Goal: Information Seeking & Learning: Learn about a topic

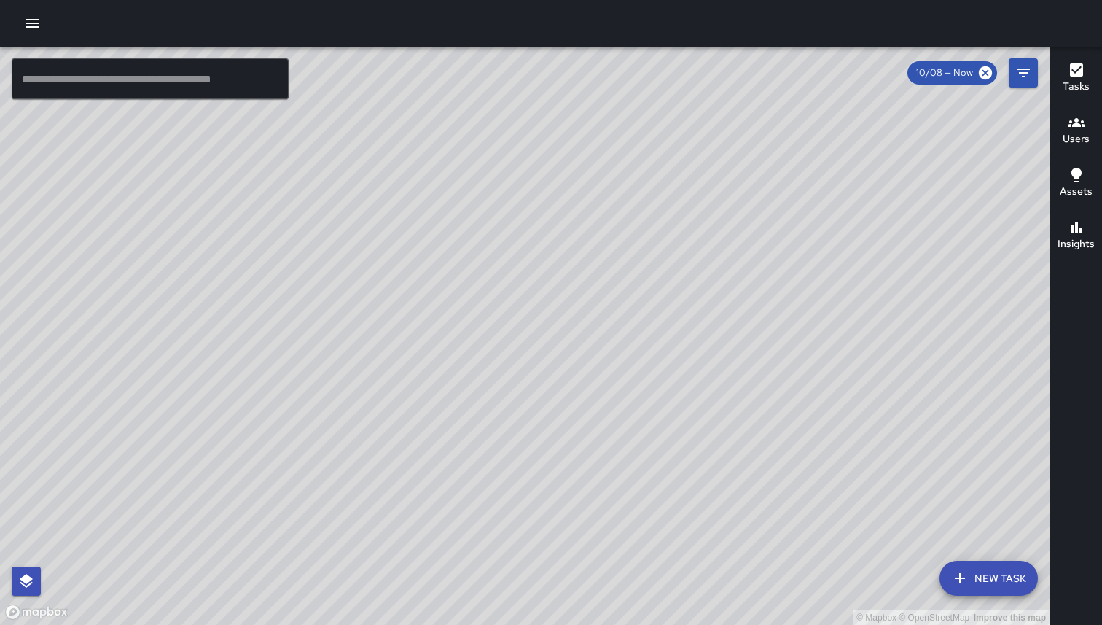
click at [37, 17] on icon "button" at bounding box center [31, 23] width 17 height 17
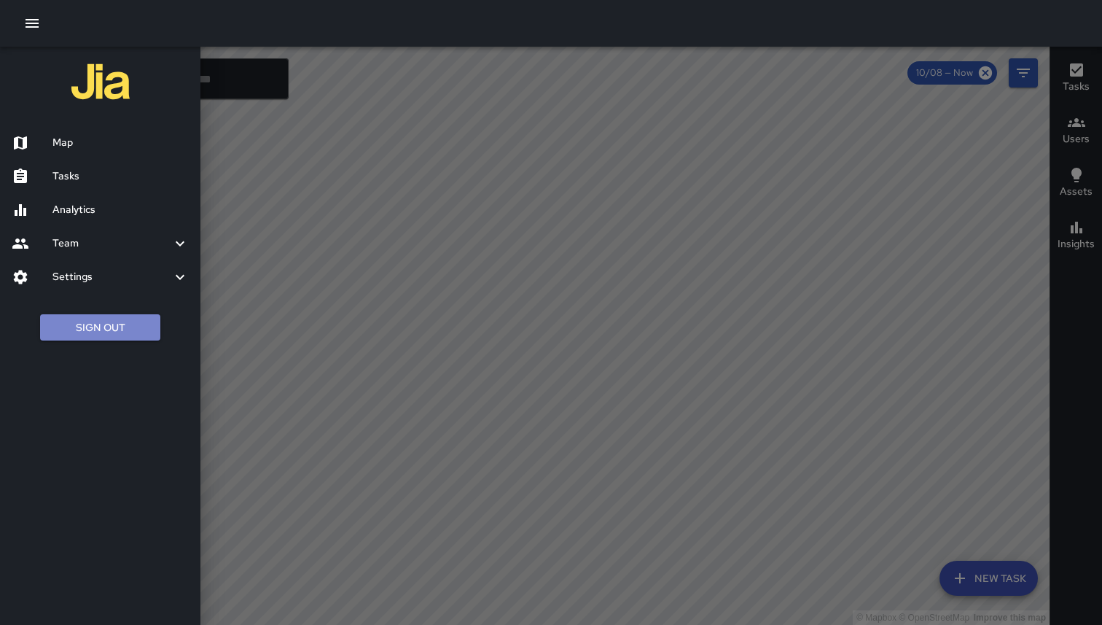
click at [78, 321] on button "Sign Out" at bounding box center [100, 327] width 120 height 27
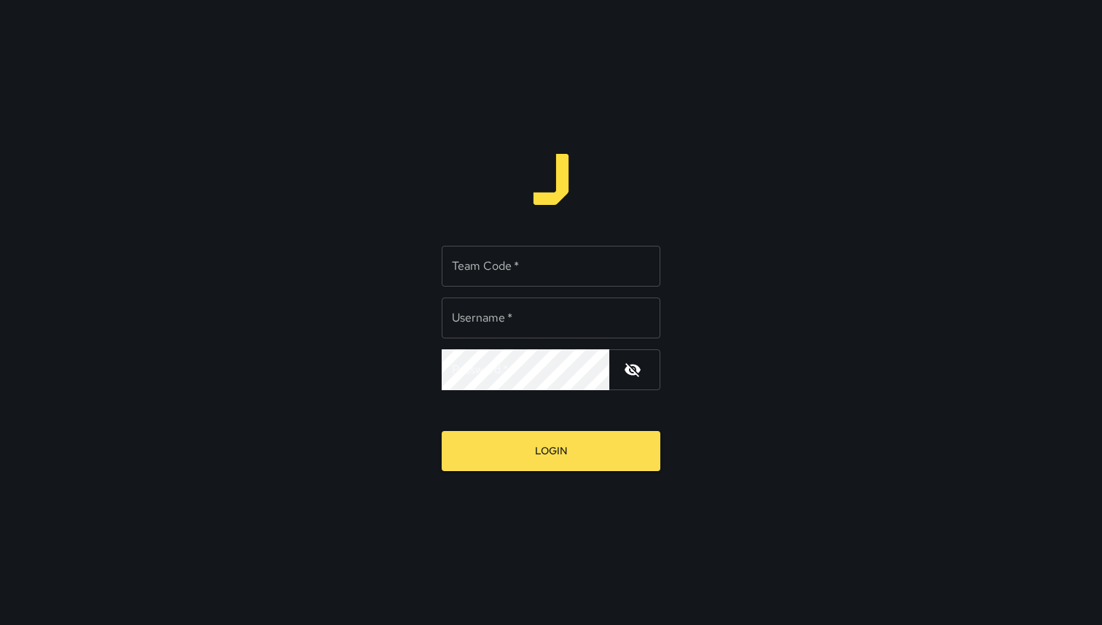
click at [526, 268] on input "Team Code   *" at bounding box center [551, 266] width 219 height 41
type input "***"
click at [522, 316] on input "Username   *" at bounding box center [551, 317] width 219 height 41
type input "**********"
click at [442, 431] on button "Login" at bounding box center [551, 451] width 219 height 40
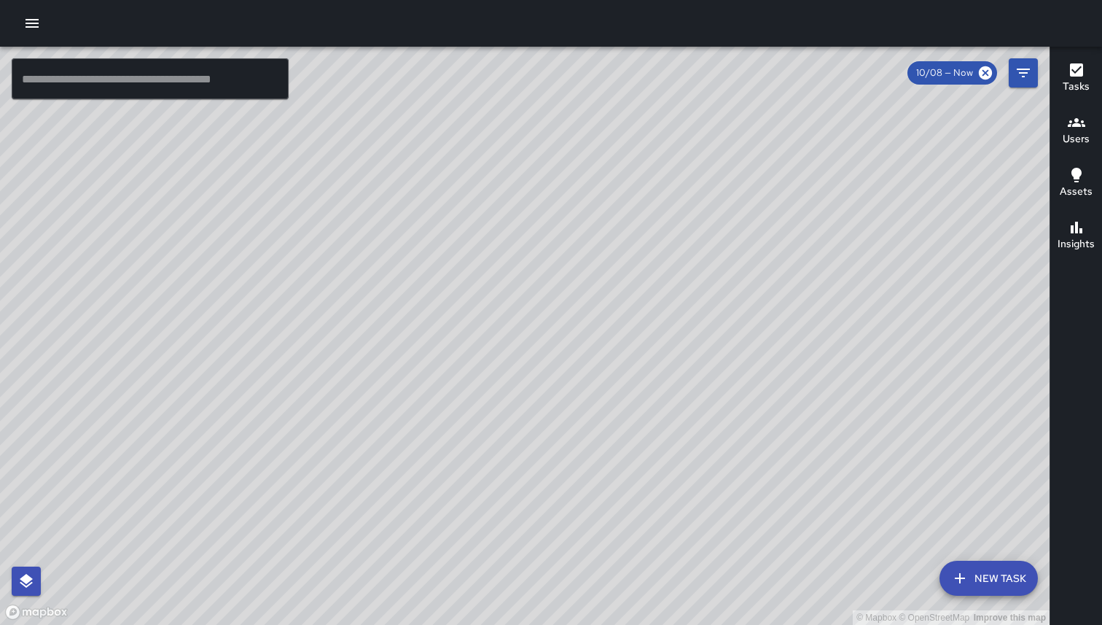
drag, startPoint x: 615, startPoint y: 297, endPoint x: 541, endPoint y: 335, distance: 83.2
click at [541, 335] on div "© Mapbox © OpenStreetMap Improve this map" at bounding box center [525, 336] width 1050 height 578
click at [66, 316] on div "© Mapbox © OpenStreetMap Improve this map" at bounding box center [525, 336] width 1050 height 578
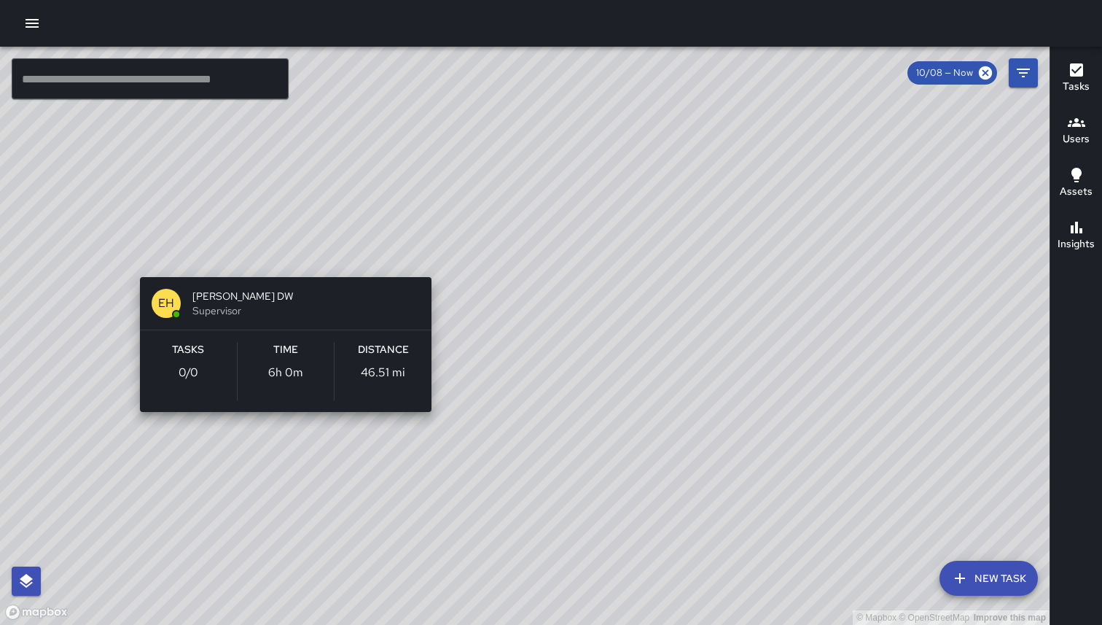
click at [123, 258] on div "© Mapbox © OpenStreetMap Improve this map EH Eric Hudson DW Supervisor Tasks 0 …" at bounding box center [525, 336] width 1050 height 578
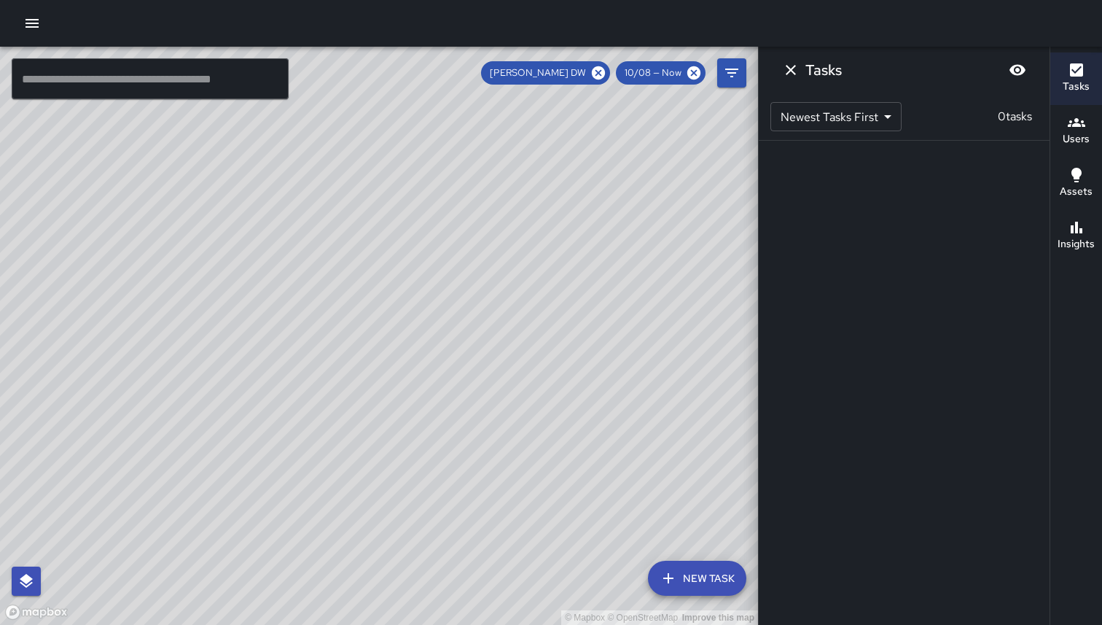
click at [791, 73] on icon "Dismiss" at bounding box center [790, 69] width 17 height 17
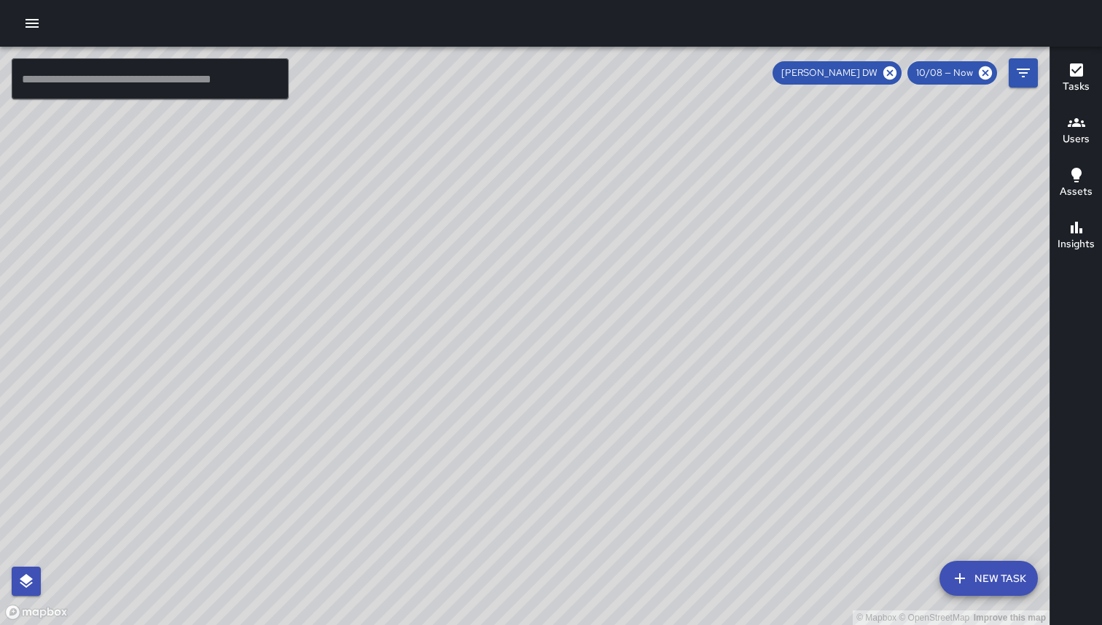
drag, startPoint x: 349, startPoint y: 273, endPoint x: 316, endPoint y: 315, distance: 53.4
click at [316, 315] on div "© Mapbox © OpenStreetMap Improve this map" at bounding box center [525, 336] width 1050 height 578
drag, startPoint x: 394, startPoint y: 253, endPoint x: 650, endPoint y: 200, distance: 261.4
click at [650, 200] on div "© Mapbox © OpenStreetMap Improve this map" at bounding box center [525, 336] width 1050 height 578
click at [470, 292] on div "© Mapbox © OpenStreetMap Improve this map" at bounding box center [525, 336] width 1050 height 578
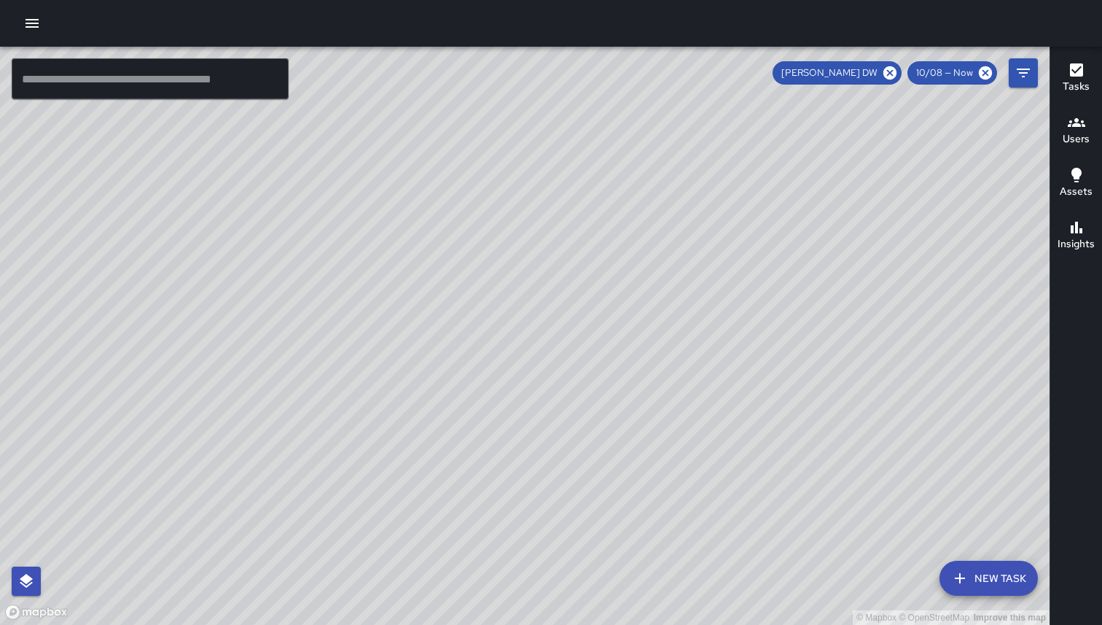
drag, startPoint x: 642, startPoint y: 270, endPoint x: 400, endPoint y: 305, distance: 245.3
click at [400, 305] on div "© Mapbox © OpenStreetMap Improve this map" at bounding box center [525, 336] width 1050 height 578
drag, startPoint x: 686, startPoint y: 265, endPoint x: 569, endPoint y: 293, distance: 120.6
click at [569, 293] on div "© Mapbox © OpenStreetMap Improve this map" at bounding box center [525, 336] width 1050 height 578
drag, startPoint x: 486, startPoint y: 299, endPoint x: 699, endPoint y: 301, distance: 213.6
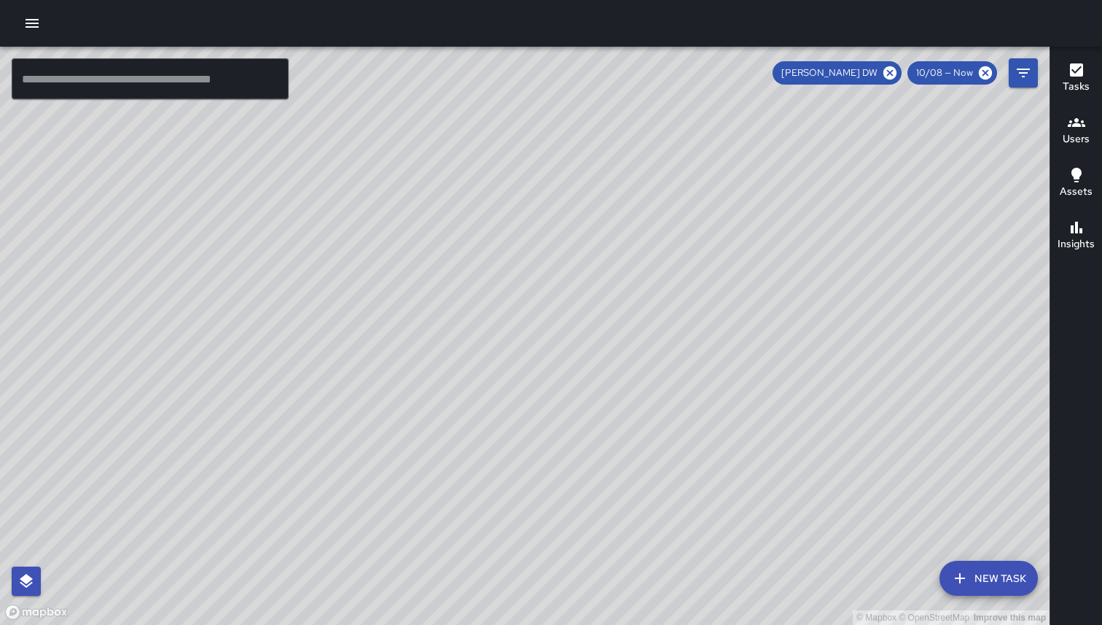
click at [700, 301] on div "© Mapbox © OpenStreetMap Improve this map" at bounding box center [525, 336] width 1050 height 578
click at [334, 326] on div "© Mapbox © OpenStreetMap Improve this map EH Eric Hudson DW Supervisor Tasks 0 …" at bounding box center [525, 336] width 1050 height 578
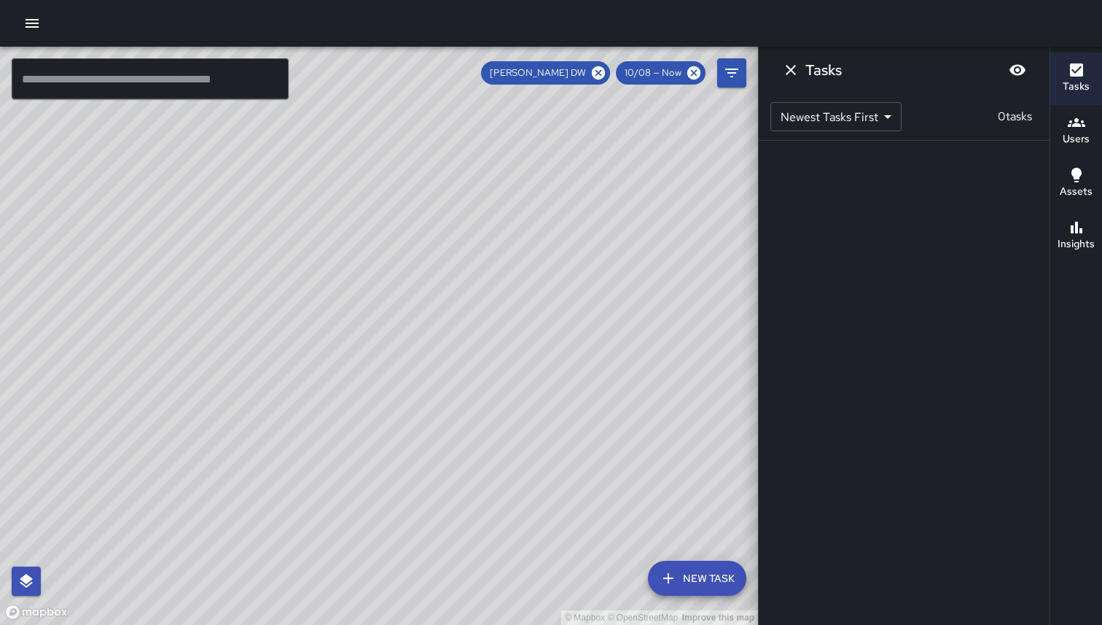
click at [334, 325] on div "© Mapbox © OpenStreetMap Improve this map" at bounding box center [379, 336] width 758 height 578
click at [189, 328] on div "© Mapbox © OpenStreetMap Improve this map EH Eric Hudson DW Supervisor Tasks 0 …" at bounding box center [379, 336] width 758 height 578
click at [189, 328] on div "© Mapbox © OpenStreetMap Improve this map" at bounding box center [379, 336] width 758 height 578
click at [343, 313] on div "© Mapbox © OpenStreetMap Improve this map EH Eric Hudson DW Supervisor Tasks 0 …" at bounding box center [379, 336] width 758 height 578
click at [796, 74] on icon "Dismiss" at bounding box center [790, 69] width 17 height 17
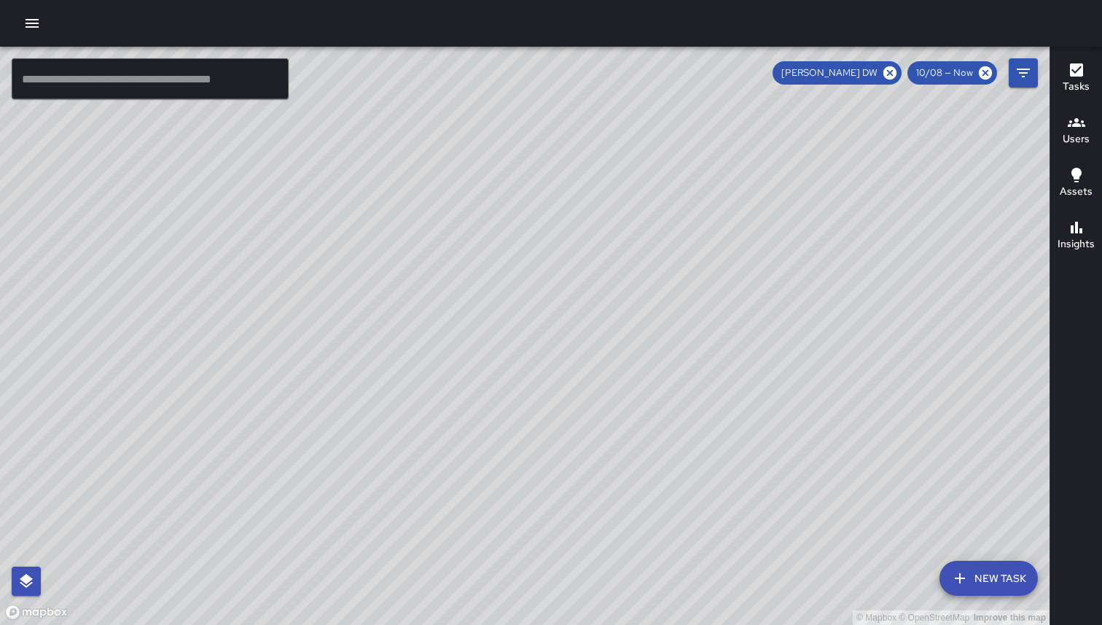
click at [954, 72] on span "10/08 — Now" at bounding box center [945, 73] width 74 height 15
click at [955, 79] on span "10/08 — Now" at bounding box center [945, 73] width 74 height 15
click at [929, 74] on span "10/08 — Now" at bounding box center [945, 73] width 74 height 15
click at [892, 71] on icon at bounding box center [890, 73] width 16 height 16
click at [946, 75] on span "10/08 — Now" at bounding box center [945, 73] width 74 height 15
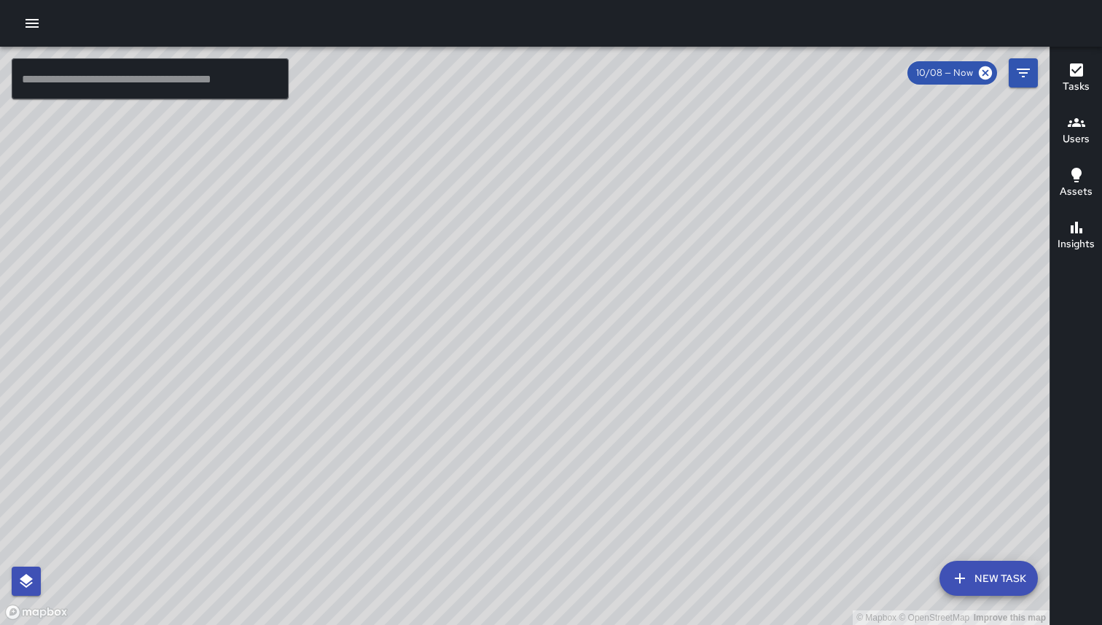
click at [1030, 75] on icon "Filters" at bounding box center [1023, 72] width 17 height 17
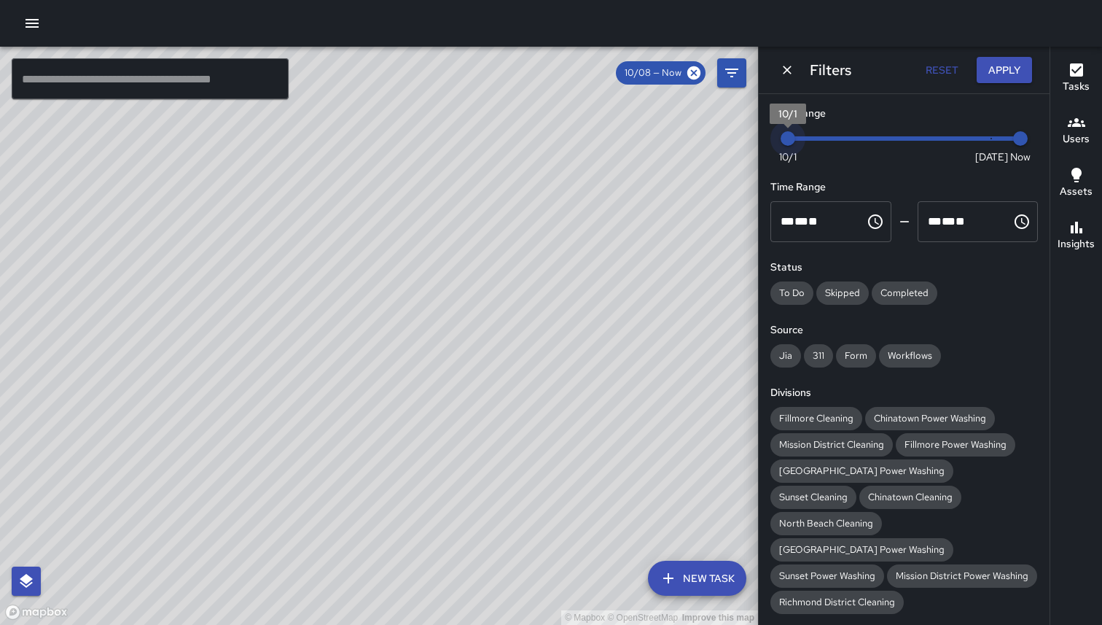
drag, startPoint x: 988, startPoint y: 139, endPoint x: 618, endPoint y: 130, distance: 370.5
click at [618, 130] on div "© Mapbox © OpenStreetMap Improve this map ​ New Task 10/08 — Now Map Layers Tas…" at bounding box center [551, 336] width 1102 height 578
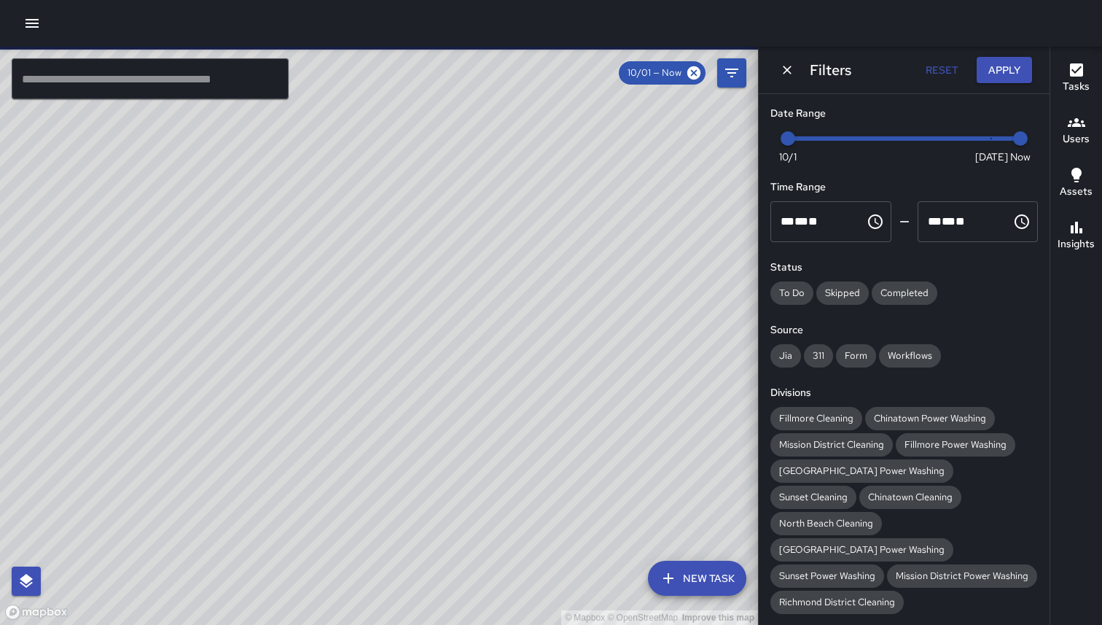
click at [987, 84] on div "Filters Reset Apply" at bounding box center [904, 70] width 291 height 47
click at [1005, 69] on button "Apply" at bounding box center [1004, 70] width 55 height 27
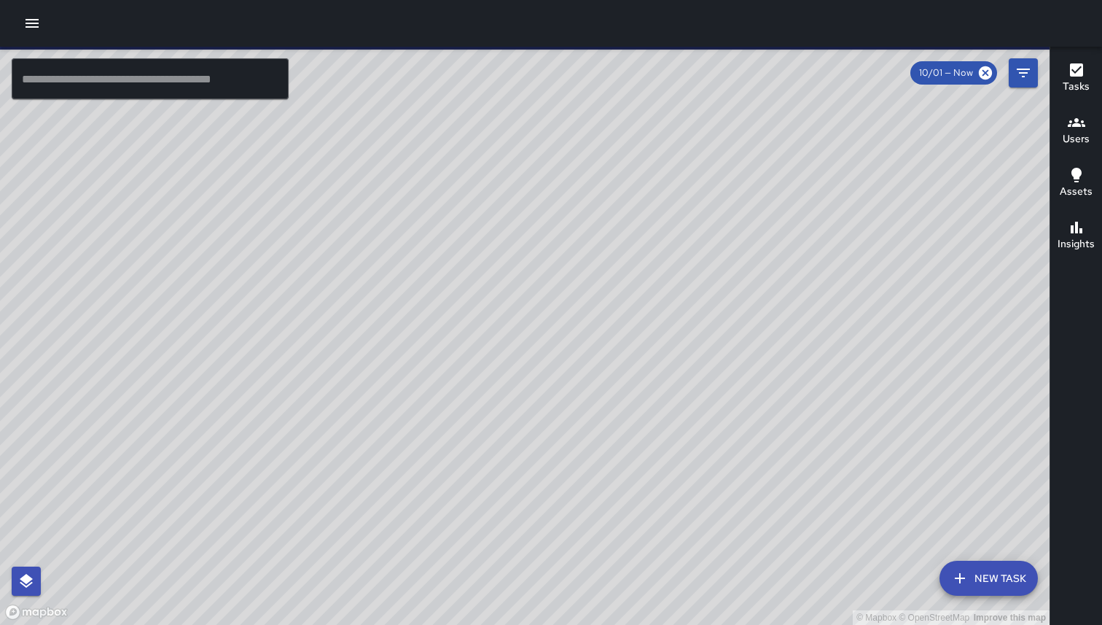
drag, startPoint x: 98, startPoint y: 373, endPoint x: 356, endPoint y: 364, distance: 258.3
click at [356, 364] on div "© Mapbox © OpenStreetMap Improve this map" at bounding box center [525, 336] width 1050 height 578
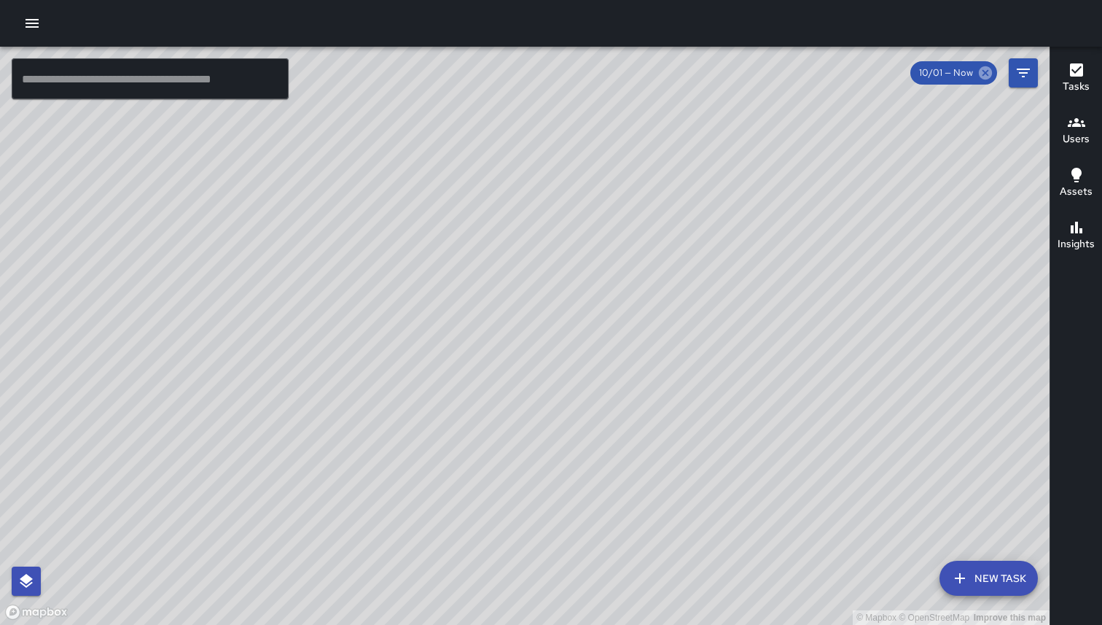
click at [989, 73] on icon at bounding box center [985, 72] width 13 height 13
click at [1019, 69] on icon "Filters" at bounding box center [1023, 73] width 13 height 9
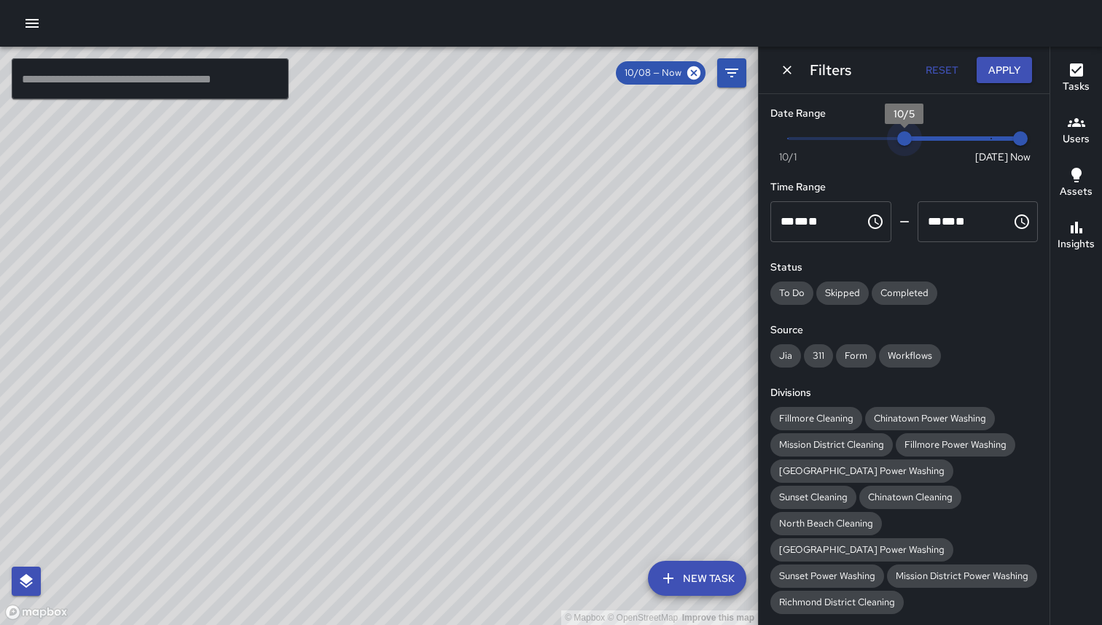
type input "*"
drag, startPoint x: 785, startPoint y: 139, endPoint x: 924, endPoint y: 140, distance: 138.5
click at [926, 140] on span "10/6" at bounding box center [933, 138] width 15 height 15
click at [1024, 63] on button "Apply" at bounding box center [1004, 70] width 55 height 27
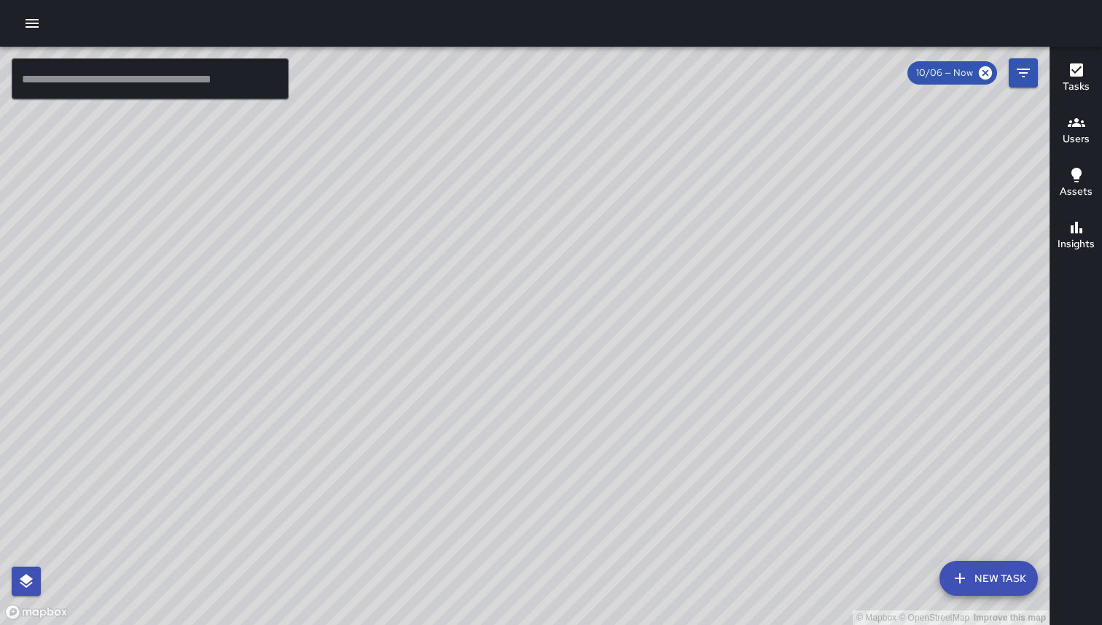
click at [197, 212] on div "© Mapbox © OpenStreetMap Improve this map JM Jamal McDade DW 7328 Geary Bouleva…" at bounding box center [525, 336] width 1050 height 578
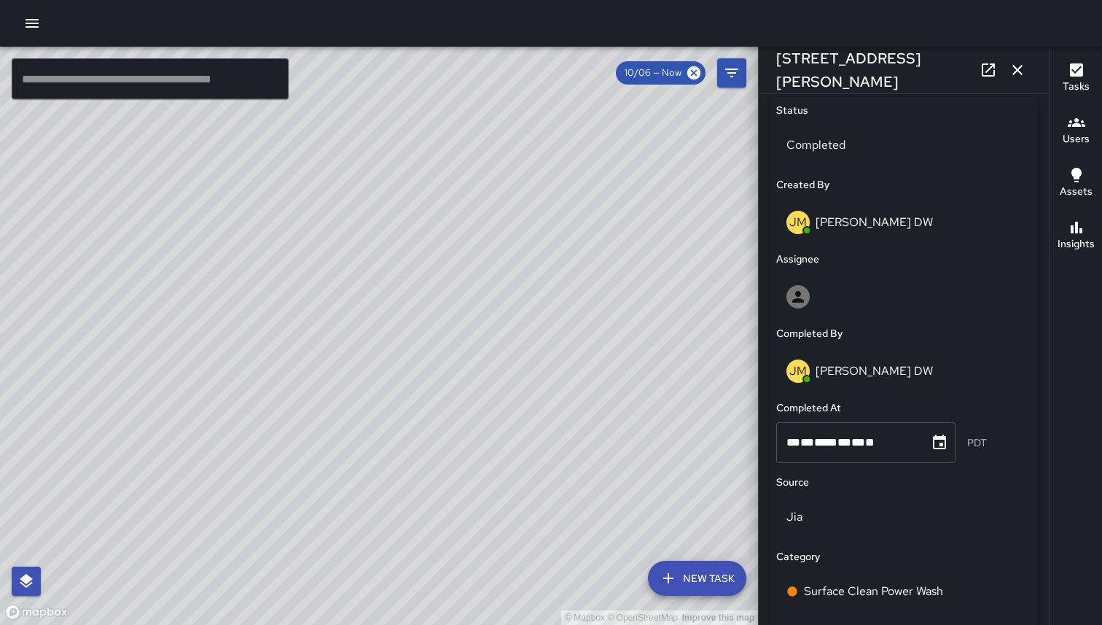
scroll to position [1003, 0]
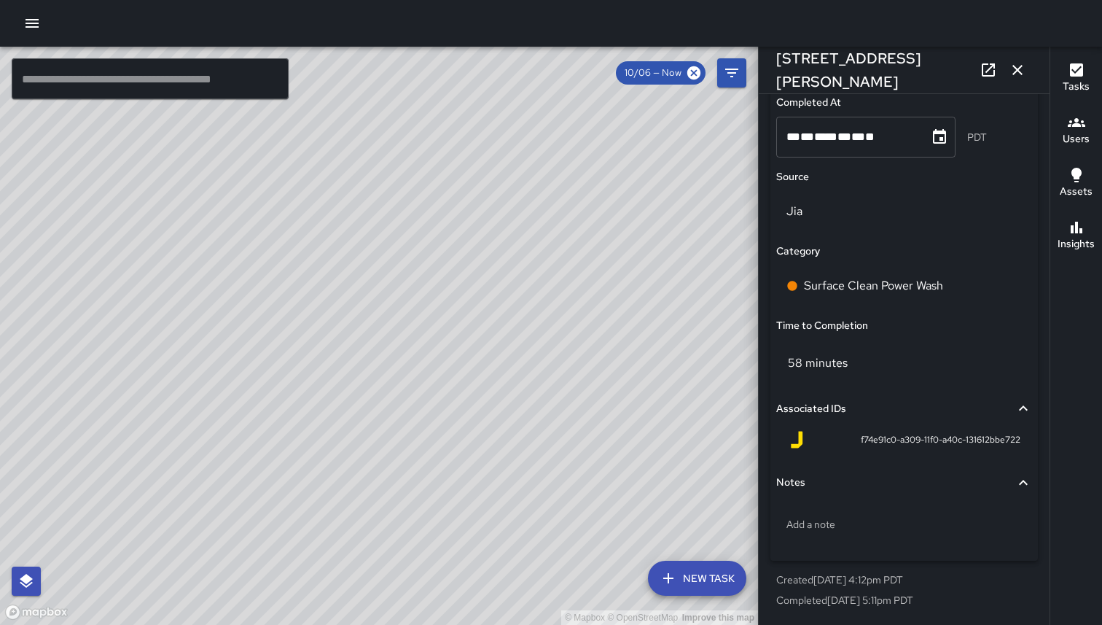
drag, startPoint x: 620, startPoint y: 306, endPoint x: 287, endPoint y: 319, distance: 333.5
click at [287, 319] on div "© Mapbox © OpenStreetMap Improve this map" at bounding box center [379, 336] width 758 height 578
click at [935, 137] on icon "Choose date, selected date is Oct 6, 2025" at bounding box center [939, 136] width 17 height 17
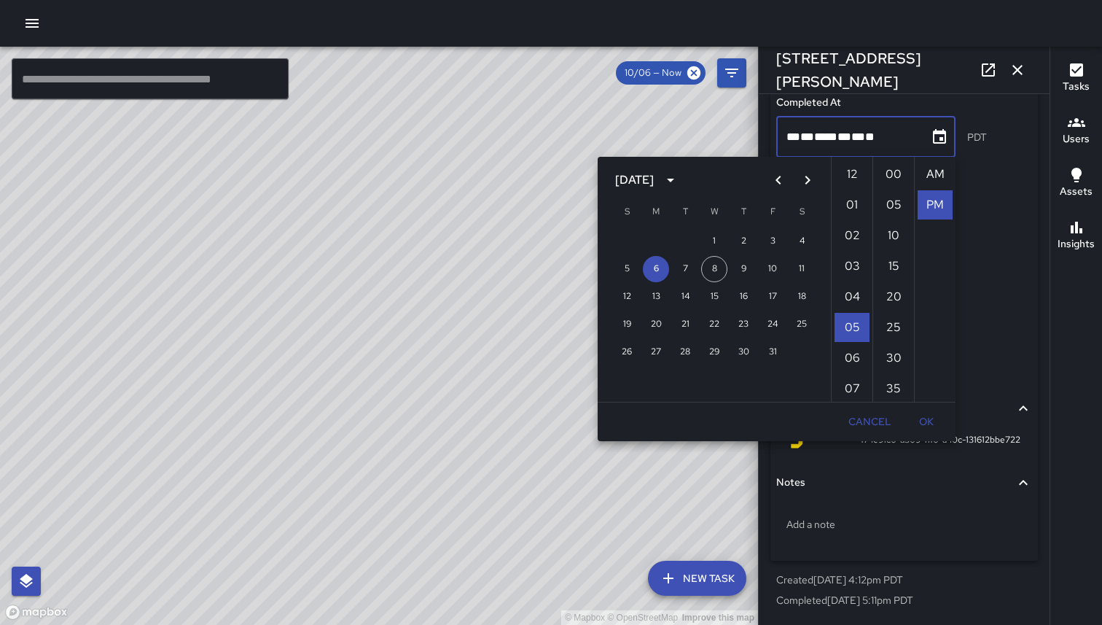
scroll to position [48, 0]
click at [684, 261] on button "7" at bounding box center [685, 269] width 26 height 26
type input "**********"
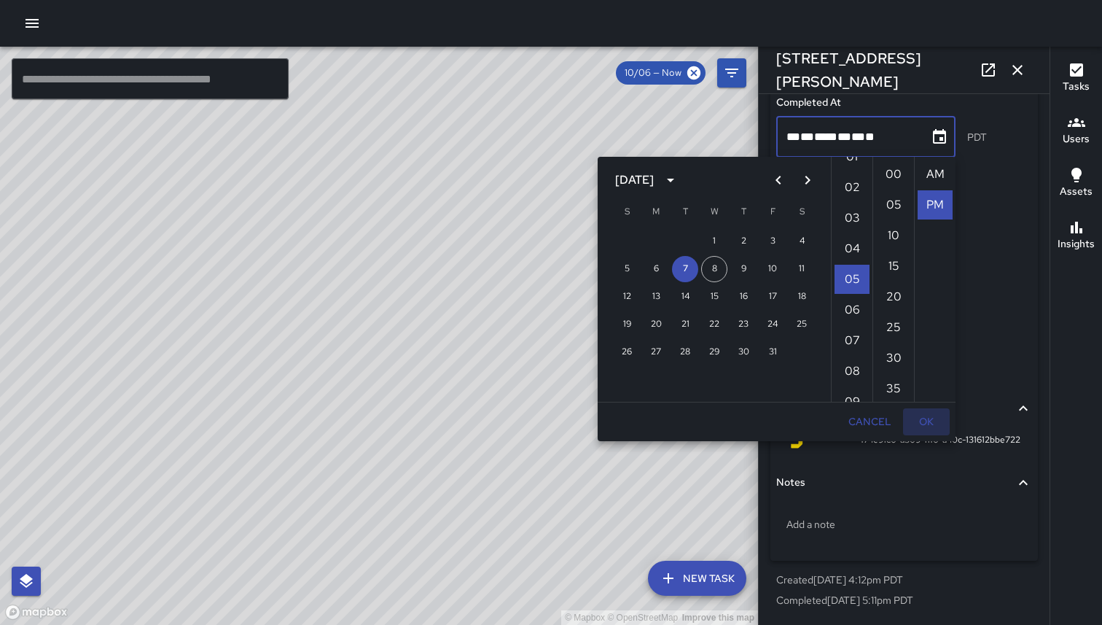
click at [914, 424] on button "OK" at bounding box center [926, 421] width 47 height 27
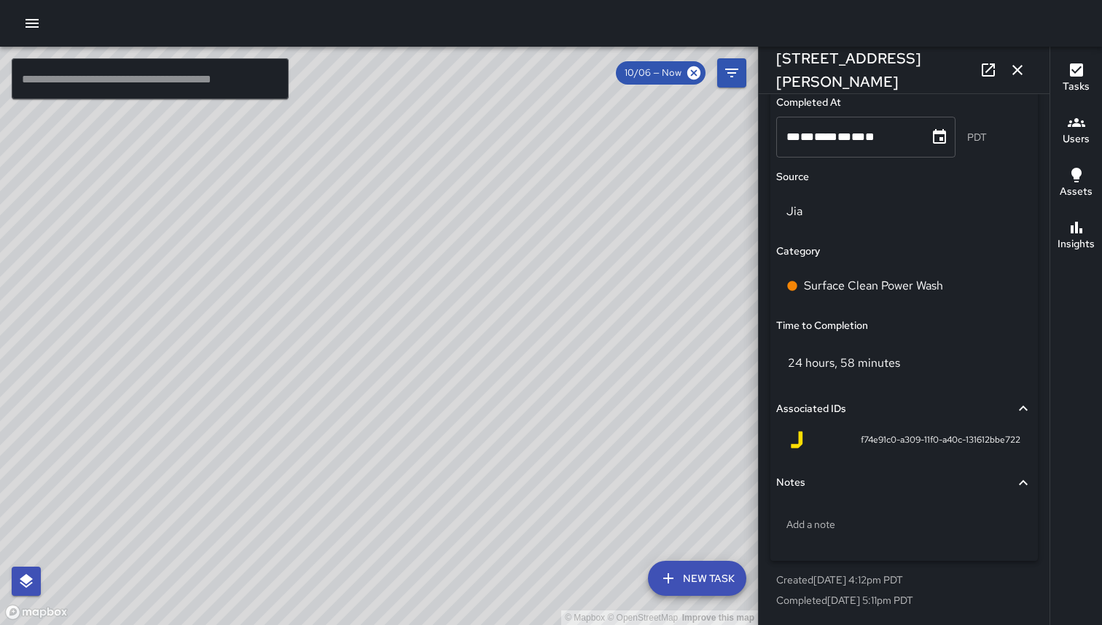
click at [814, 140] on span "*" at bounding box center [814, 136] width 0 height 11
type input "**********"
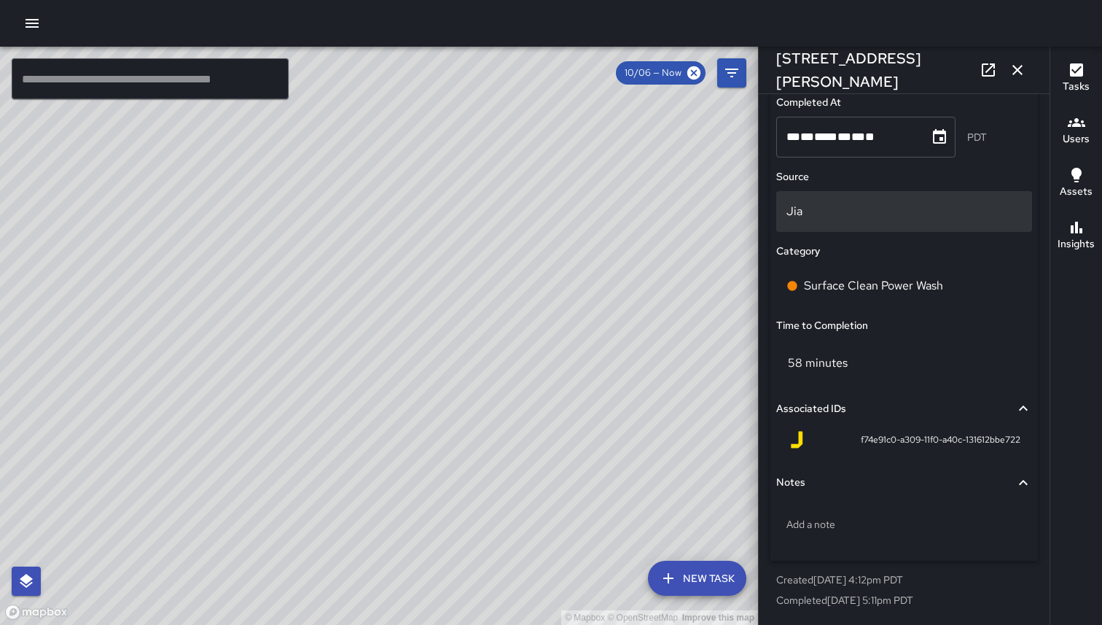
click at [849, 203] on p "Jia" at bounding box center [905, 211] width 236 height 17
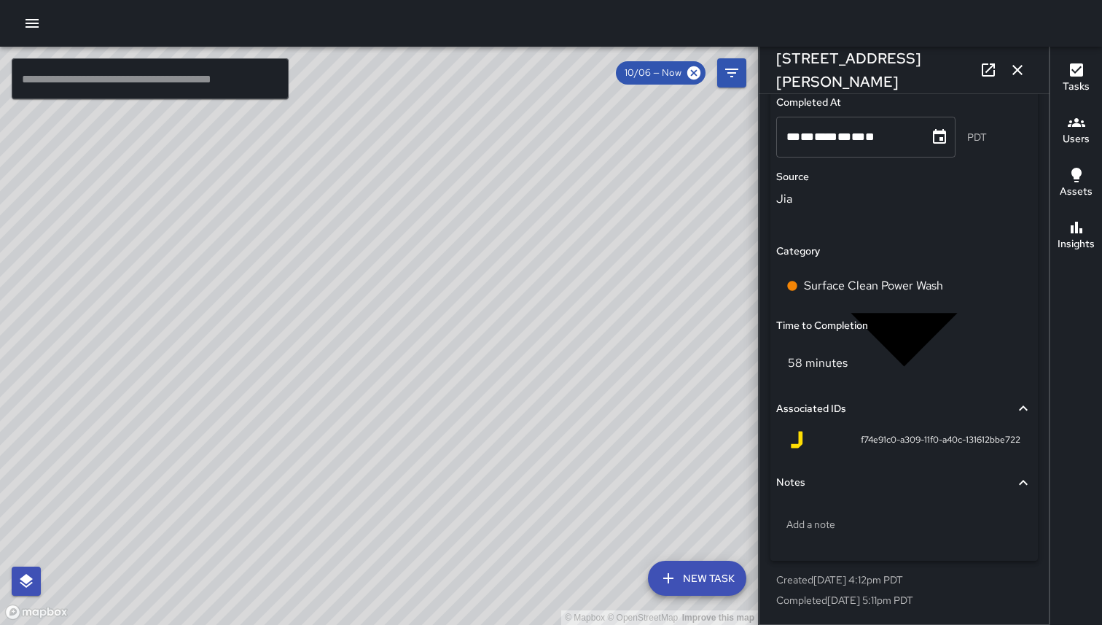
click at [858, 624] on div at bounding box center [551, 637] width 1102 height 0
click at [557, 201] on div "© Mapbox © OpenStreetMap Improve this map" at bounding box center [379, 336] width 758 height 578
click at [1025, 68] on icon "button" at bounding box center [1017, 69] width 17 height 17
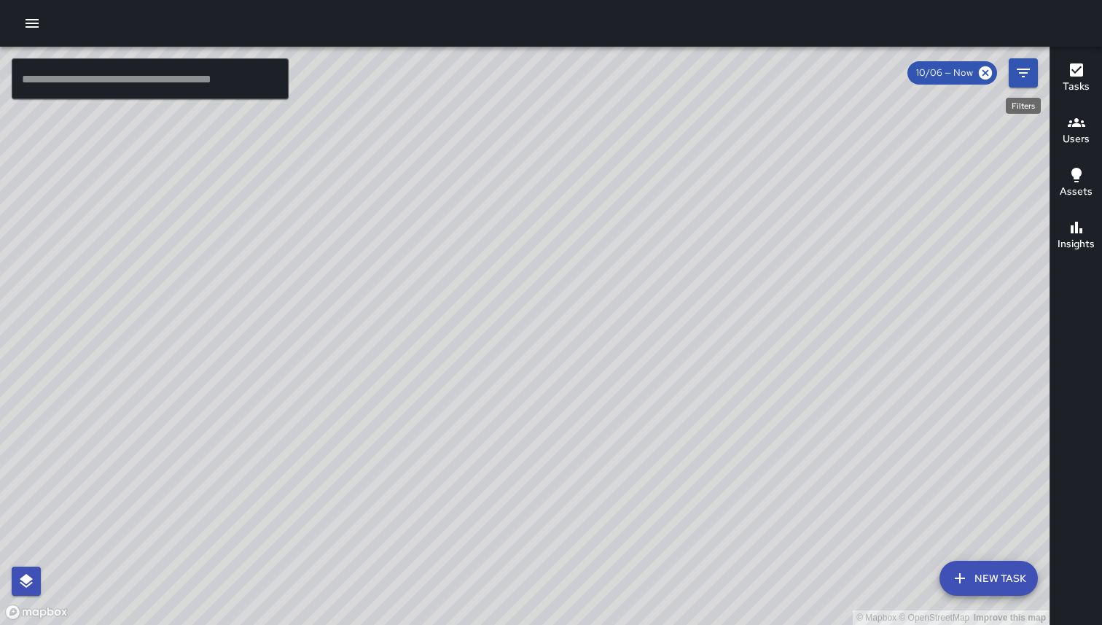
click at [1021, 75] on icon "Filters" at bounding box center [1023, 72] width 17 height 17
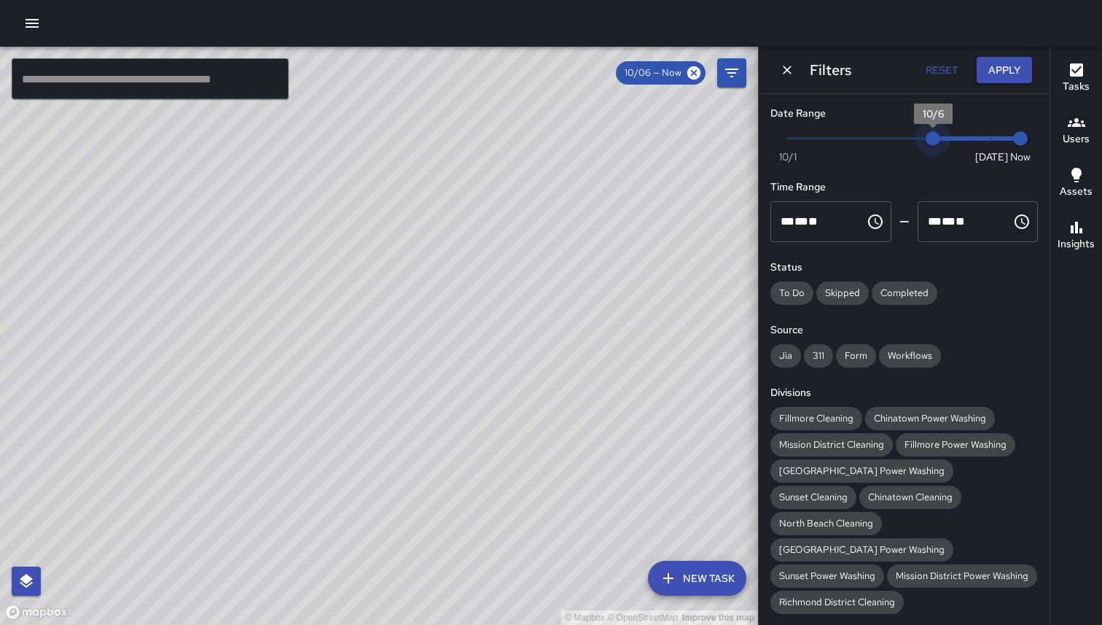
type input "*"
drag, startPoint x: 936, startPoint y: 137, endPoint x: 956, endPoint y: 138, distance: 19.7
click at [957, 138] on span "10/7" at bounding box center [962, 138] width 15 height 15
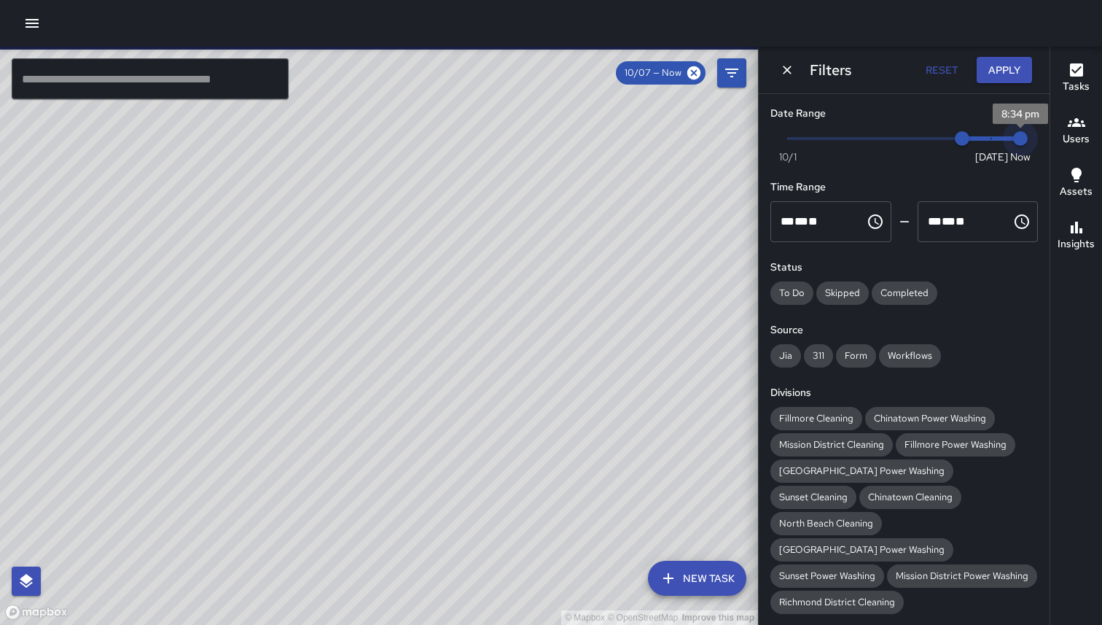
type input "*"
drag, startPoint x: 1027, startPoint y: 140, endPoint x: 962, endPoint y: 138, distance: 64.9
click at [962, 137] on span "Now Today 10/1 10/7 10/8" at bounding box center [904, 139] width 233 height 22
drag, startPoint x: 995, startPoint y: 138, endPoint x: 973, endPoint y: 139, distance: 21.2
click at [973, 139] on span "Now Today 10/1 10/7 10/8" at bounding box center [904, 139] width 233 height 22
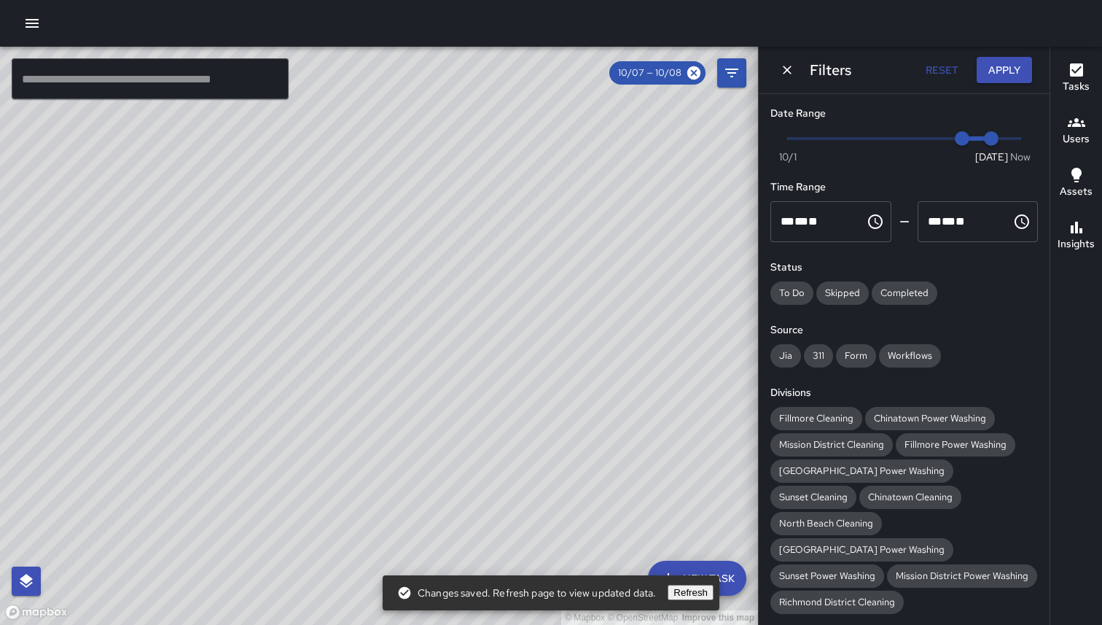
click at [1007, 66] on button "Apply" at bounding box center [1004, 70] width 55 height 27
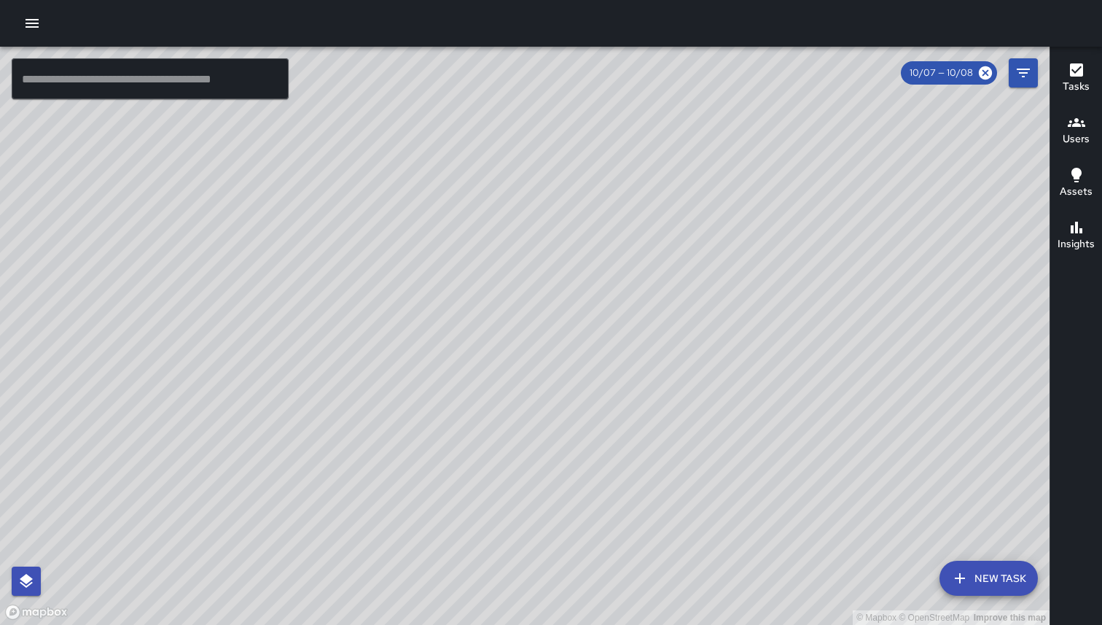
drag, startPoint x: 397, startPoint y: 211, endPoint x: 403, endPoint y: 268, distance: 56.4
click at [404, 268] on div "© Mapbox © OpenStreetMap Improve this map" at bounding box center [525, 336] width 1050 height 578
click at [397, 229] on div "© Mapbox © OpenStreetMap Improve this map JM Jamal McDade DW 492 37th Avenue Co…" at bounding box center [525, 336] width 1050 height 578
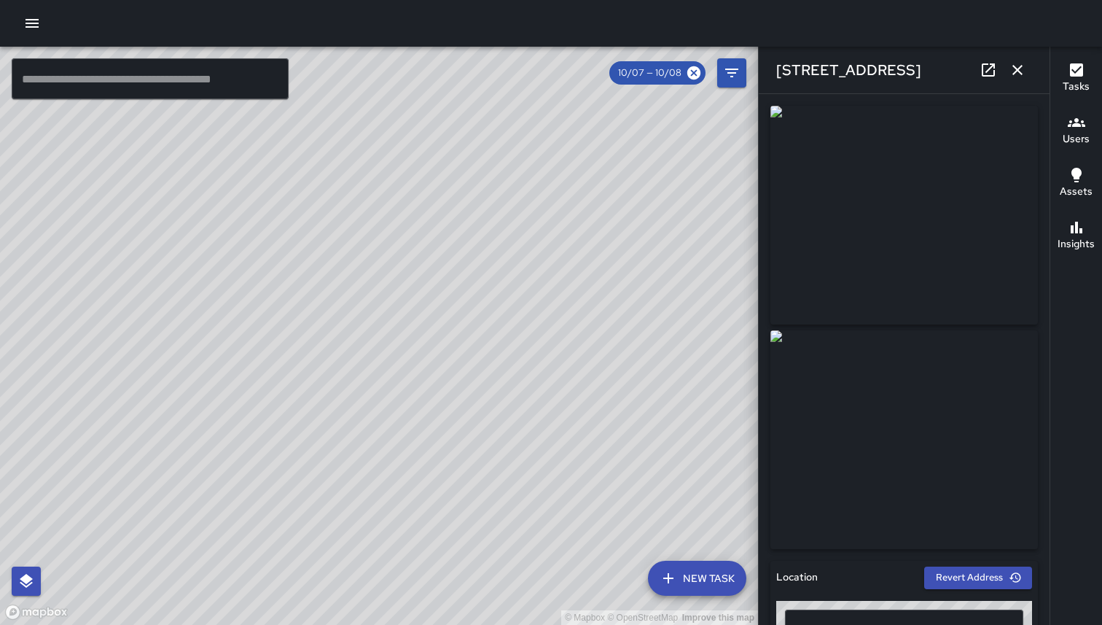
type input "**********"
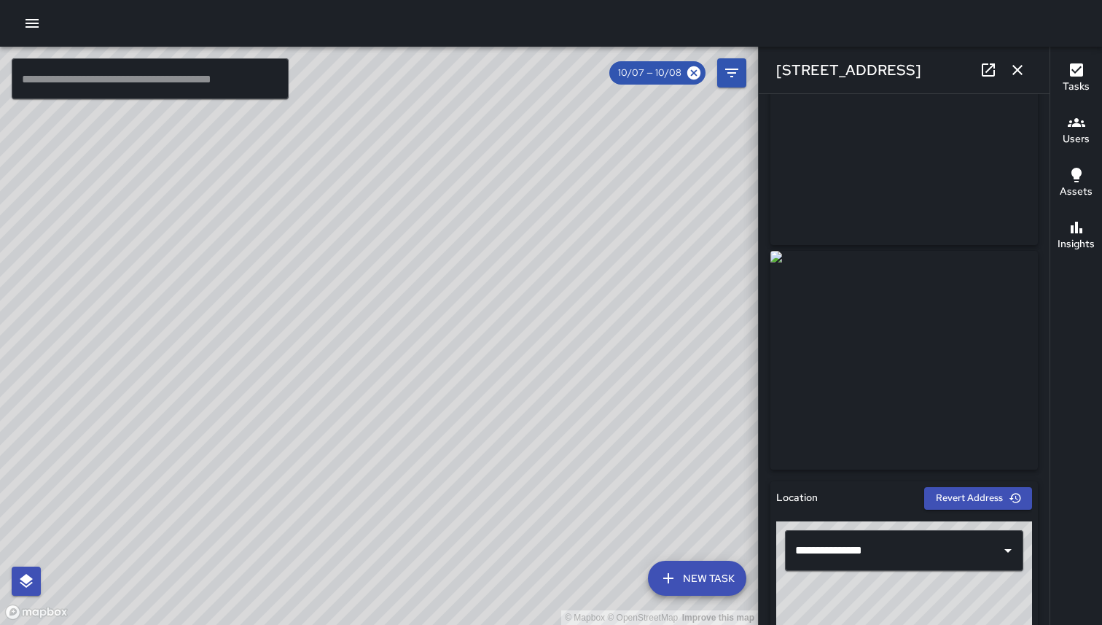
scroll to position [60, 0]
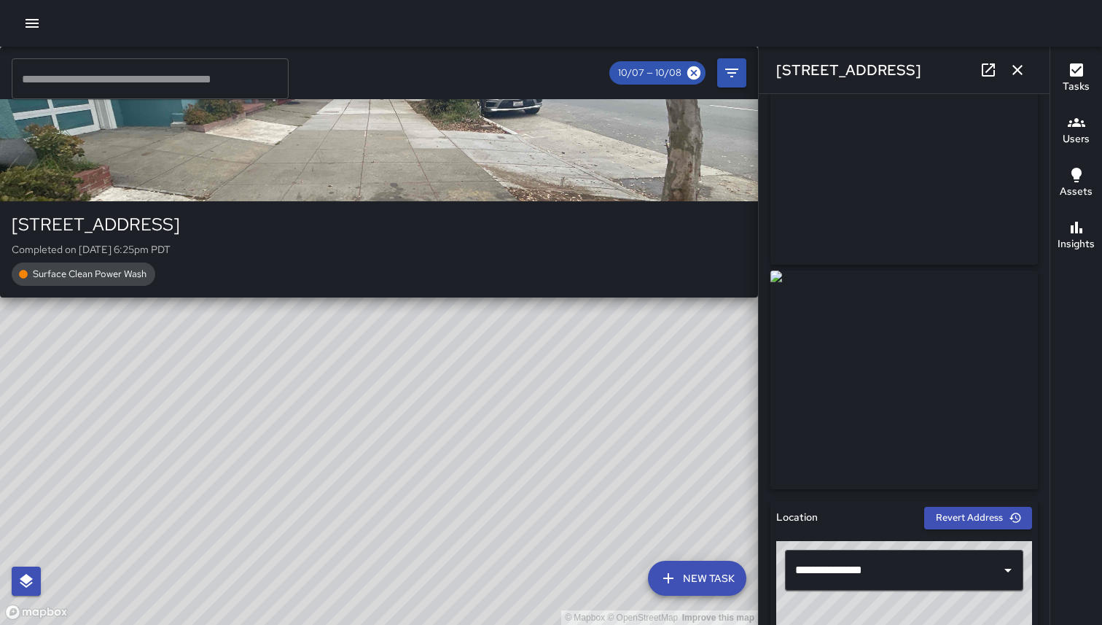
click at [384, 325] on div "© Mapbox © OpenStreetMap Improve this map JM Jamal McDade DW 492 37th Avenue Co…" at bounding box center [379, 336] width 758 height 578
type input "**********"
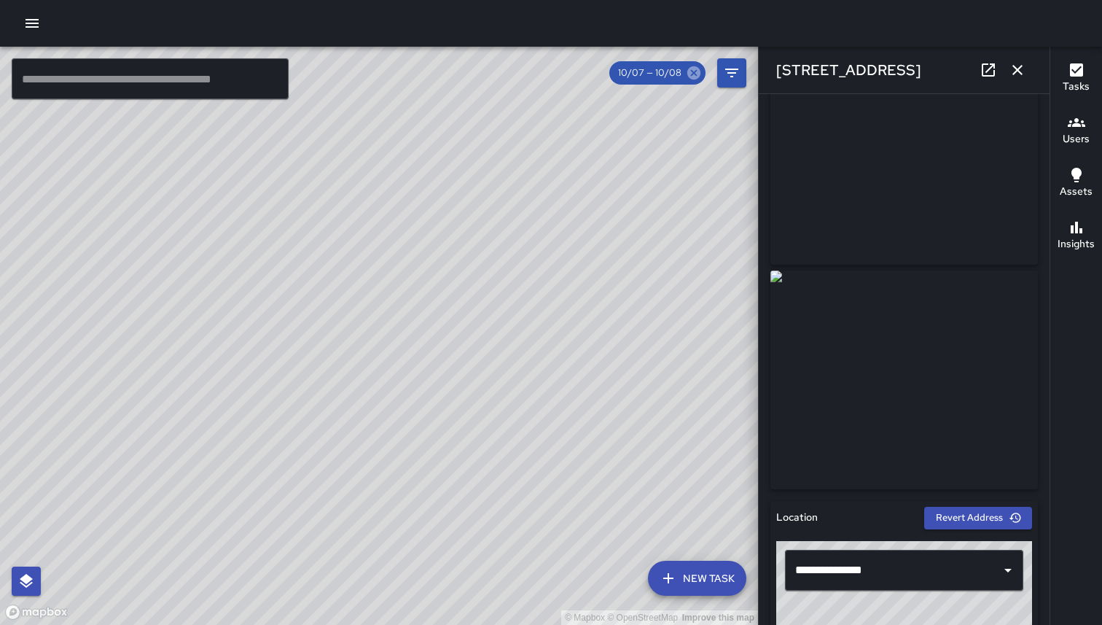
click at [692, 75] on icon at bounding box center [694, 73] width 16 height 16
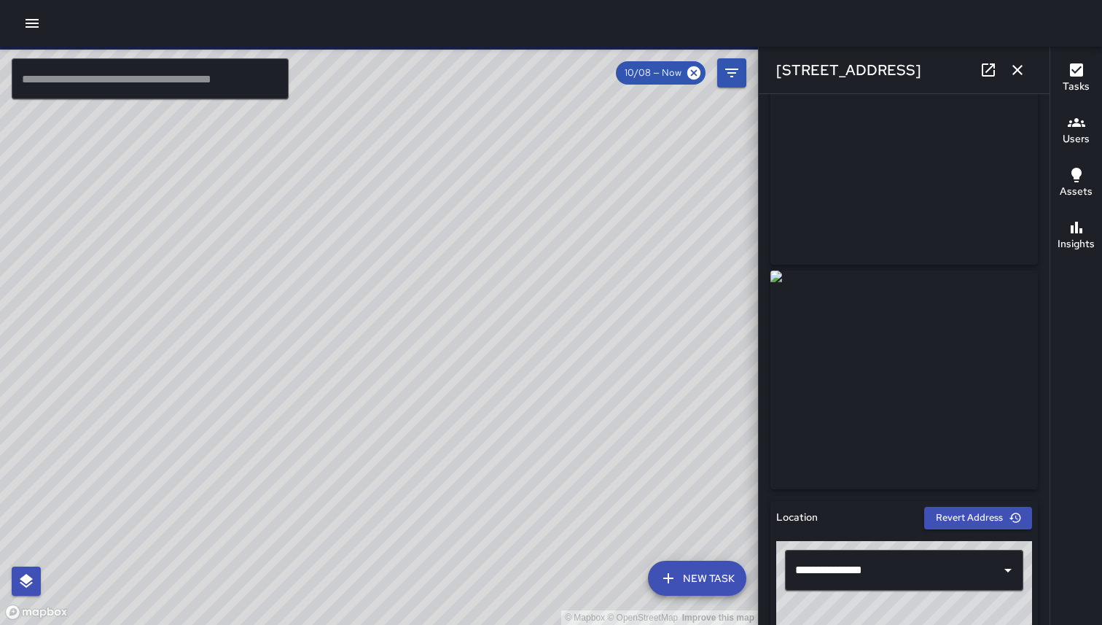
click at [671, 76] on span "10/08 — Now" at bounding box center [653, 73] width 74 height 15
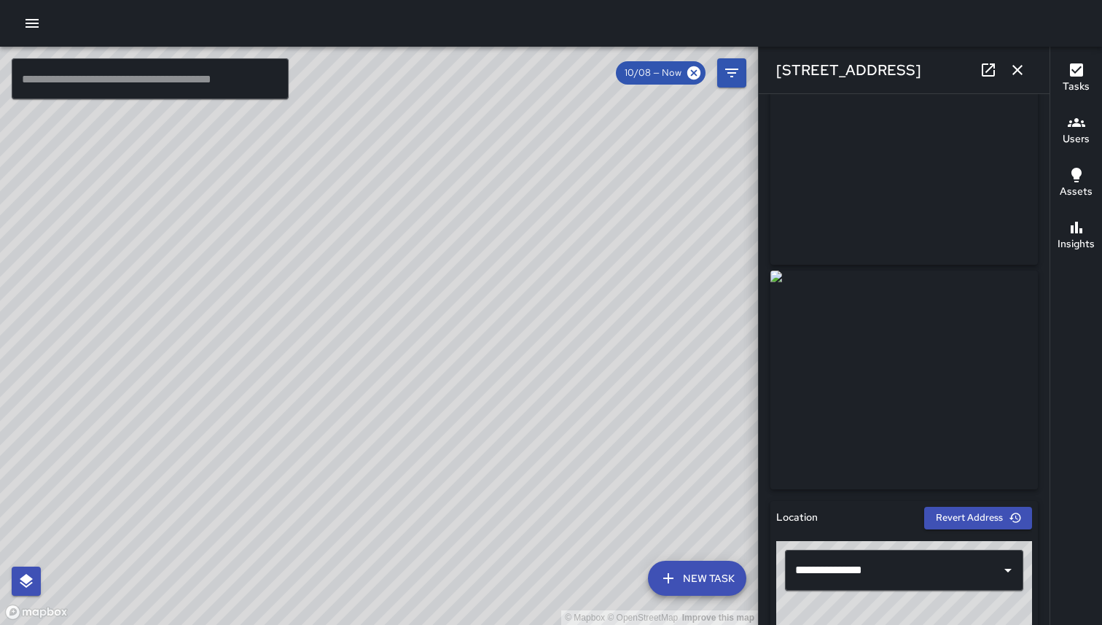
click at [1019, 69] on icon "button" at bounding box center [1018, 70] width 10 height 10
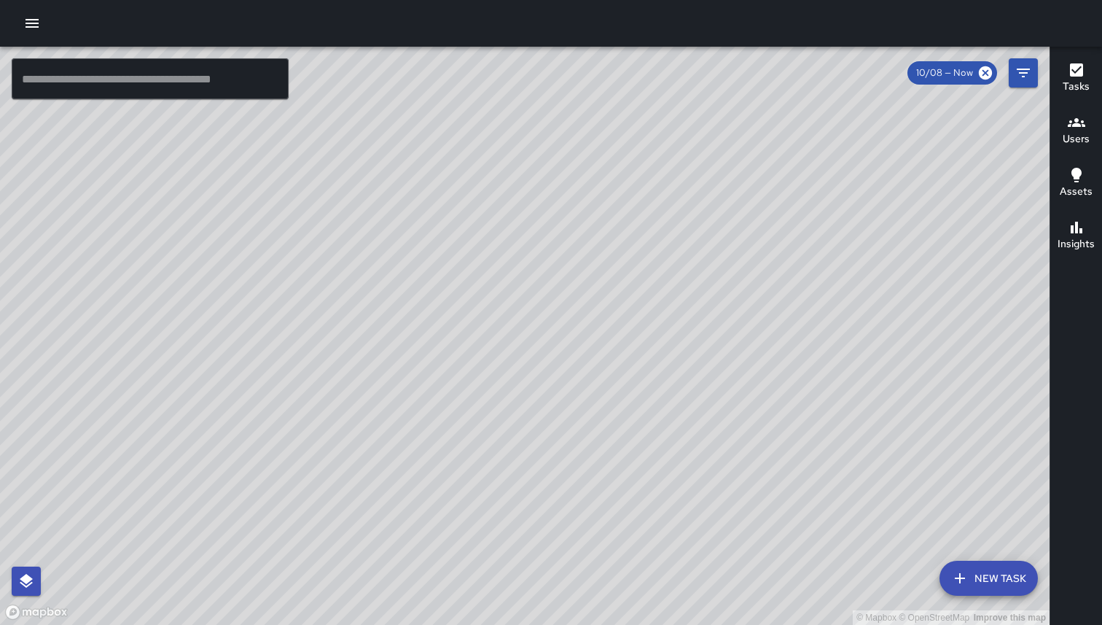
click at [961, 72] on span "10/08 — Now" at bounding box center [945, 73] width 74 height 15
click at [927, 75] on span "10/08 — Now" at bounding box center [945, 73] width 74 height 15
click at [1020, 86] on button "Filters" at bounding box center [1023, 72] width 29 height 29
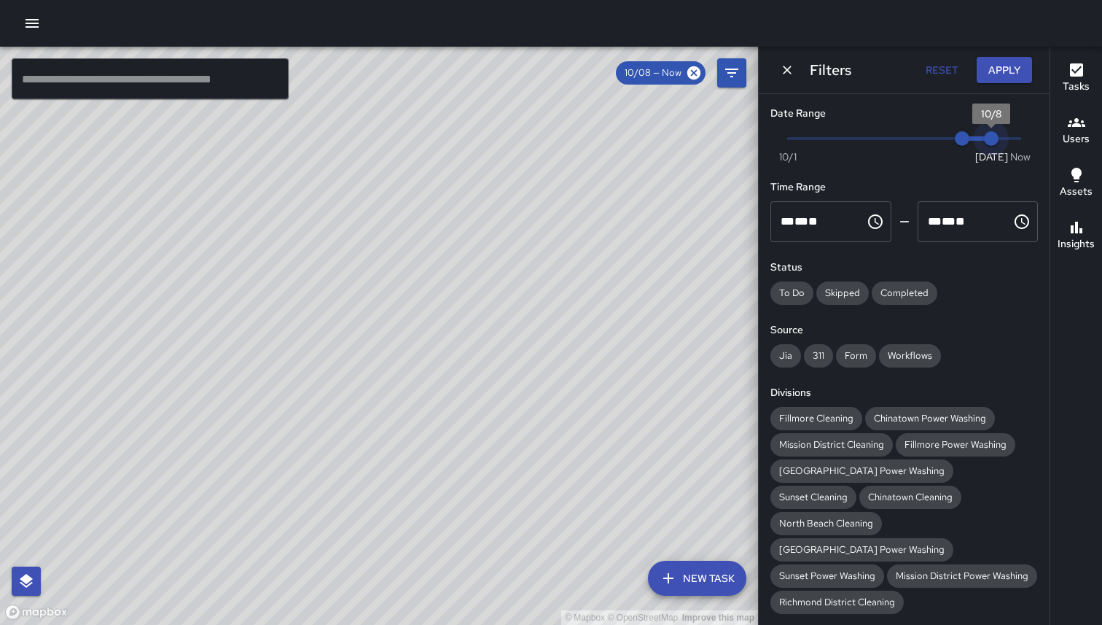
drag, startPoint x: 994, startPoint y: 141, endPoint x: 963, endPoint y: 131, distance: 32.5
click at [963, 131] on span "Now Today 10/1 10/7 10/8" at bounding box center [904, 139] width 233 height 22
drag, startPoint x: 966, startPoint y: 138, endPoint x: 994, endPoint y: 136, distance: 27.8
click at [995, 136] on span "Now Today 10/1 10/7 10/8" at bounding box center [904, 139] width 233 height 22
click at [967, 139] on span "10/7" at bounding box center [962, 138] width 15 height 15
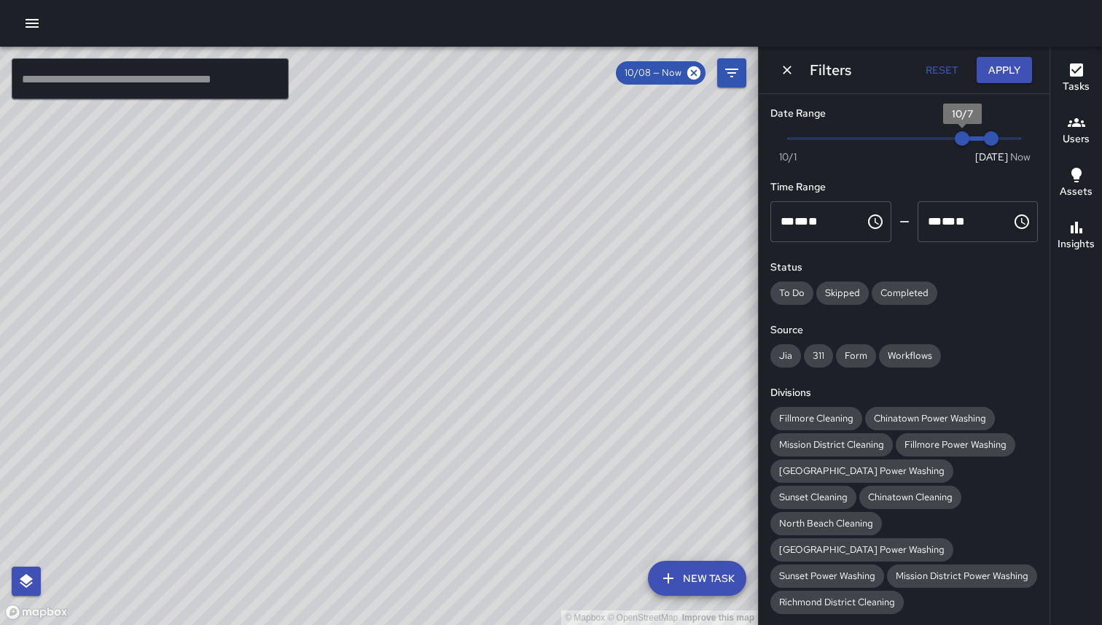
click at [967, 139] on span "10/7" at bounding box center [962, 138] width 15 height 15
click at [959, 146] on span "10/7" at bounding box center [962, 138] width 15 height 15
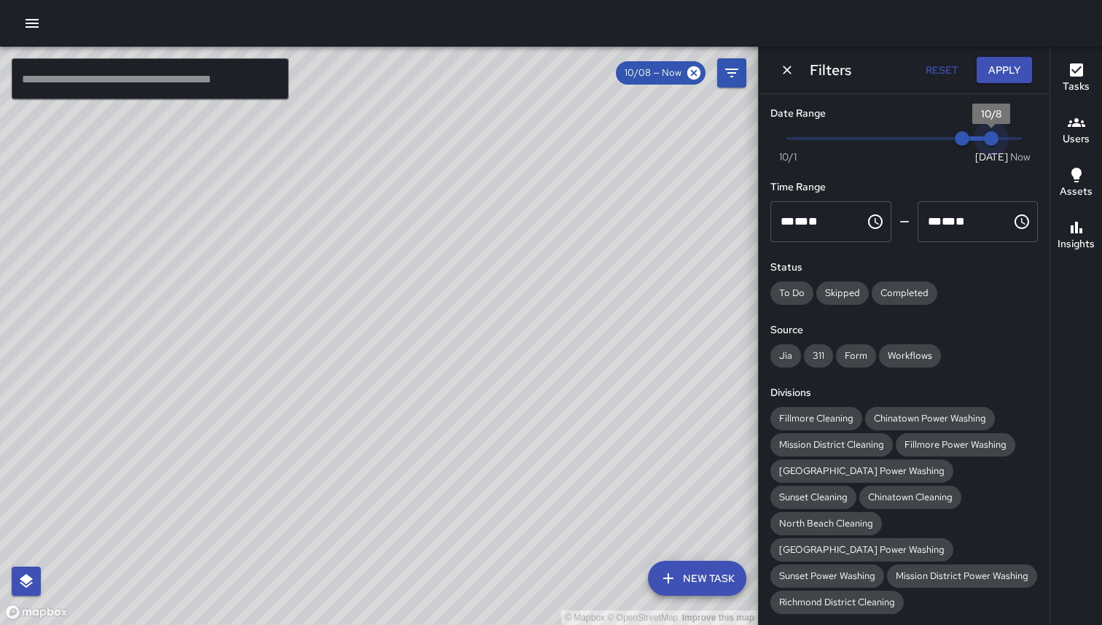
drag, startPoint x: 995, startPoint y: 141, endPoint x: 979, endPoint y: 141, distance: 16.0
click at [984, 141] on span "10/8" at bounding box center [991, 138] width 15 height 15
drag, startPoint x: 960, startPoint y: 138, endPoint x: 976, endPoint y: 138, distance: 16.8
click at [970, 138] on span "10/7" at bounding box center [962, 138] width 15 height 15
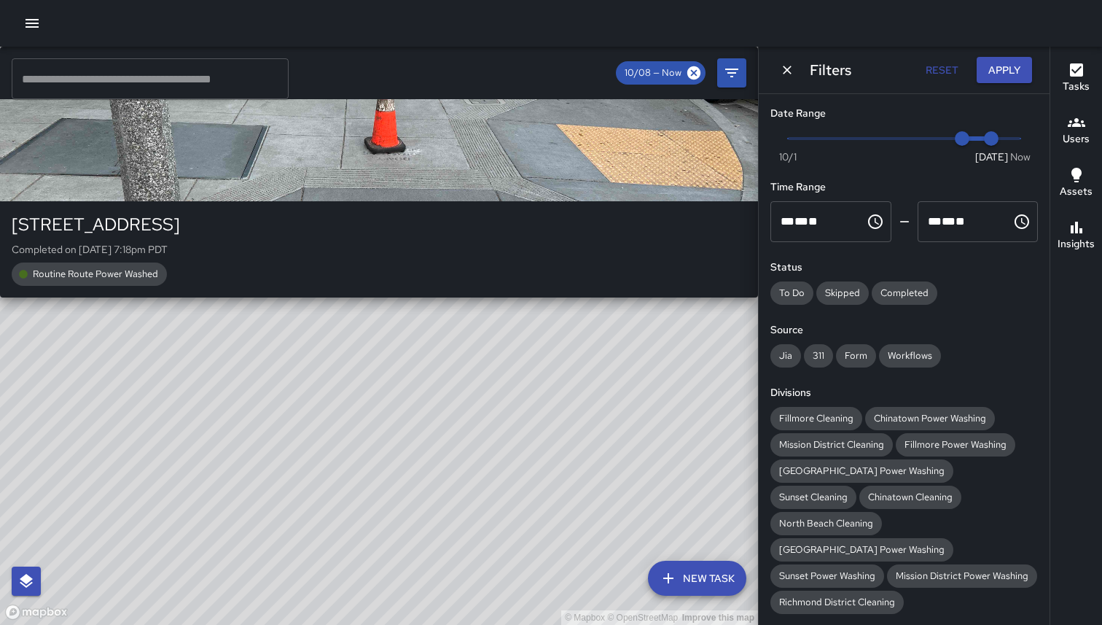
click at [518, 332] on div "© Mapbox © OpenStreetMap Improve this map JM Jamal McDade DW 494 36th Avenue Co…" at bounding box center [379, 336] width 758 height 578
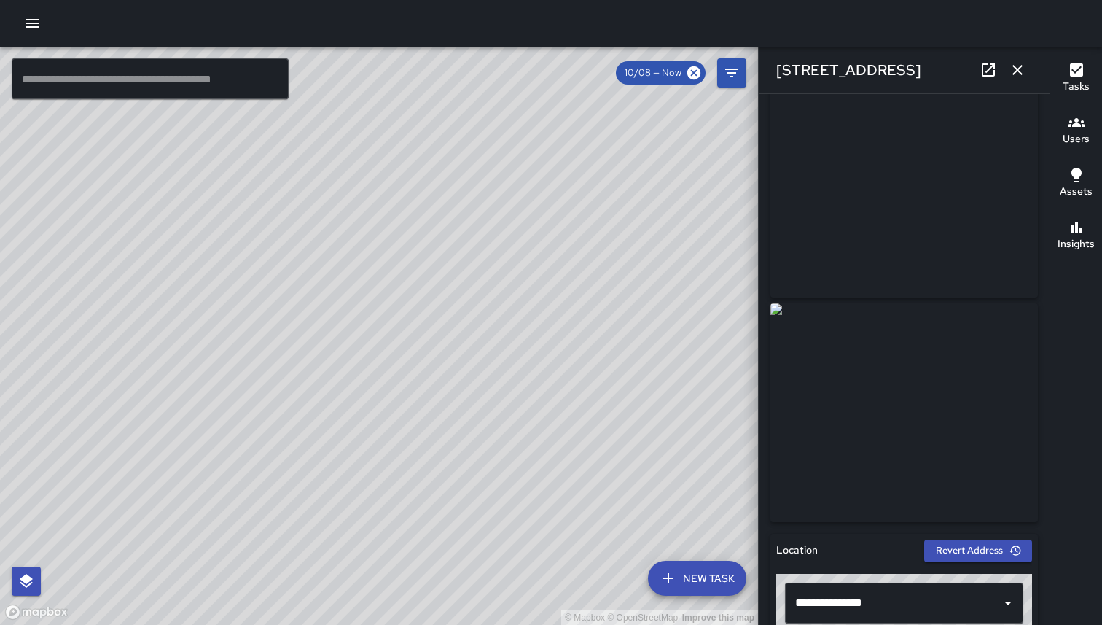
scroll to position [26, 0]
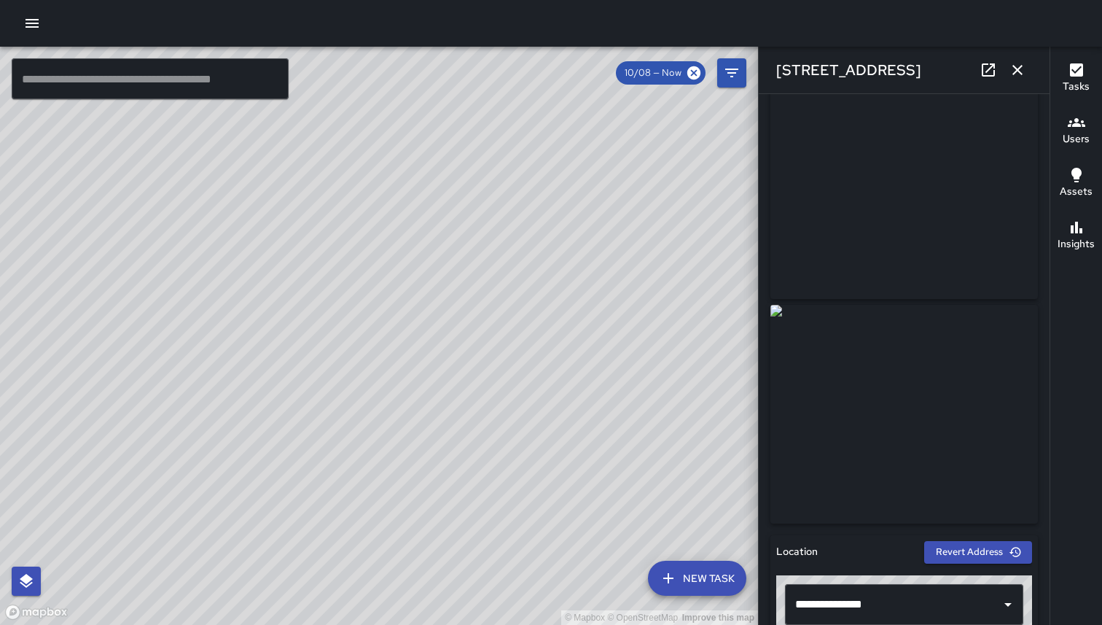
click at [1030, 60] on div "[STREET_ADDRESS]" at bounding box center [904, 70] width 291 height 47
click at [1013, 71] on icon "button" at bounding box center [1017, 69] width 17 height 17
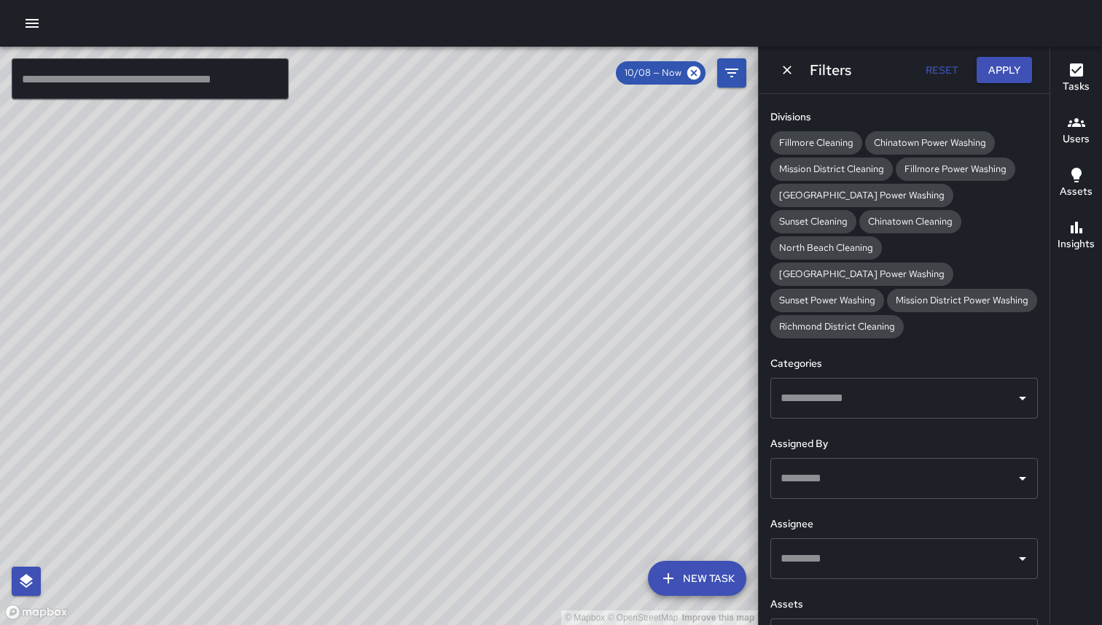
scroll to position [295, 0]
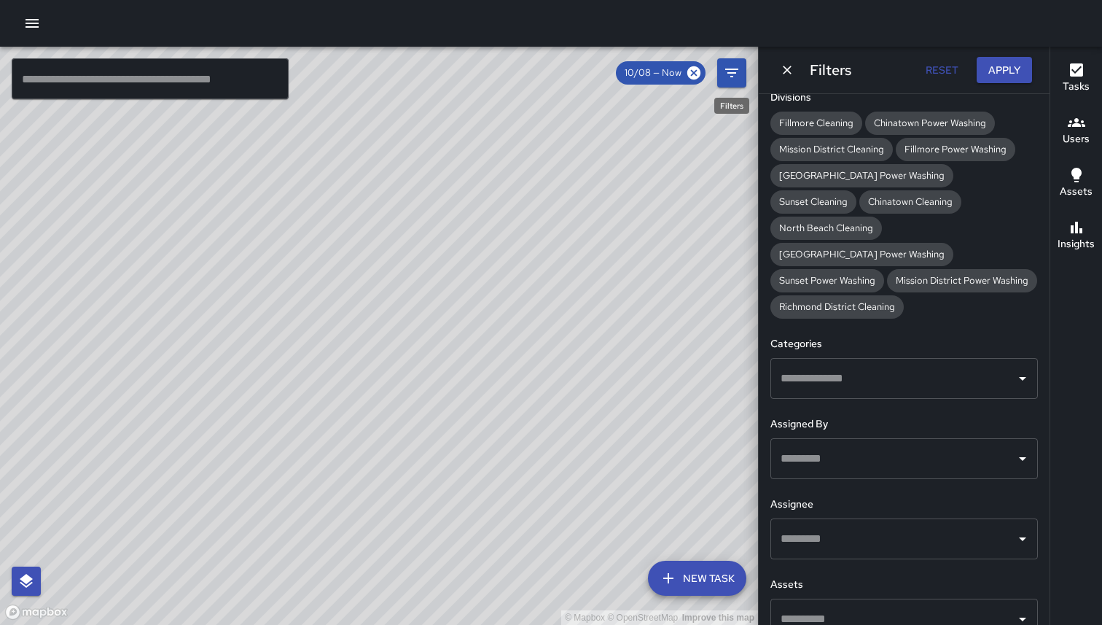
click at [735, 66] on icon "Filters" at bounding box center [731, 72] width 17 height 17
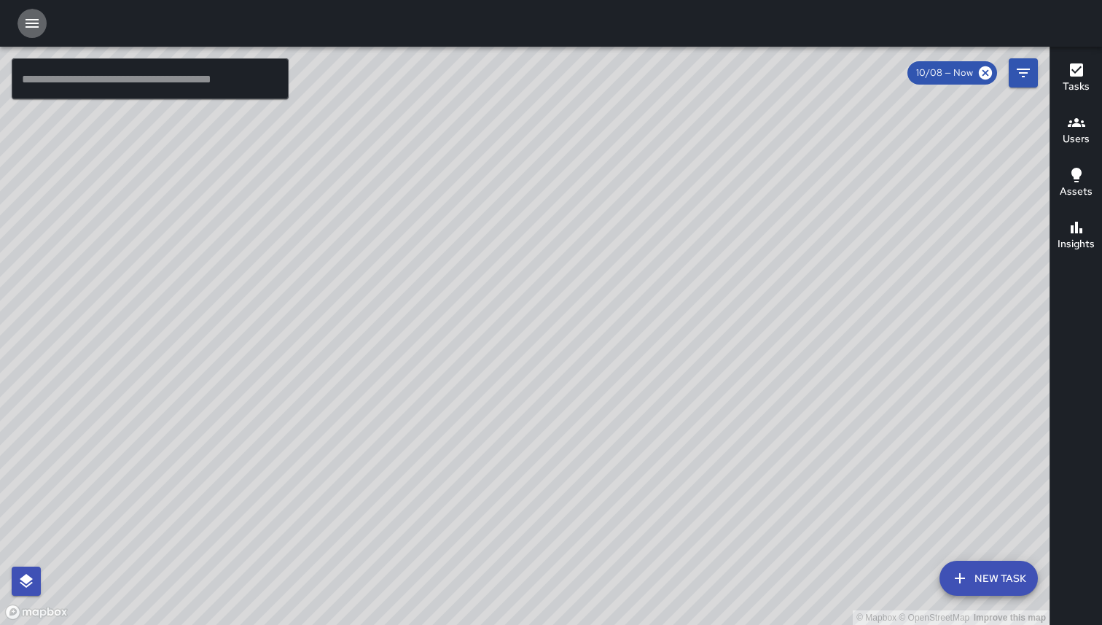
click at [35, 23] on icon "button" at bounding box center [32, 23] width 13 height 9
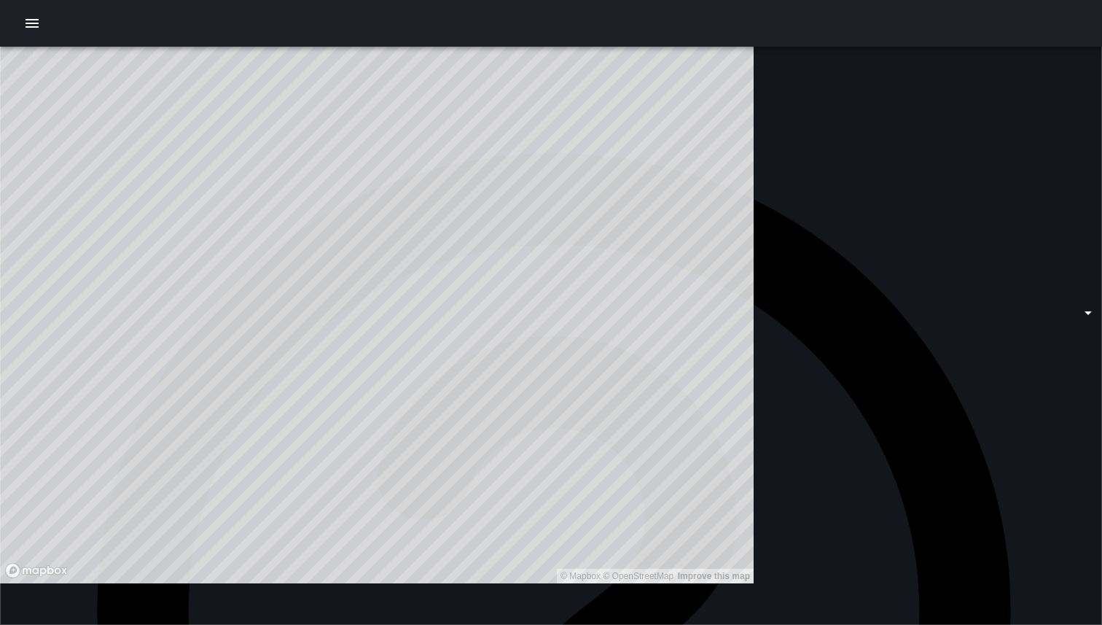
type input "******"
type input "**********"
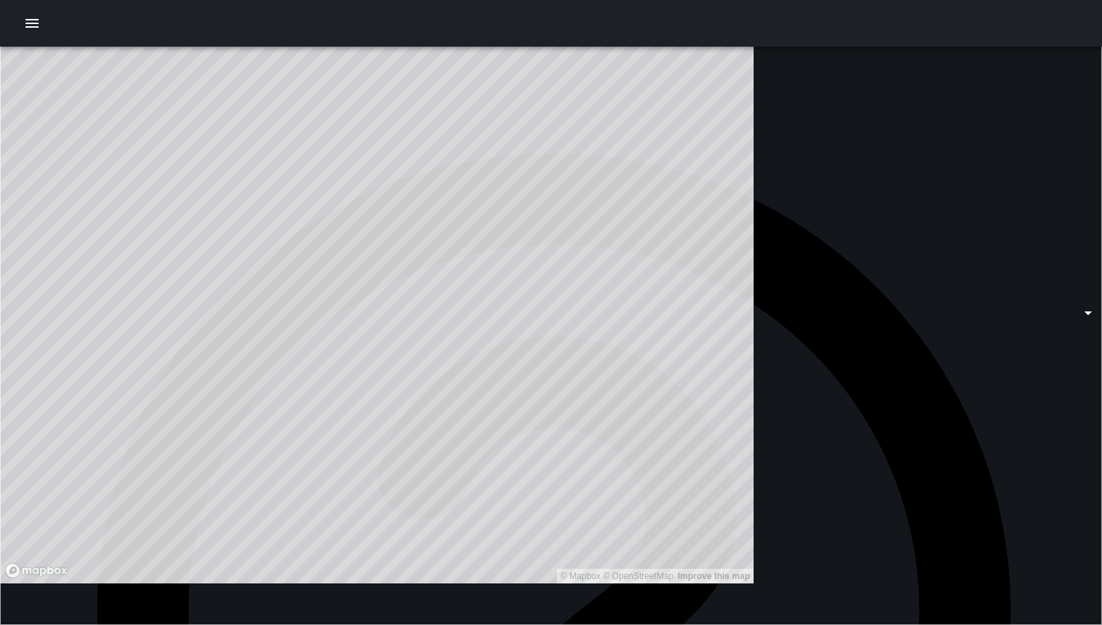
type input "**********"
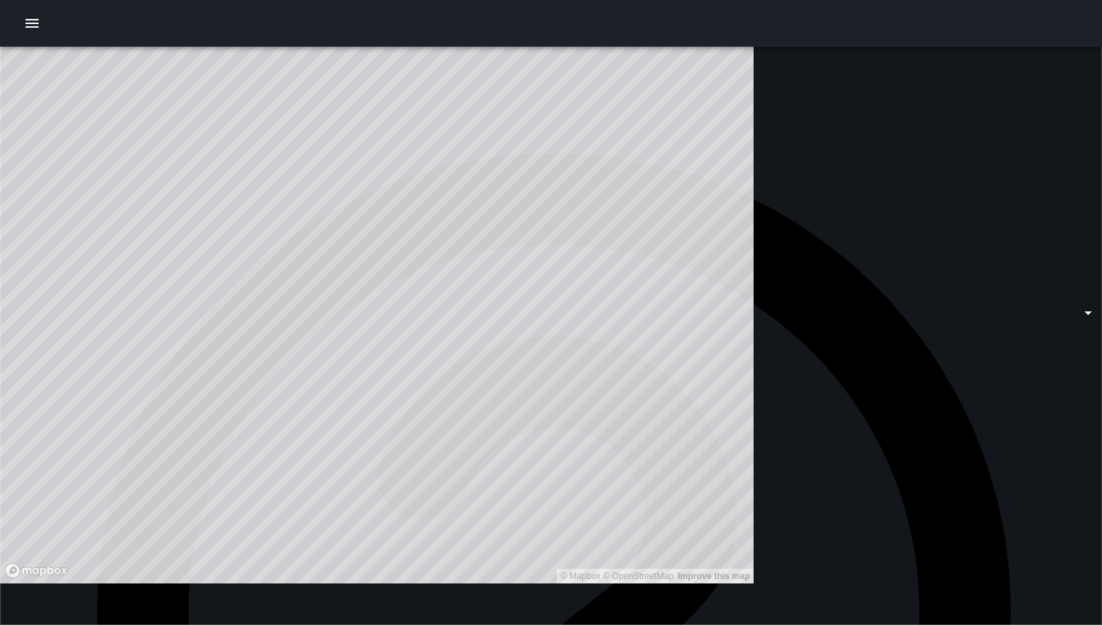
scroll to position [0, 0]
type input "**********"
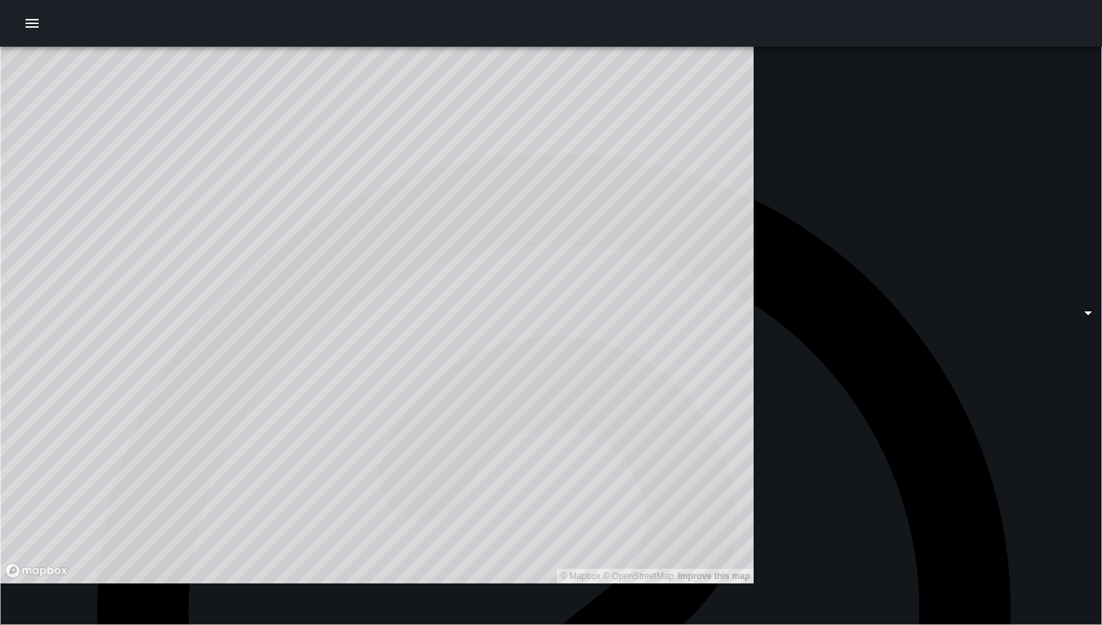
type input "**********"
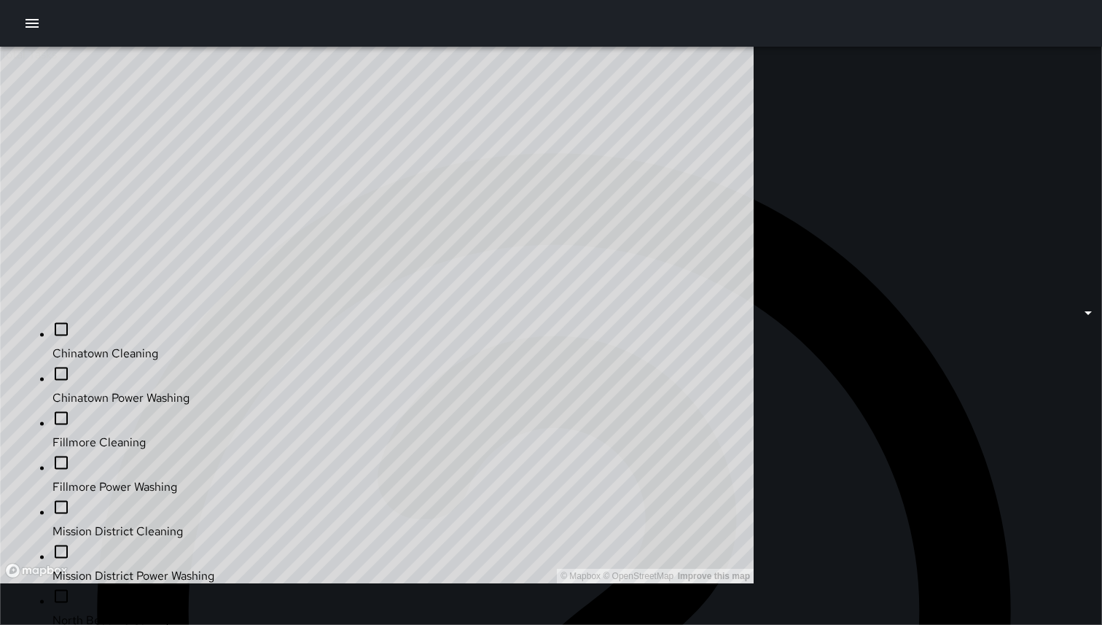
scroll to position [222, 0]
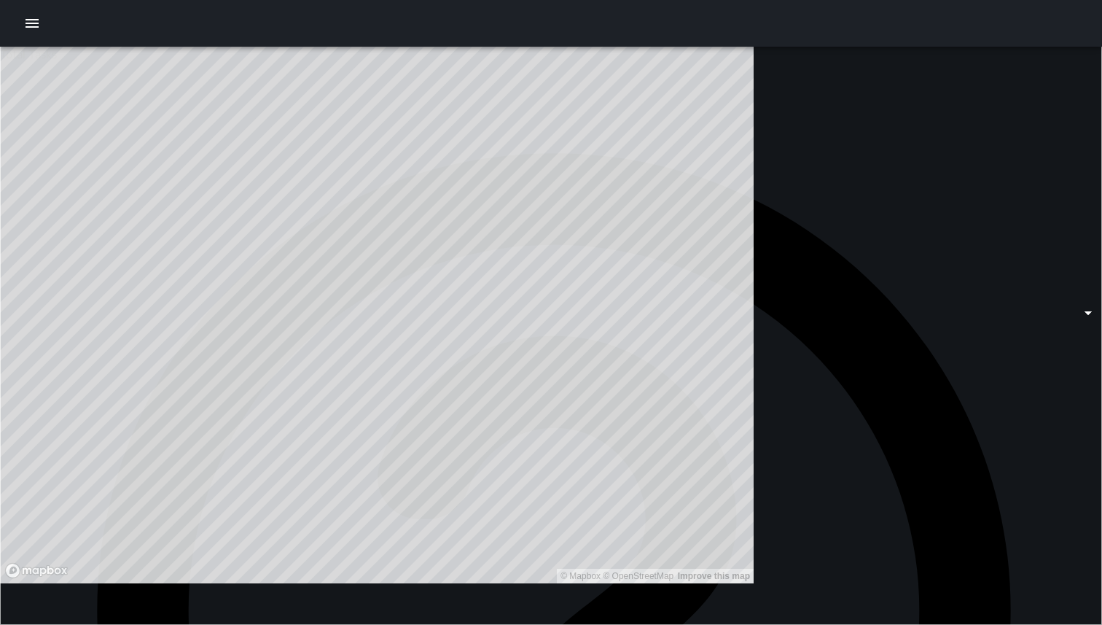
type input "**********"
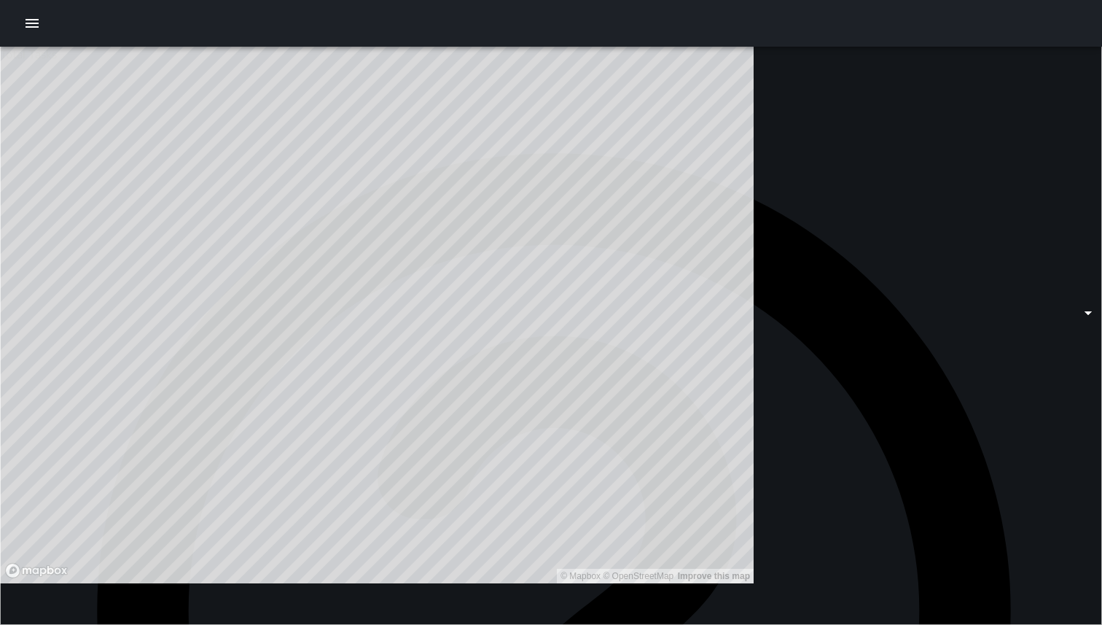
type input "**********"
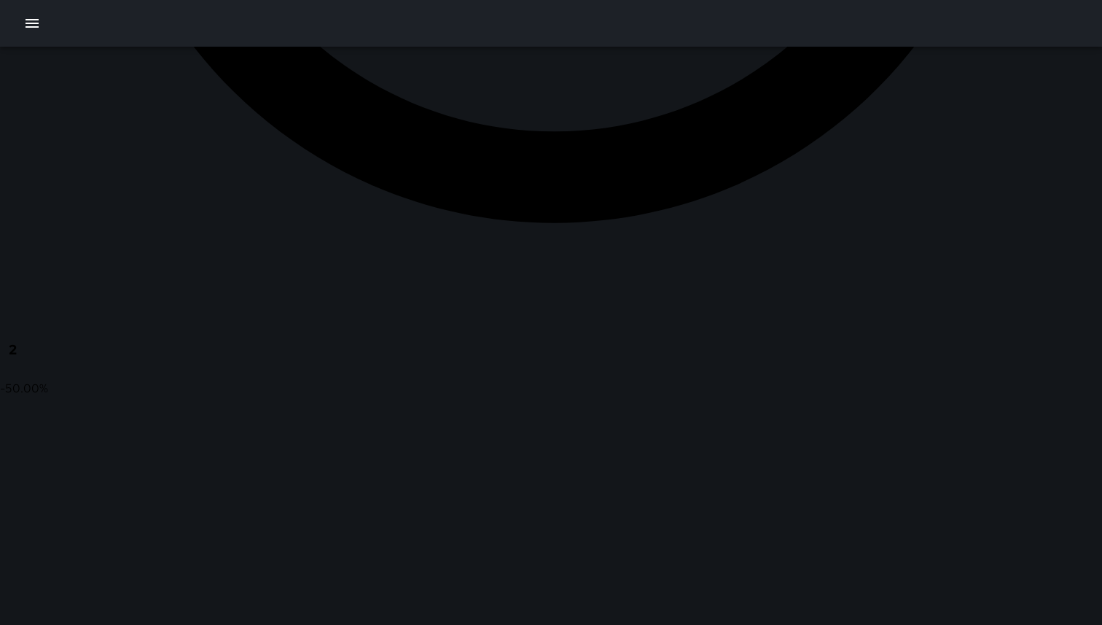
scroll to position [850, 0]
drag, startPoint x: 585, startPoint y: 148, endPoint x: 932, endPoint y: 257, distance: 363.2
drag, startPoint x: 609, startPoint y: 301, endPoint x: 1014, endPoint y: 194, distance: 418.6
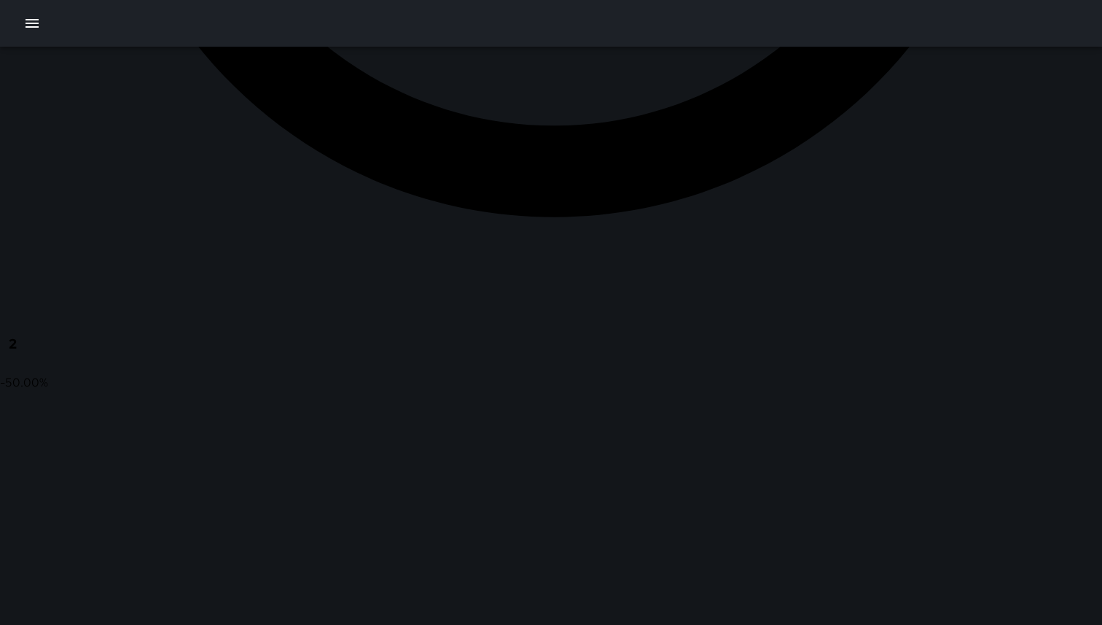
drag, startPoint x: 381, startPoint y: 324, endPoint x: 455, endPoint y: 323, distance: 74.4
type input "**********"
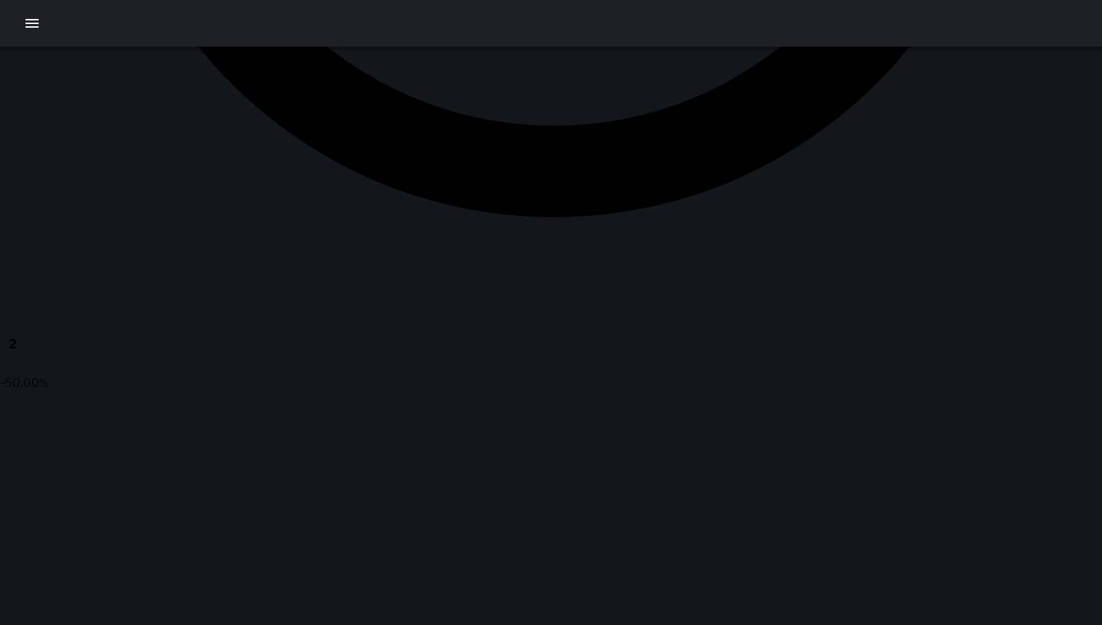
type input "**********"
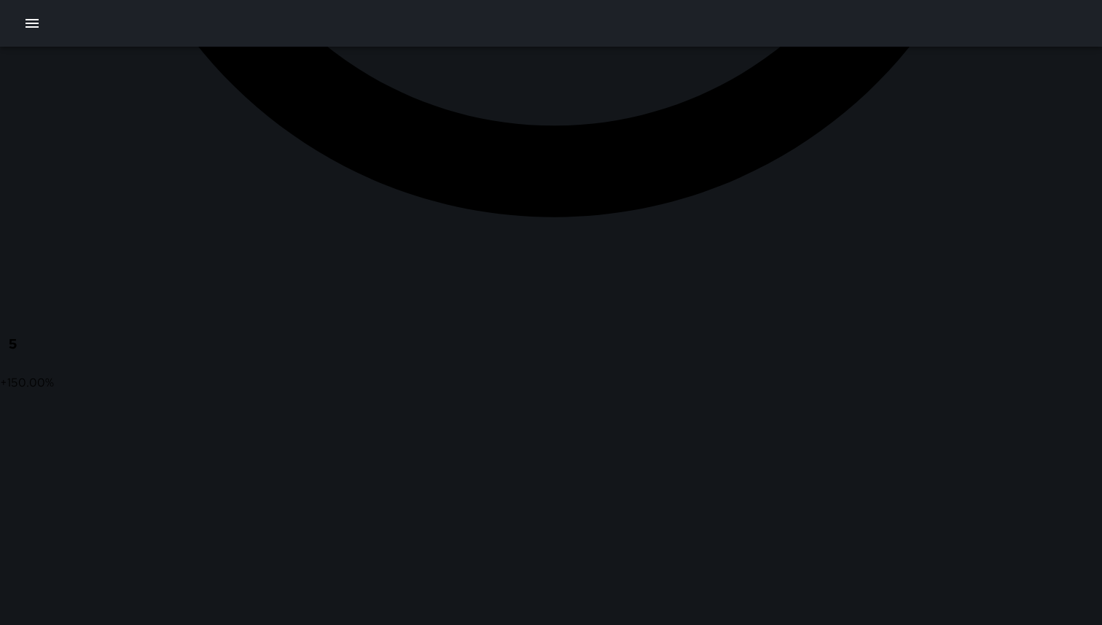
type input "**********"
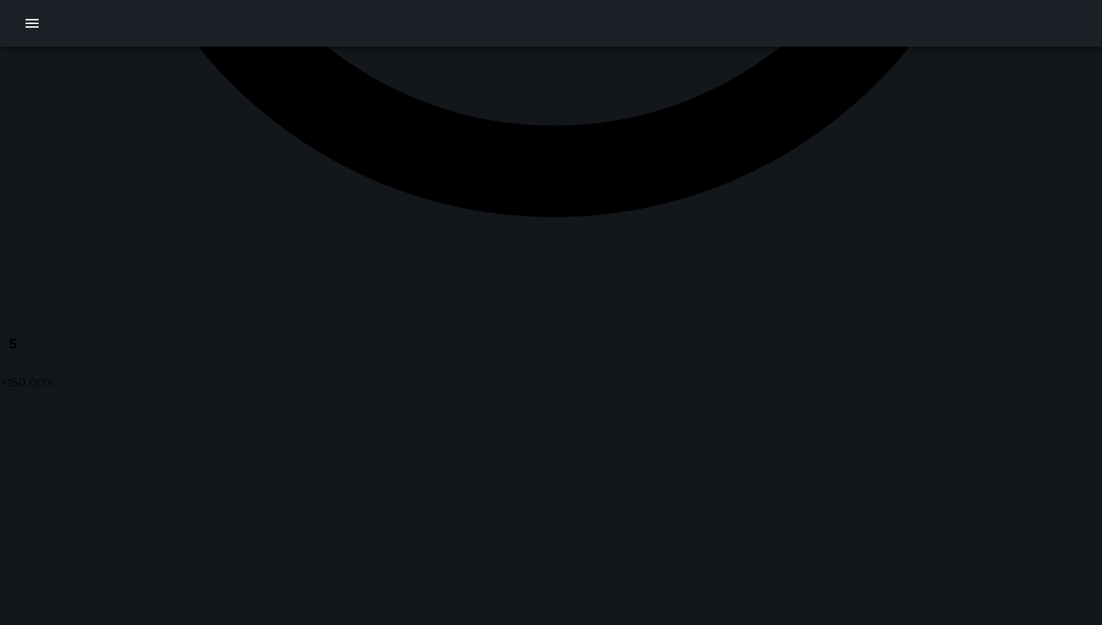
type input "**********"
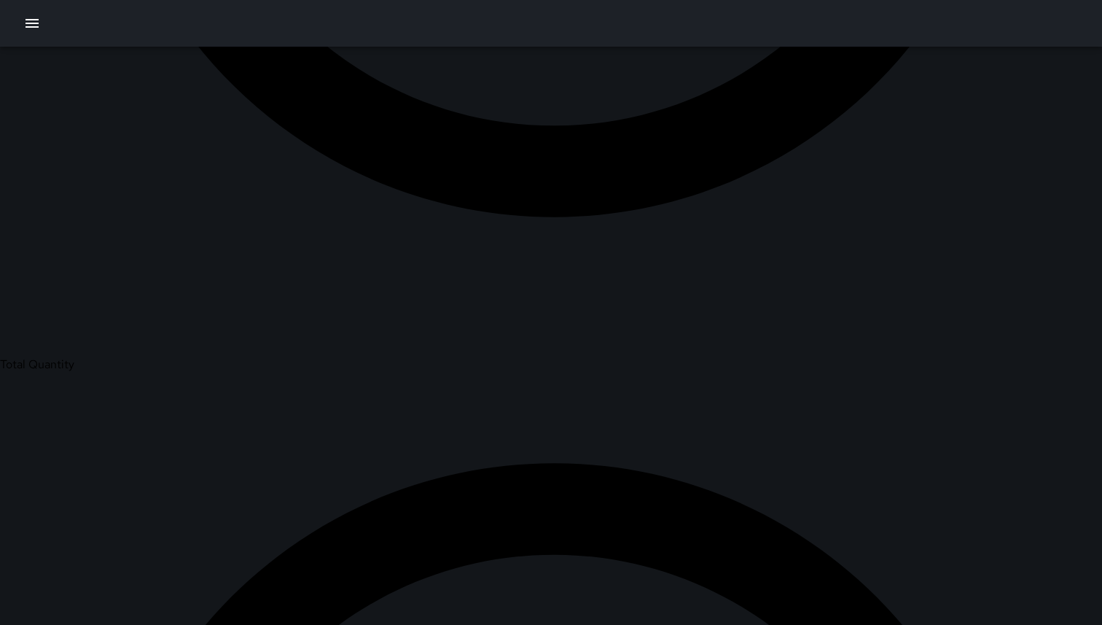
scroll to position [847, 0]
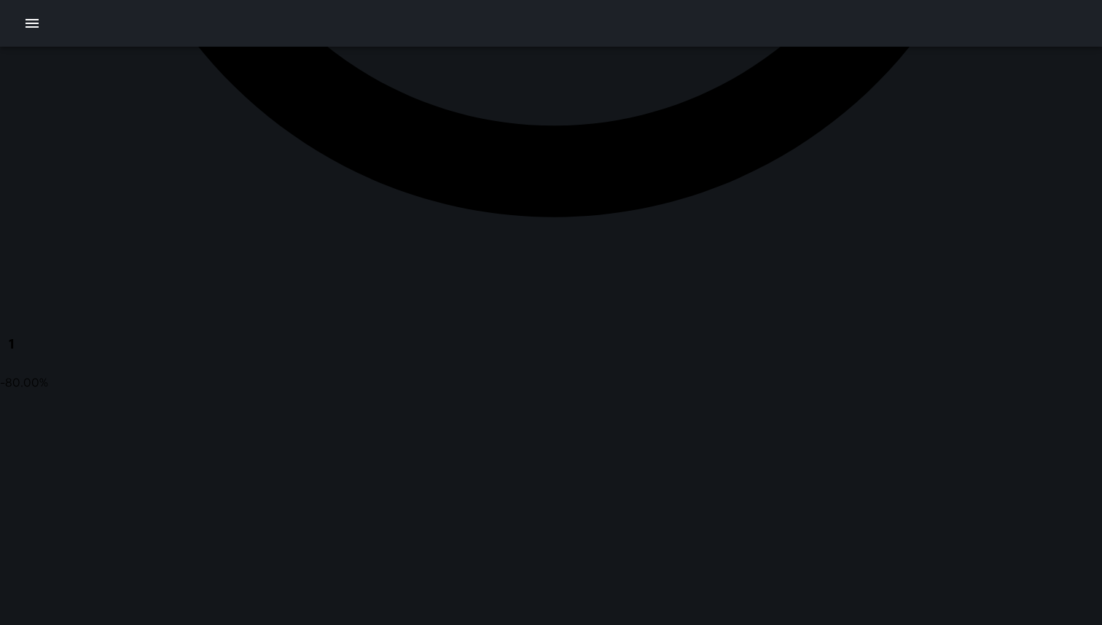
scroll to position [320, 0]
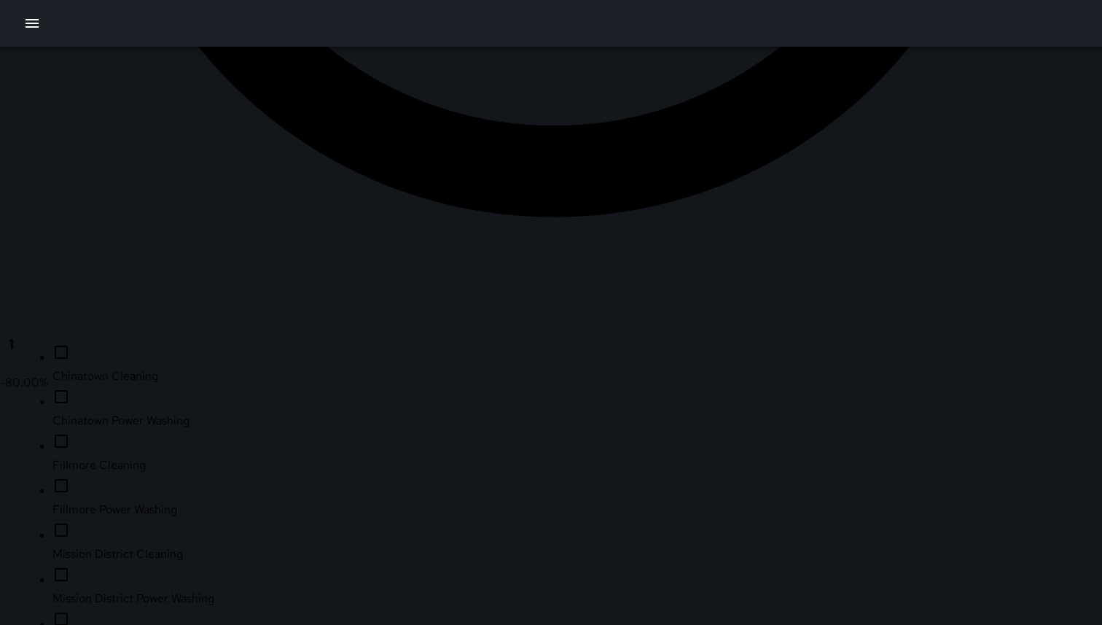
scroll to position [125, 0]
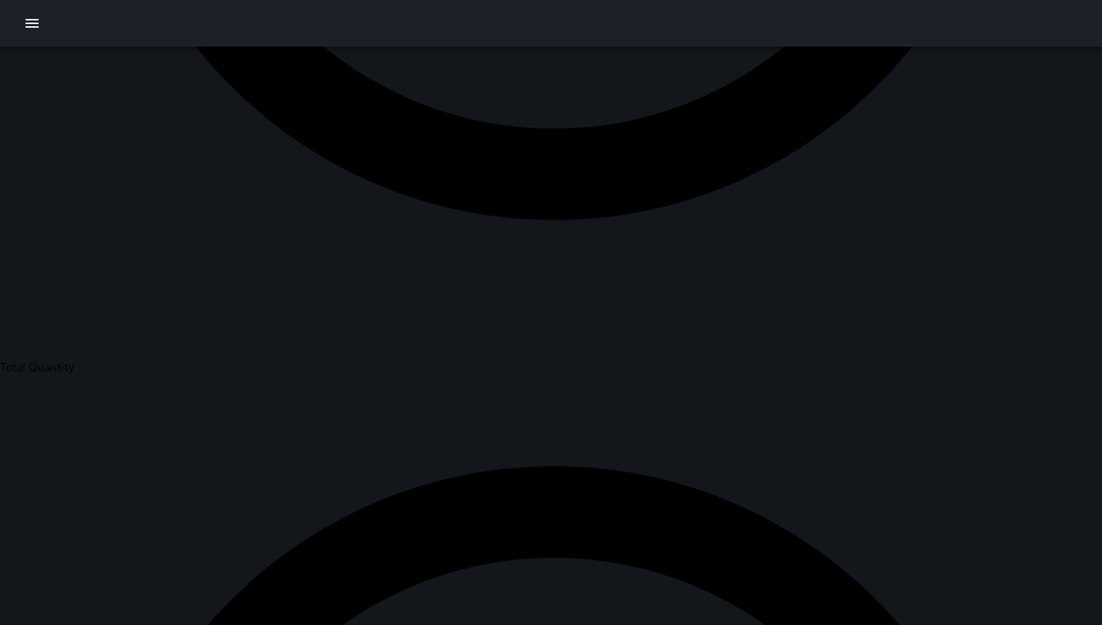
scroll to position [850, 0]
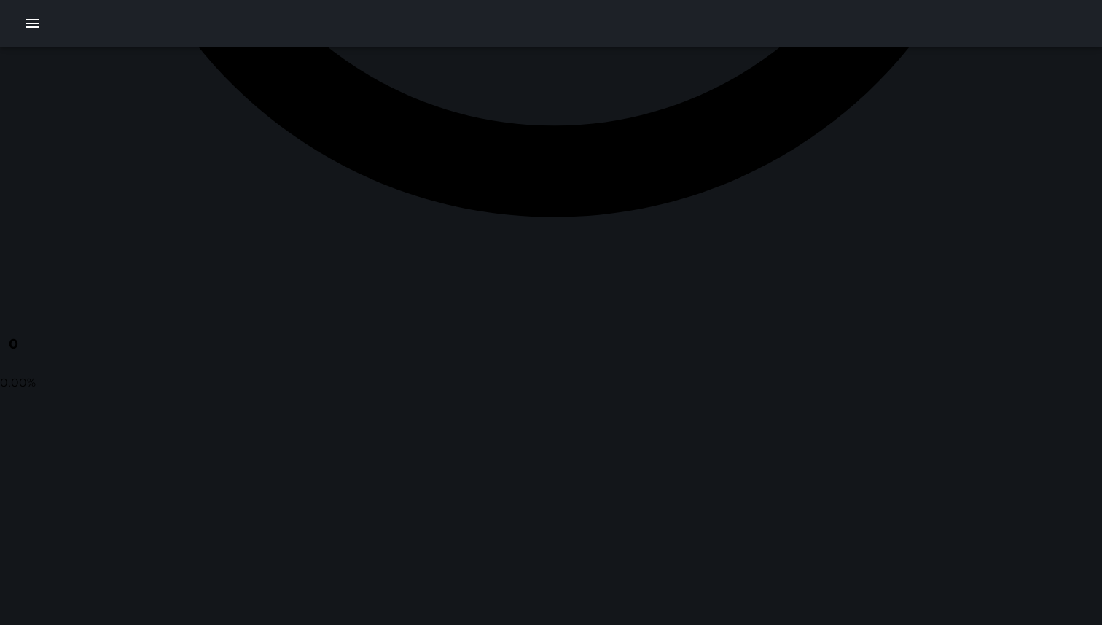
drag, startPoint x: 650, startPoint y: 239, endPoint x: 230, endPoint y: 354, distance: 435.5
drag, startPoint x: 508, startPoint y: 269, endPoint x: 257, endPoint y: 524, distance: 357.3
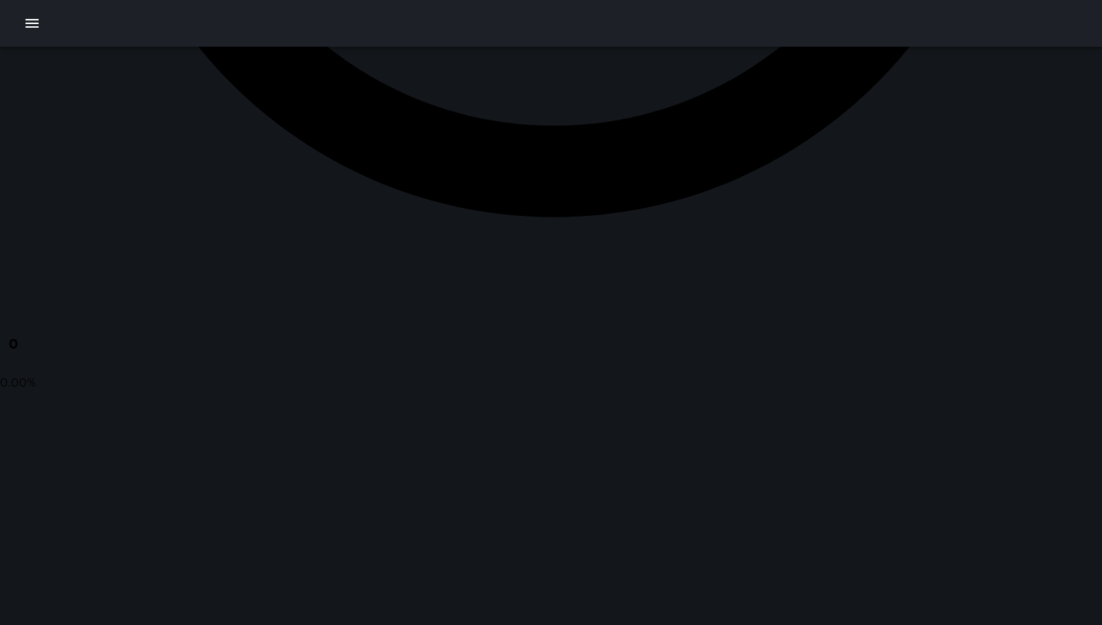
drag, startPoint x: 752, startPoint y: 206, endPoint x: 541, endPoint y: 358, distance: 260.0
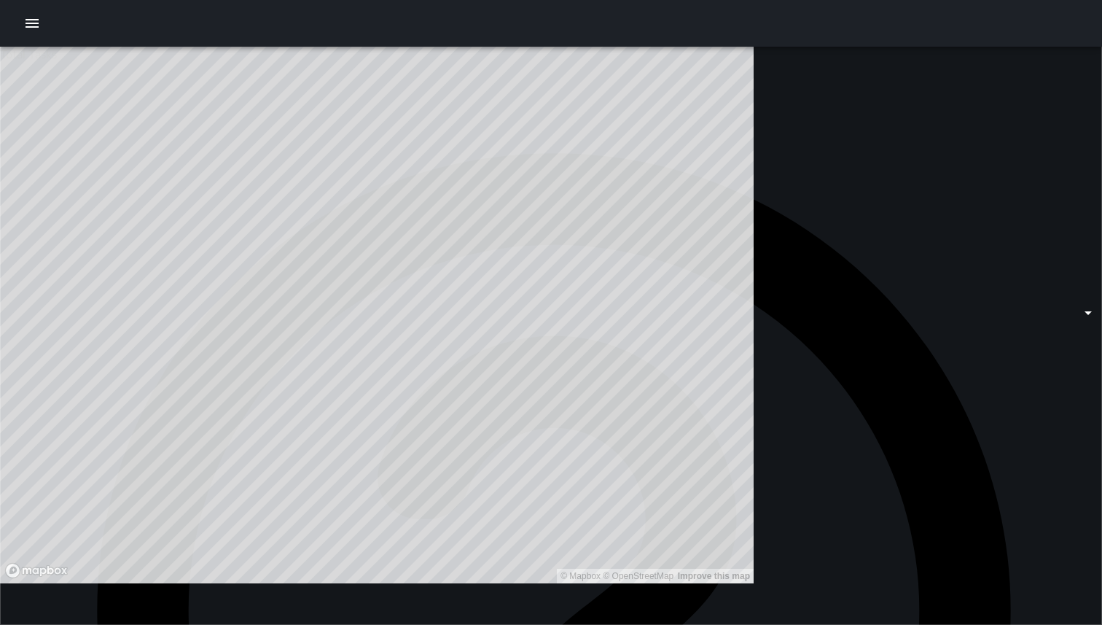
scroll to position [0, 0]
type input "**********"
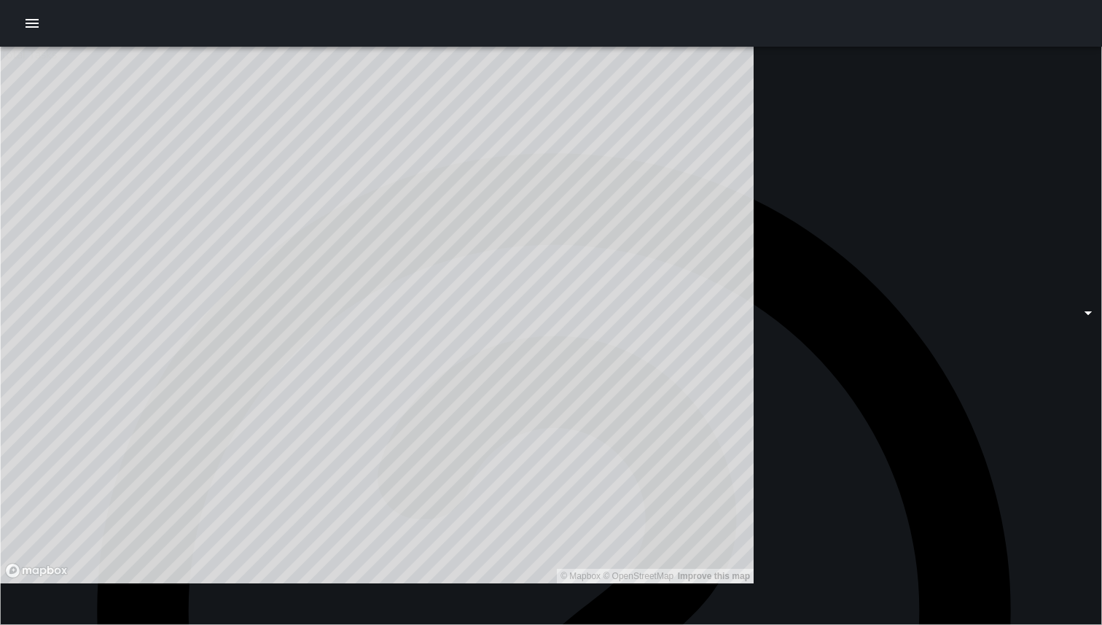
type input "**********"
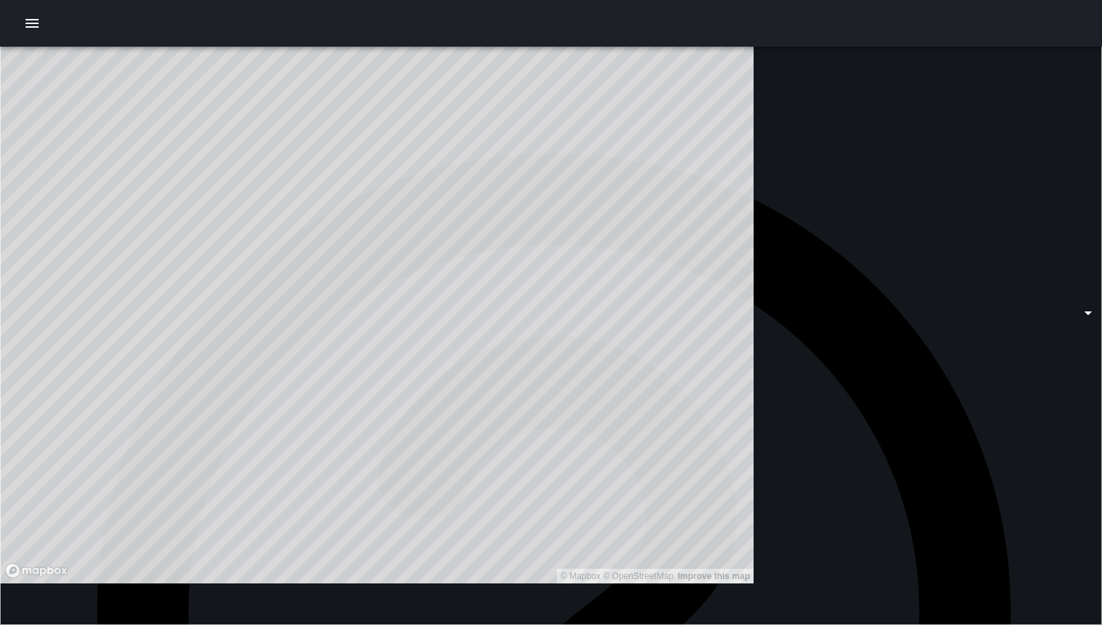
type input "**********"
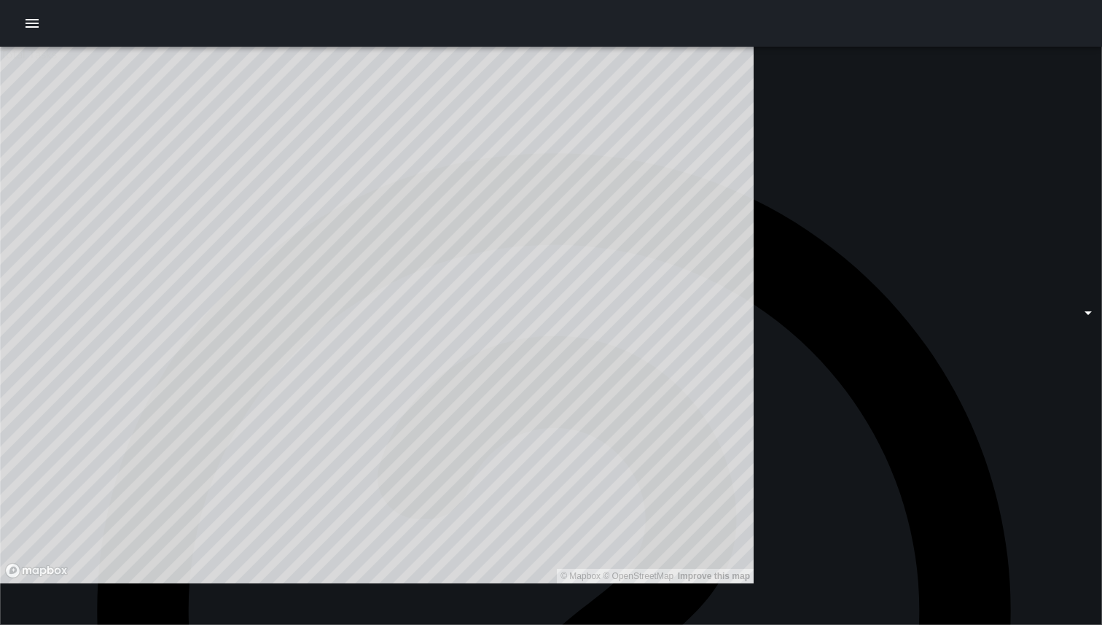
type input "**********"
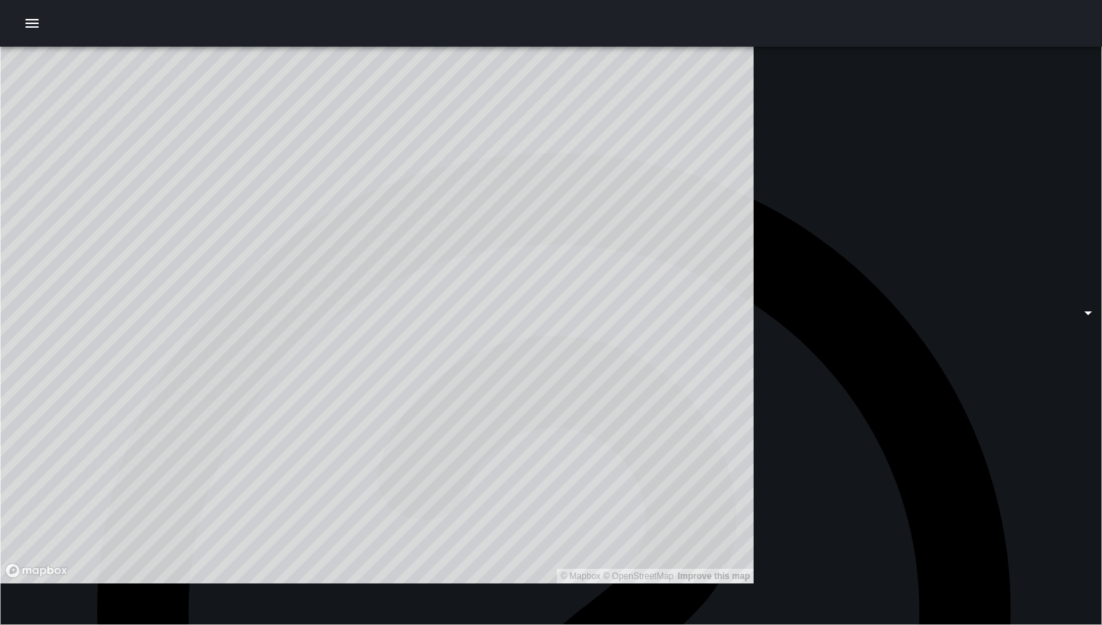
type input "**********"
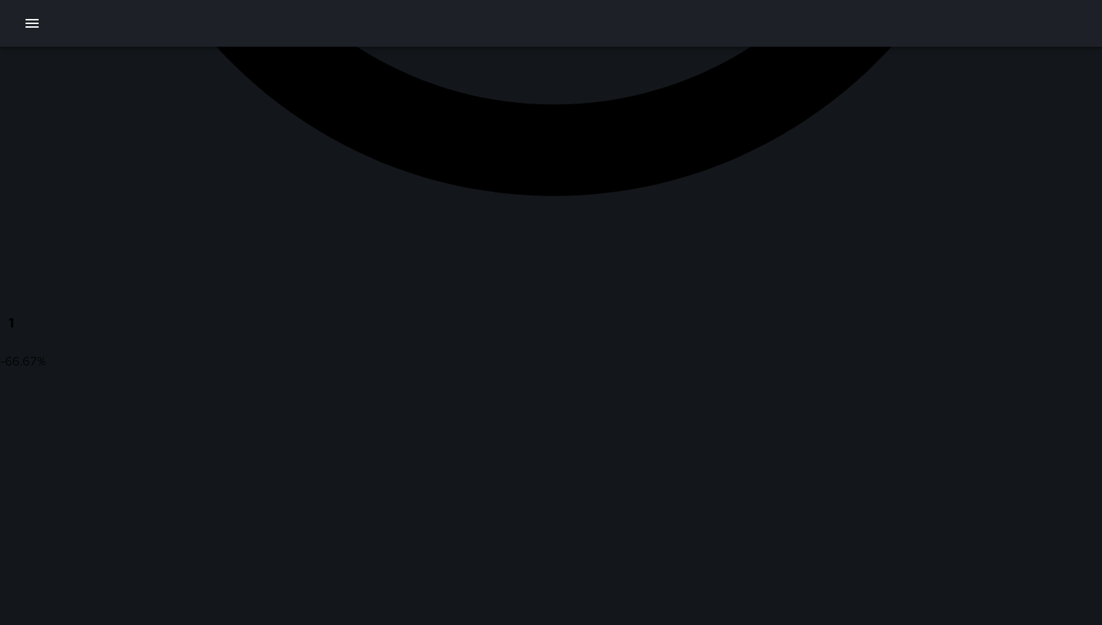
scroll to position [888, 0]
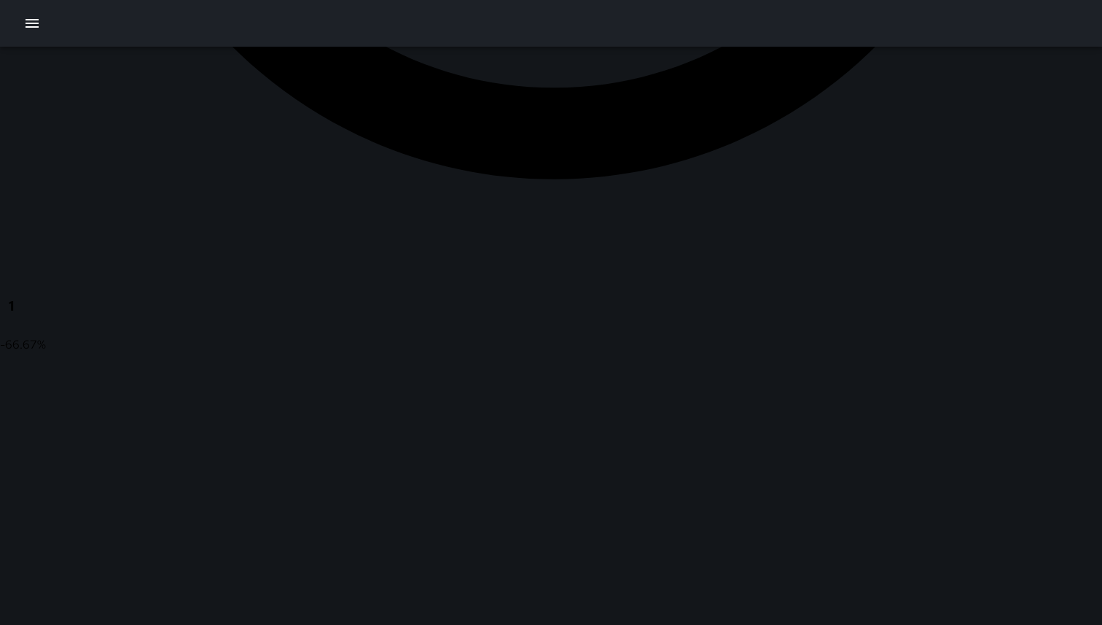
drag, startPoint x: 502, startPoint y: 216, endPoint x: 549, endPoint y: 501, distance: 289.0
drag, startPoint x: 551, startPoint y: 465, endPoint x: 591, endPoint y: 519, distance: 67.2
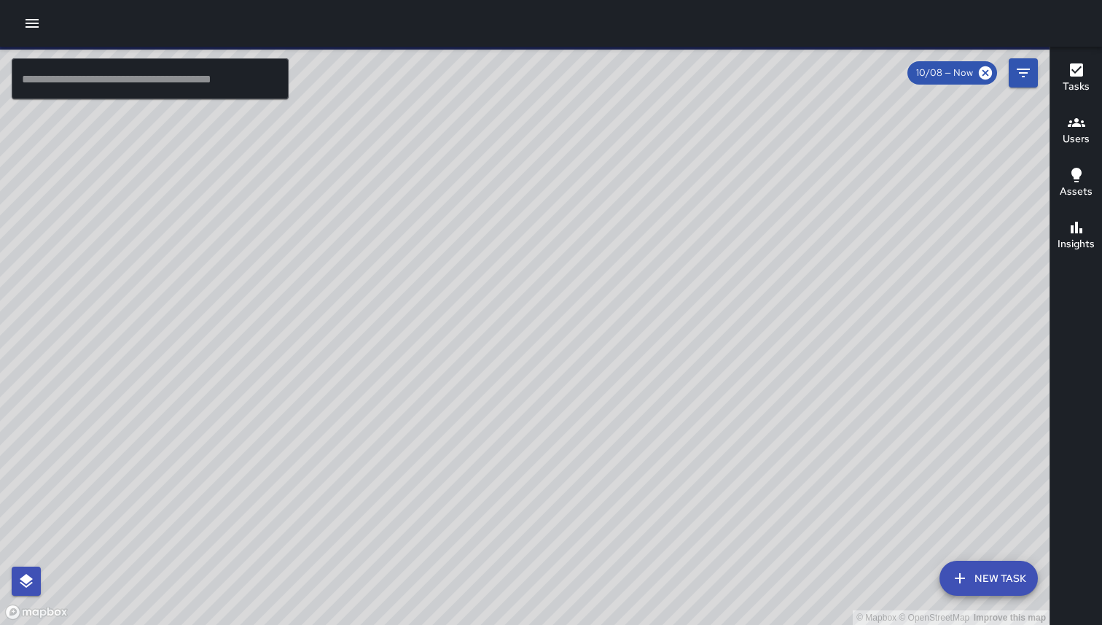
click at [42, 36] on div at bounding box center [551, 23] width 1102 height 47
click at [36, 28] on icon "button" at bounding box center [31, 23] width 17 height 17
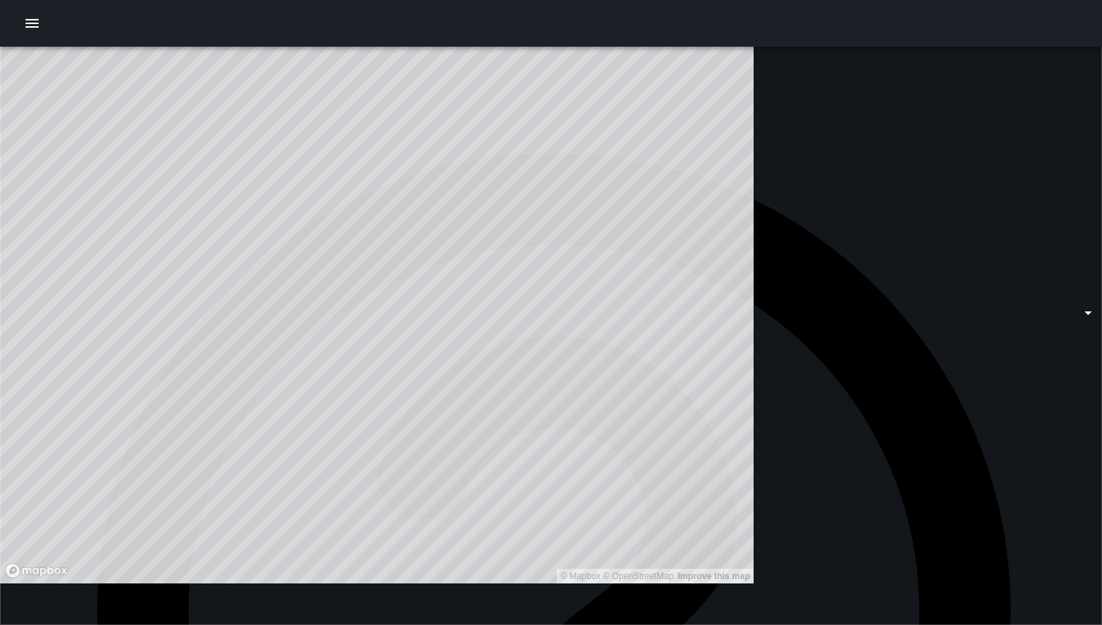
scroll to position [337, 0]
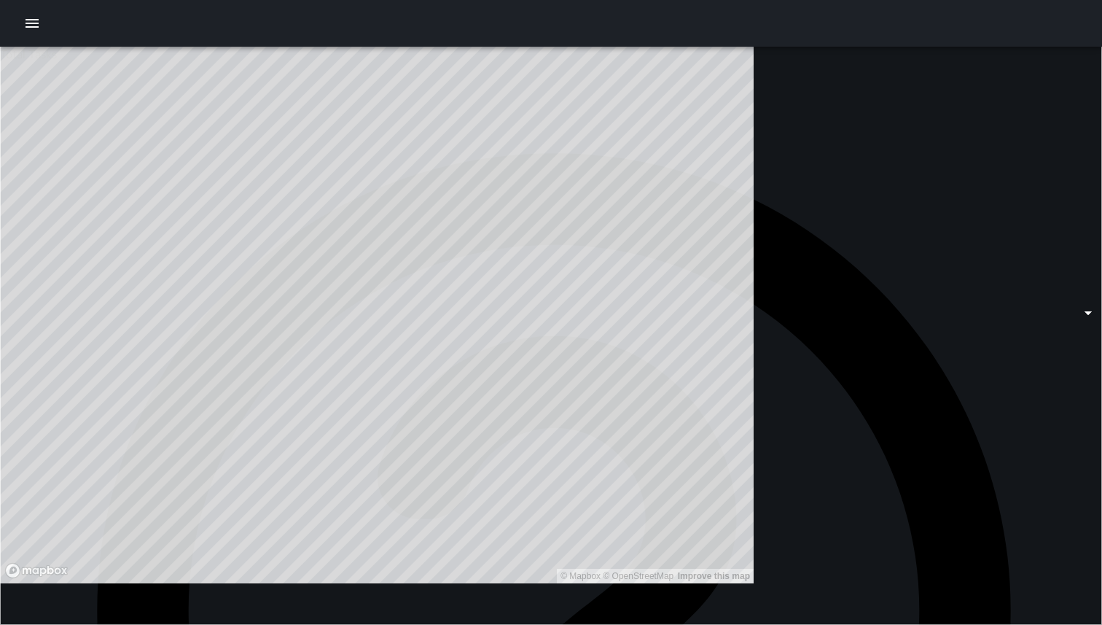
type input "******"
type input "**********"
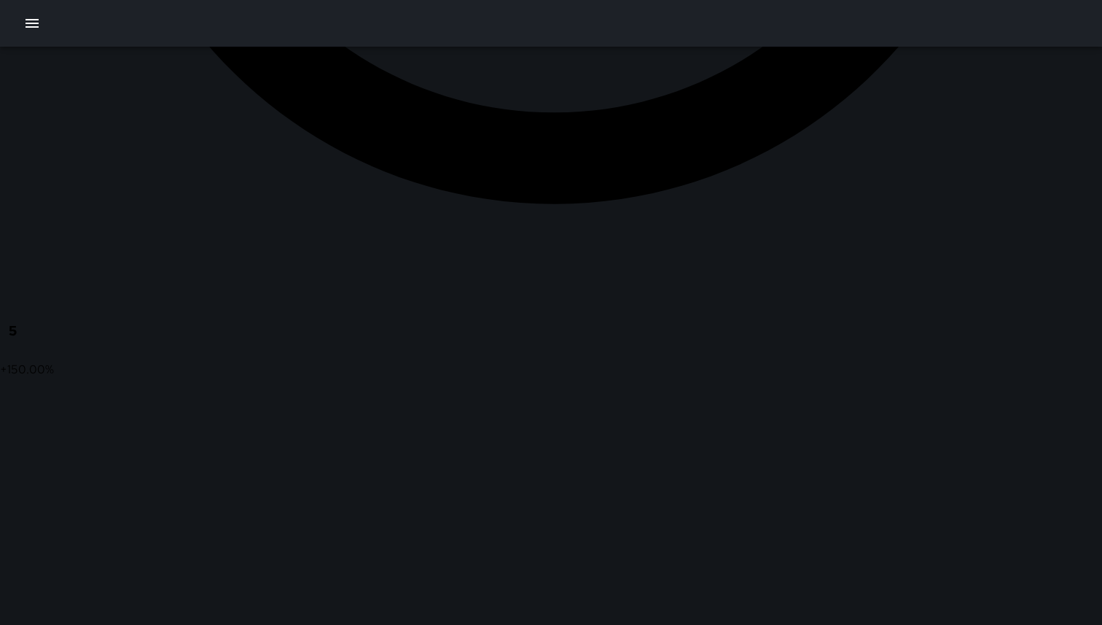
scroll to position [885, 0]
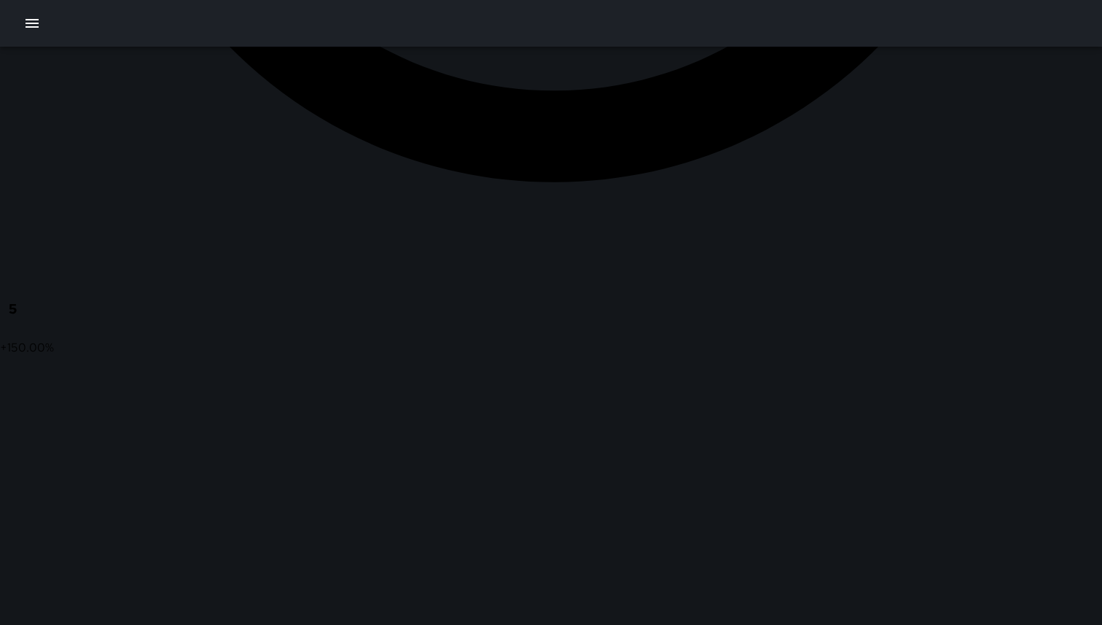
drag, startPoint x: 580, startPoint y: 295, endPoint x: 211, endPoint y: 618, distance: 490.4
drag, startPoint x: 572, startPoint y: 335, endPoint x: 316, endPoint y: 599, distance: 367.1
drag, startPoint x: 741, startPoint y: 237, endPoint x: 612, endPoint y: 418, distance: 221.7
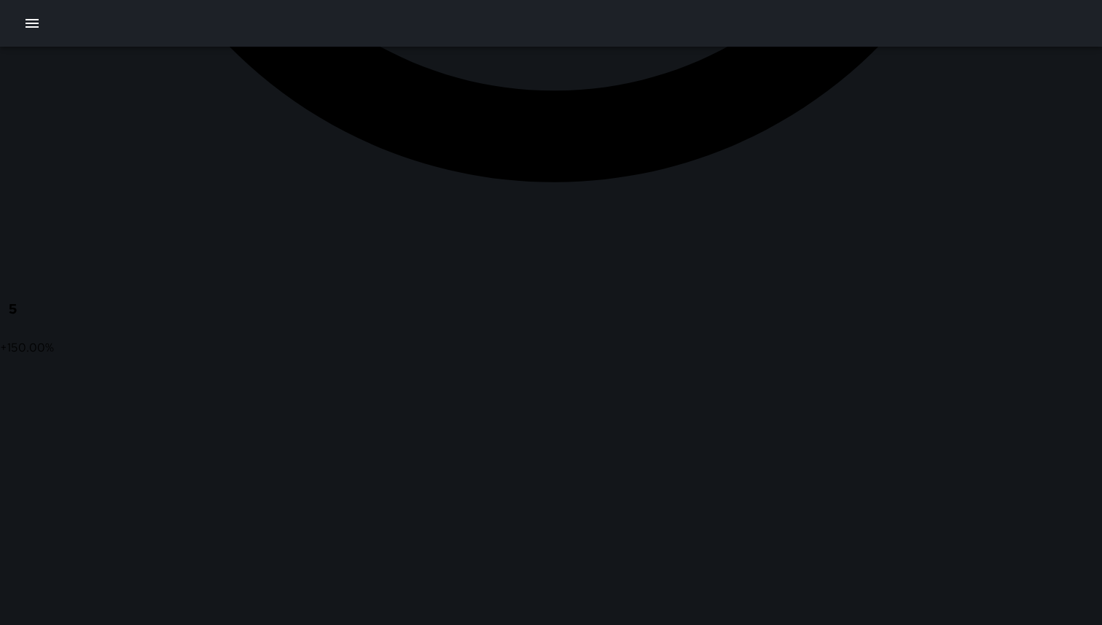
click at [25, 26] on icon "button" at bounding box center [31, 23] width 17 height 17
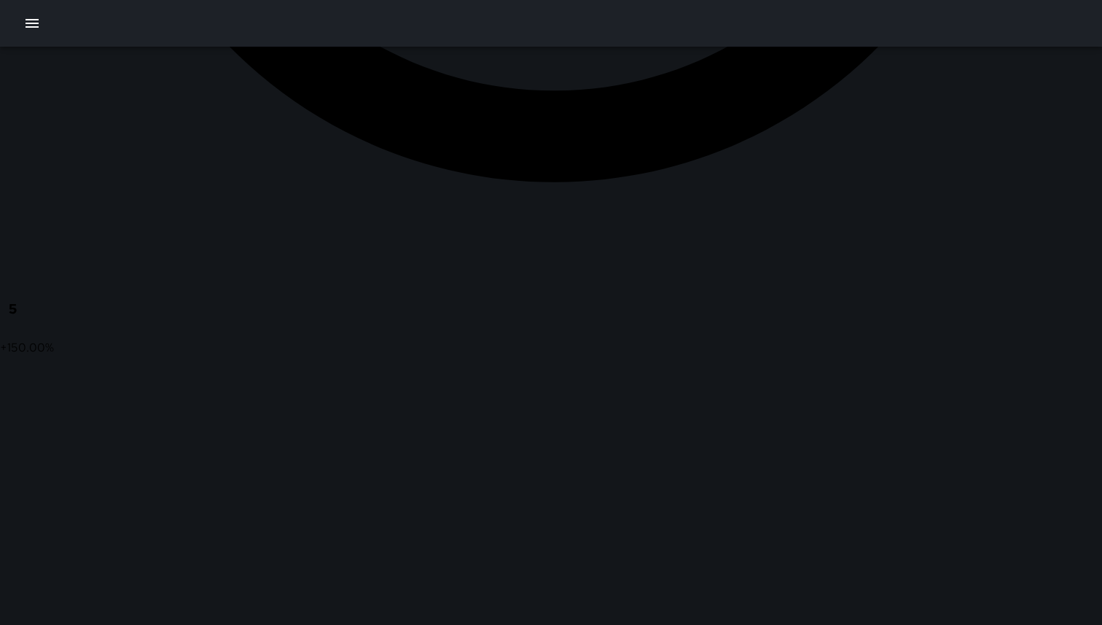
click at [36, 25] on icon "button" at bounding box center [31, 23] width 17 height 17
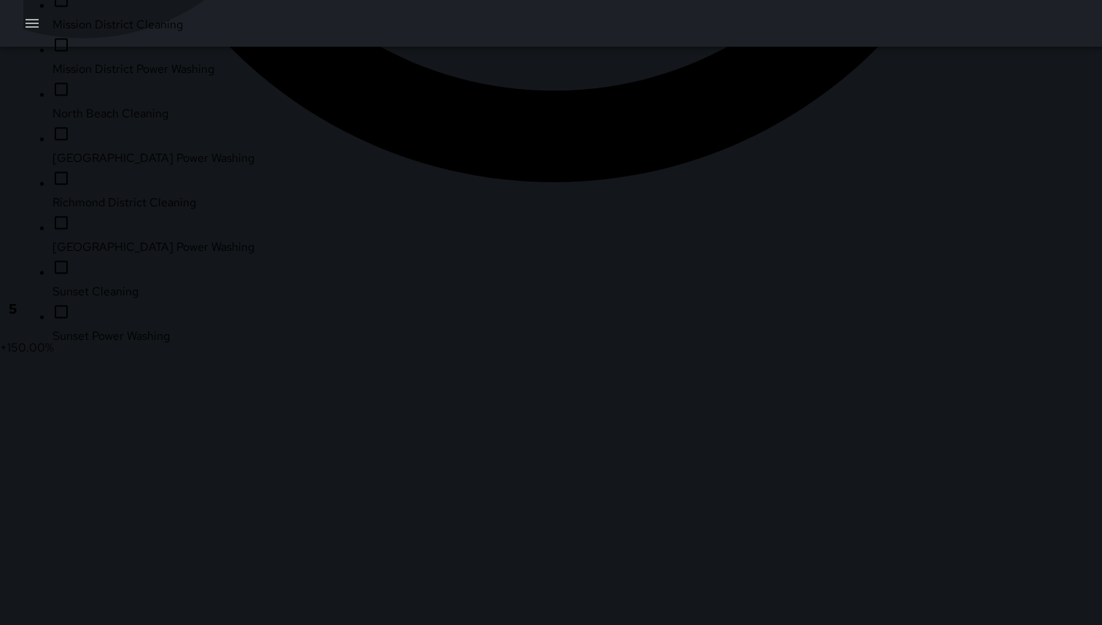
click at [84, 122] on span "North Beach Cleaning" at bounding box center [171, 113] width 239 height 17
click at [85, 167] on span "[GEOGRAPHIC_DATA] Power Washing" at bounding box center [171, 157] width 239 height 17
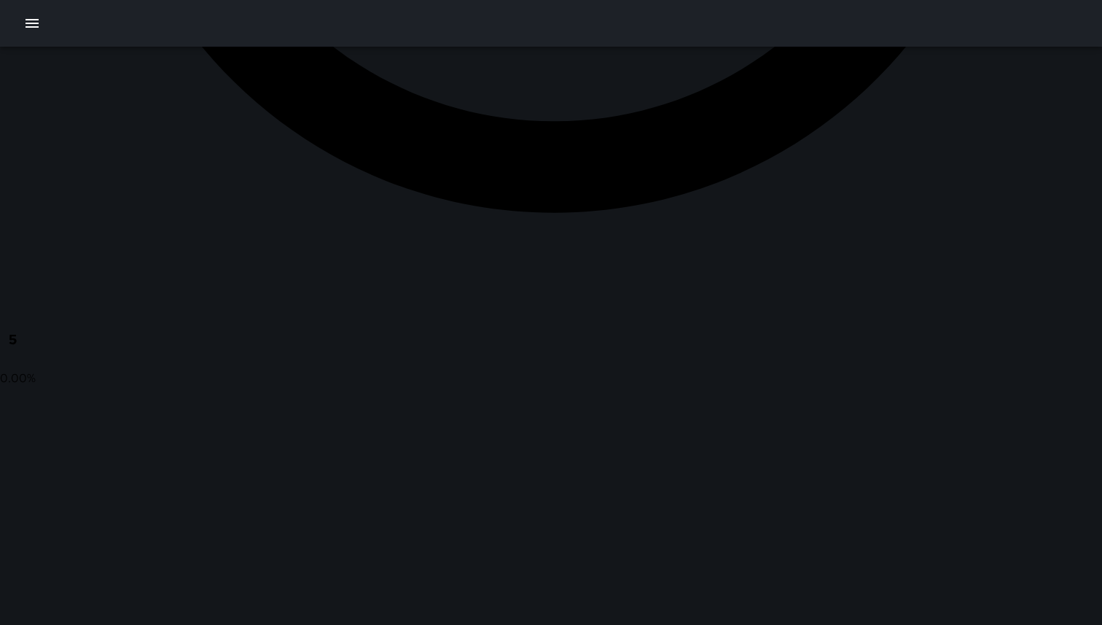
scroll to position [862, 0]
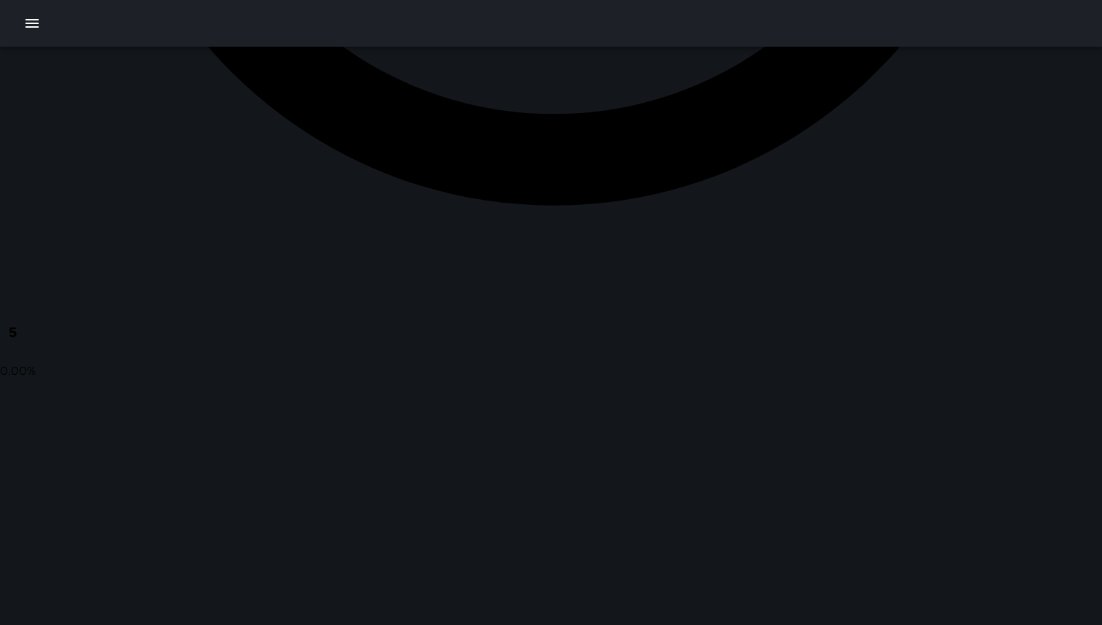
type input "**********"
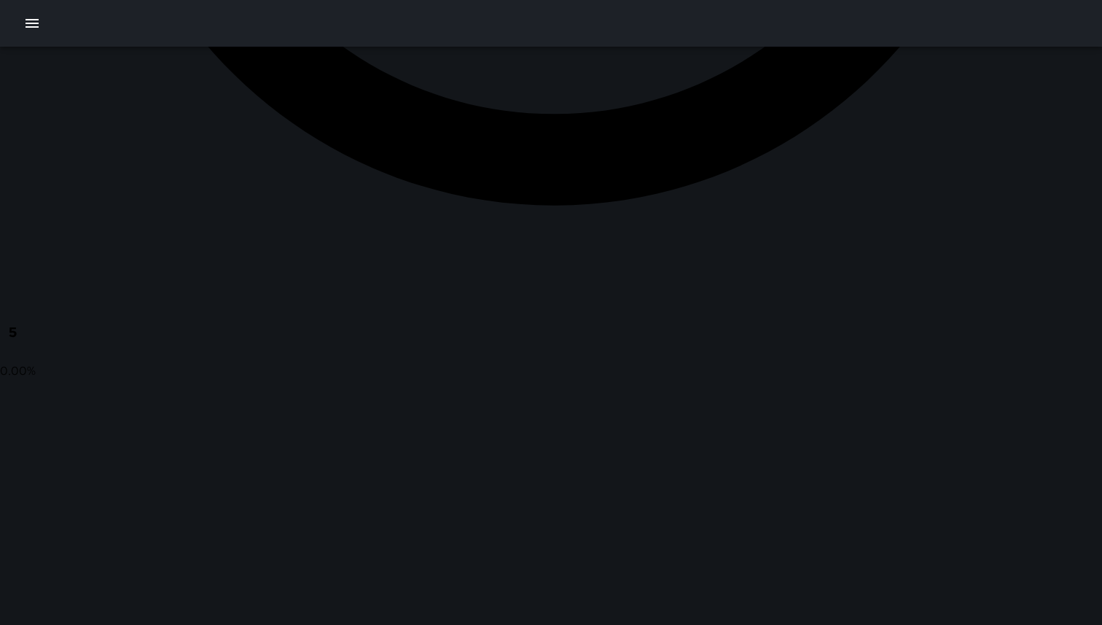
type input "**********"
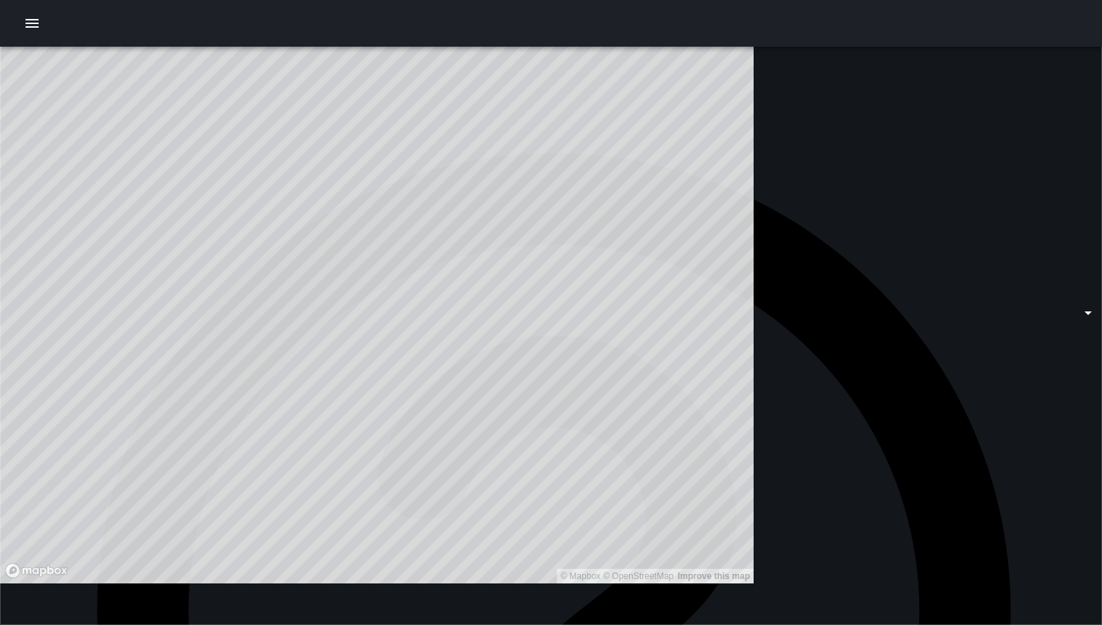
scroll to position [281, 0]
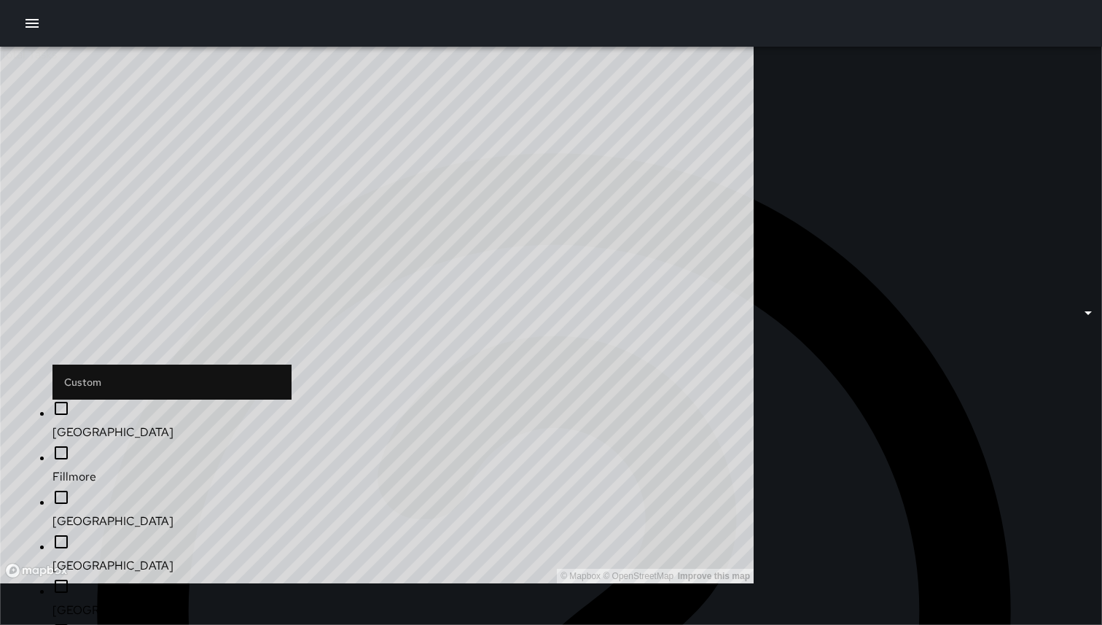
click at [96, 513] on span "Mission District" at bounding box center [171, 521] width 239 height 17
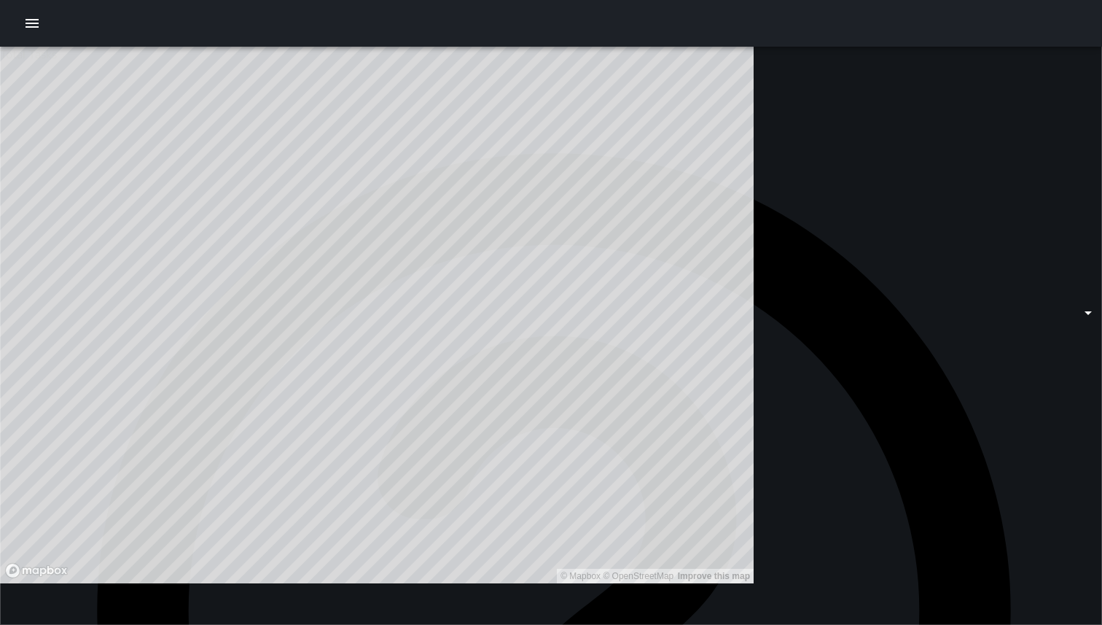
scroll to position [382, 0]
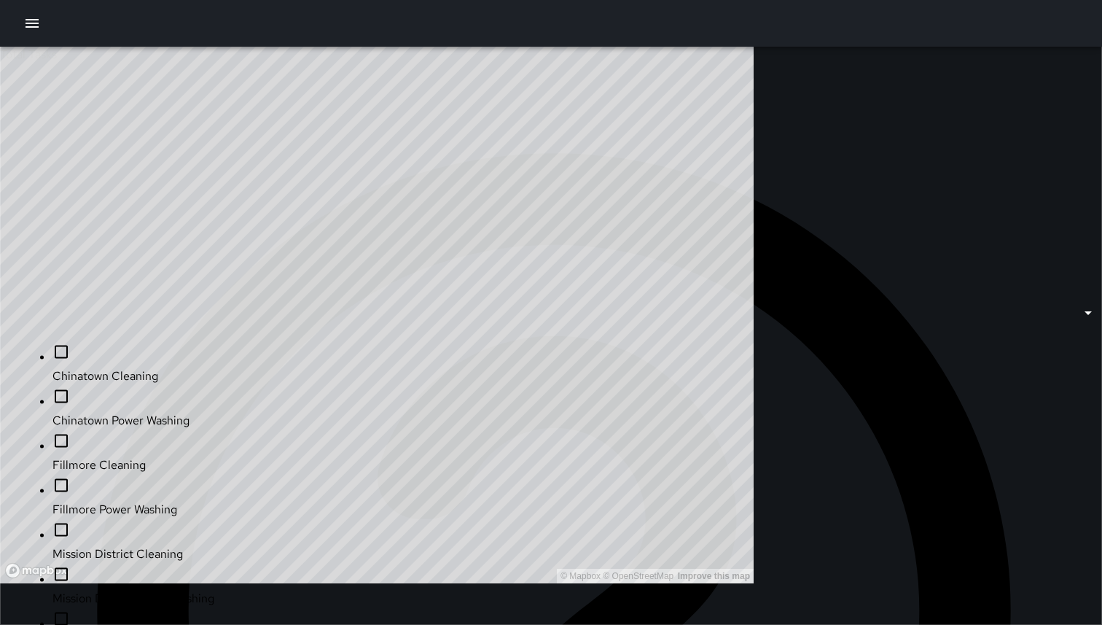
scroll to position [58, 0]
click at [95, 545] on span "Mission District Cleaning" at bounding box center [171, 553] width 239 height 17
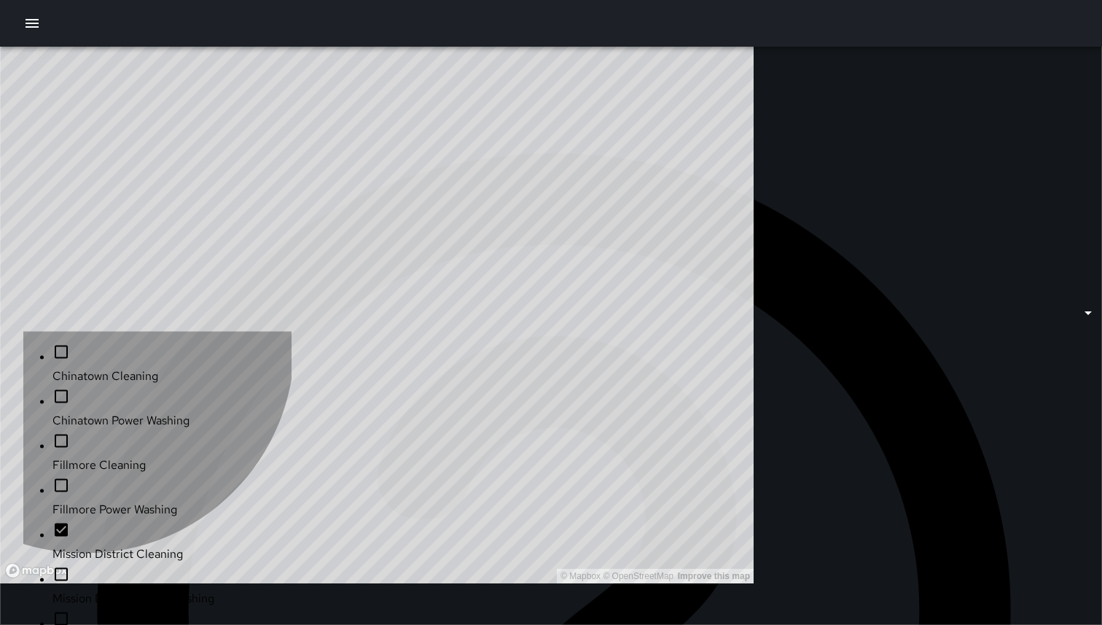
click at [85, 590] on span "Mission District Power Washing" at bounding box center [171, 598] width 239 height 17
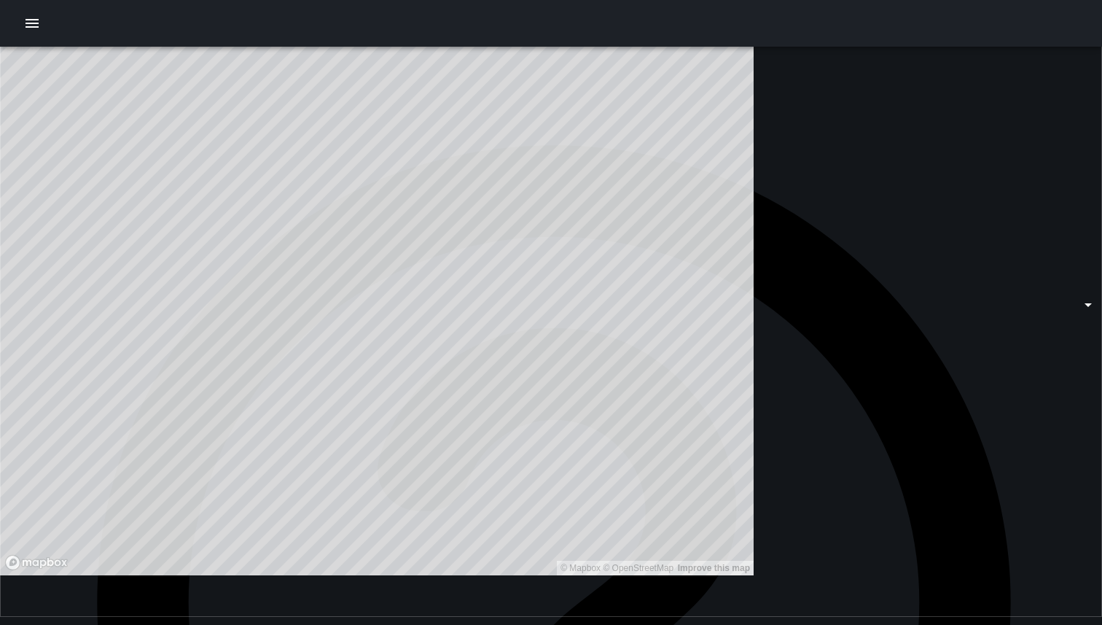
scroll to position [10, 0]
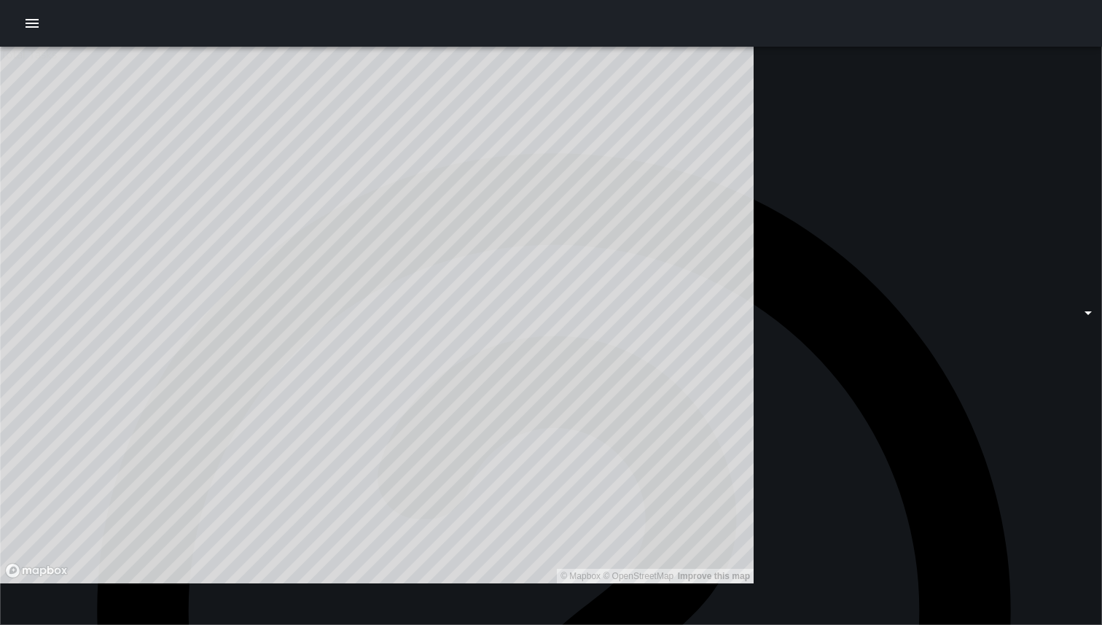
scroll to position [0, 0]
type input "**********"
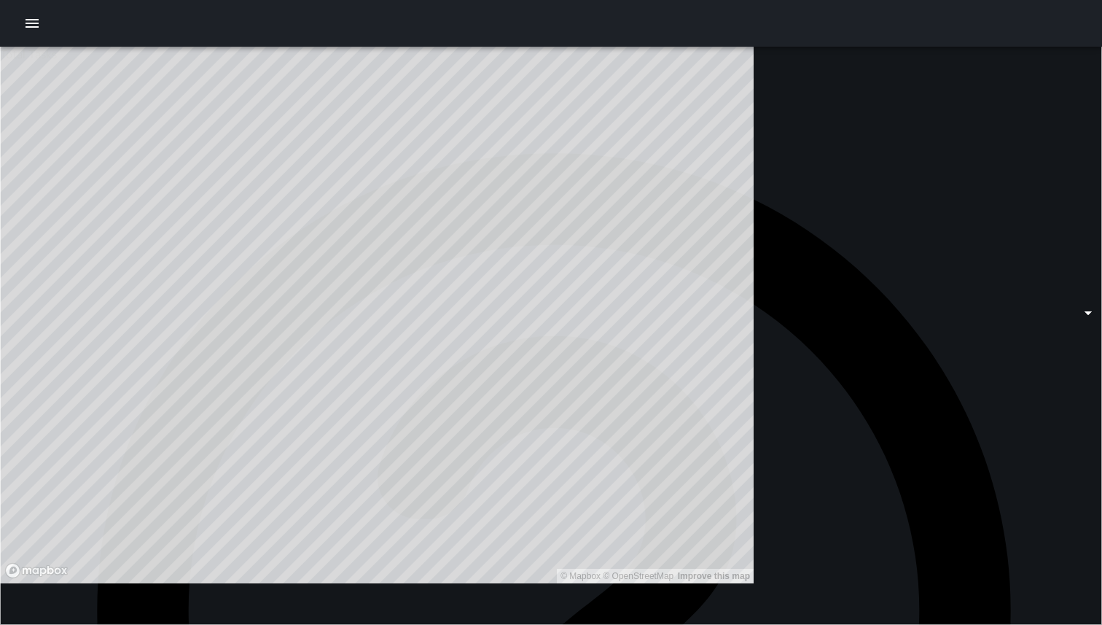
type input "**********"
drag, startPoint x: 275, startPoint y: 83, endPoint x: 267, endPoint y: 87, distance: 8.8
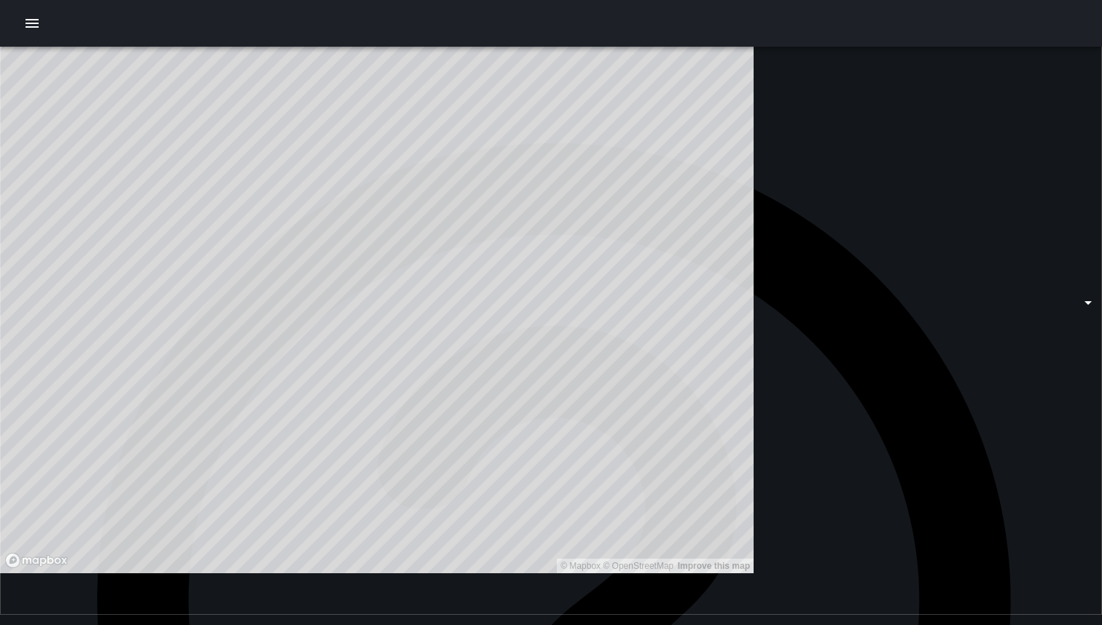
type input "**********"
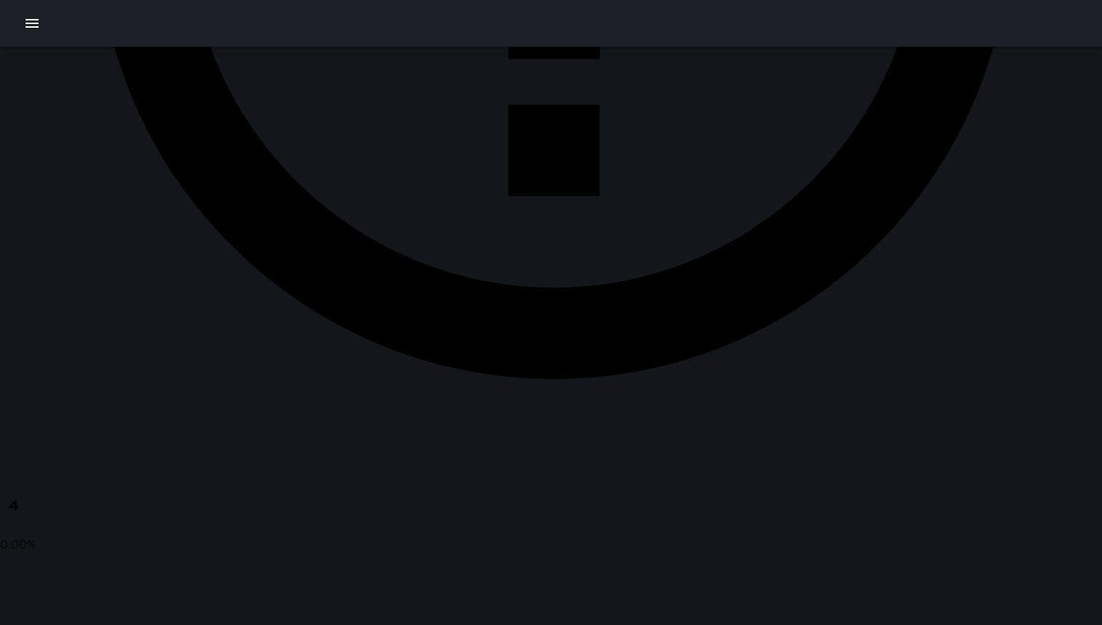
scroll to position [709, 0]
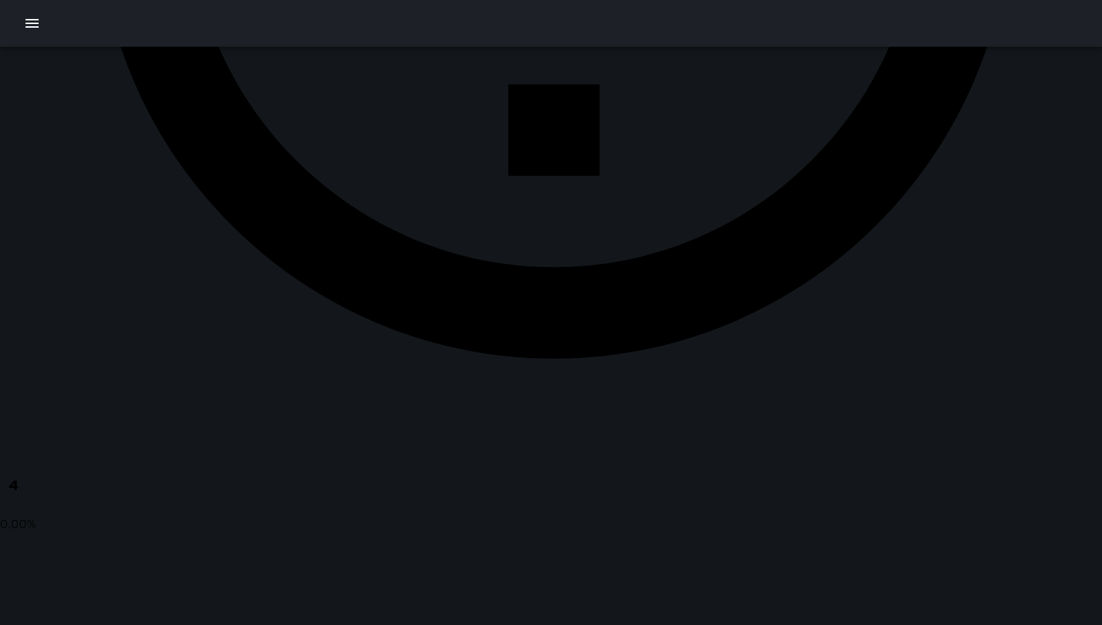
drag, startPoint x: 381, startPoint y: 289, endPoint x: 825, endPoint y: 290, distance: 444.0
drag, startPoint x: 694, startPoint y: 388, endPoint x: 1089, endPoint y: 149, distance: 461.9
drag, startPoint x: 592, startPoint y: 432, endPoint x: 894, endPoint y: 85, distance: 460.5
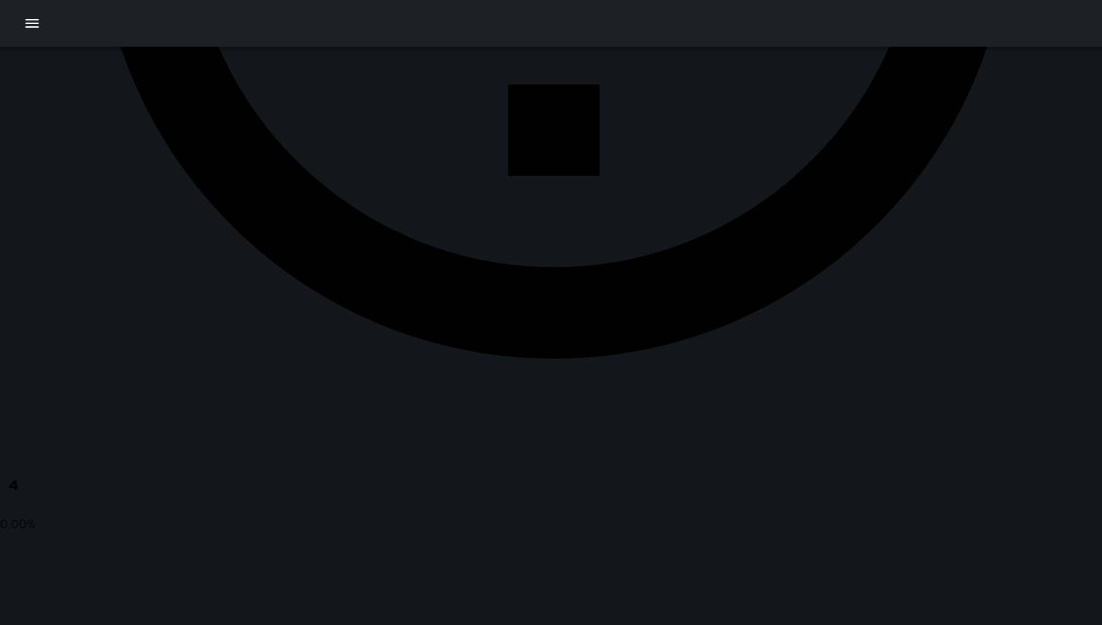
drag, startPoint x: 643, startPoint y: 214, endPoint x: 526, endPoint y: 440, distance: 255.3
drag, startPoint x: 602, startPoint y: 352, endPoint x: 337, endPoint y: 426, distance: 274.7
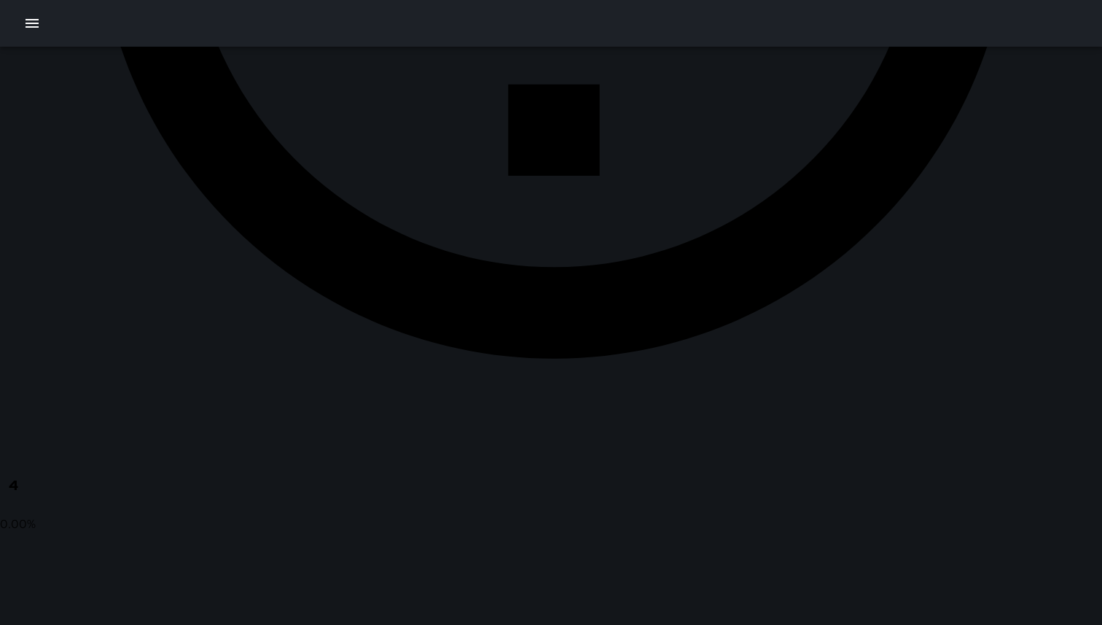
drag, startPoint x: 656, startPoint y: 435, endPoint x: 644, endPoint y: 152, distance: 283.2
drag, startPoint x: 569, startPoint y: 382, endPoint x: 367, endPoint y: 208, distance: 266.8
drag, startPoint x: 739, startPoint y: 205, endPoint x: 367, endPoint y: 451, distance: 446.1
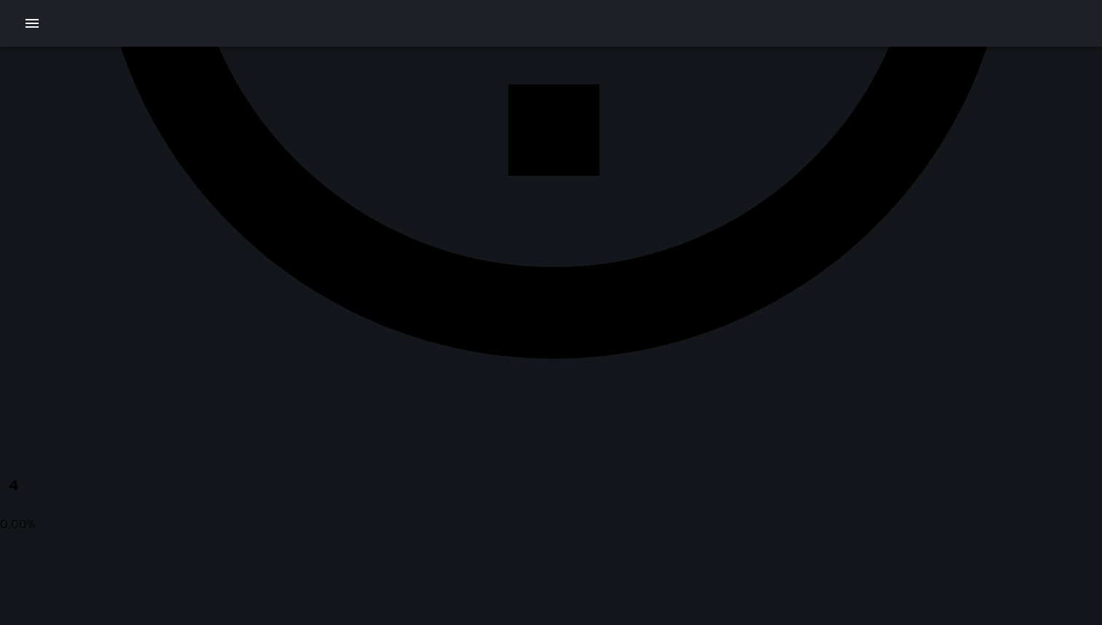
drag, startPoint x: 644, startPoint y: 355, endPoint x: 540, endPoint y: 557, distance: 227.3
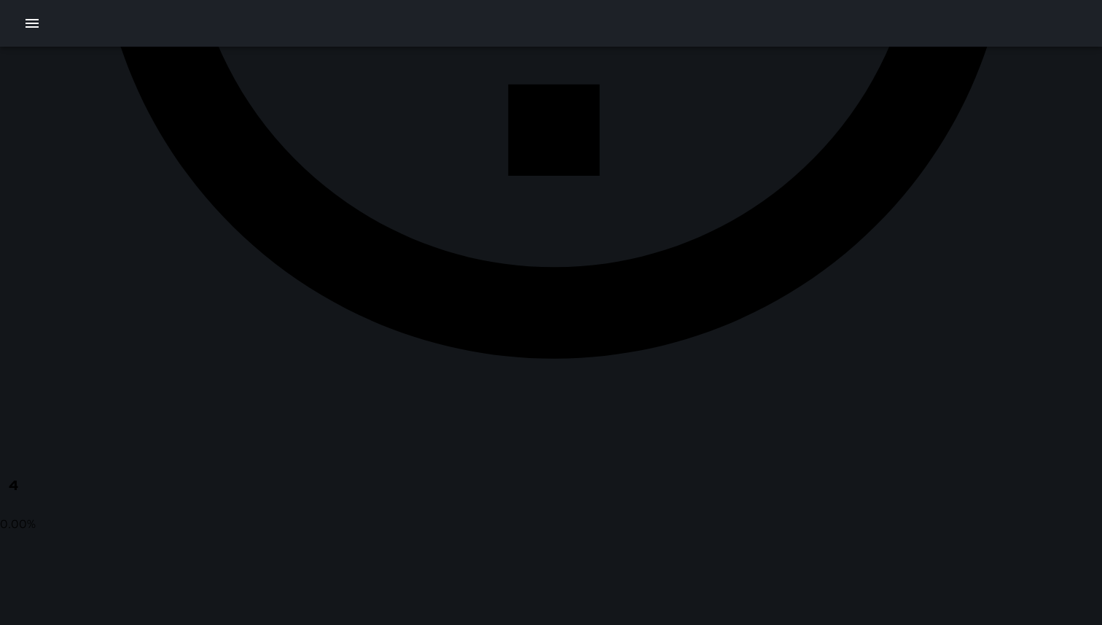
type input "**********"
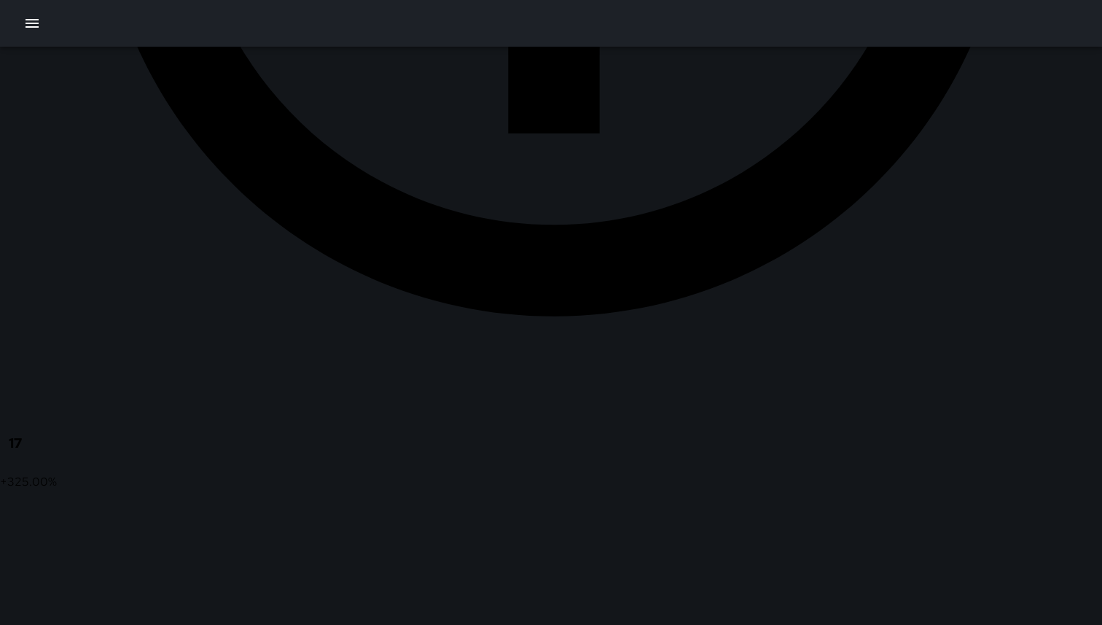
scroll to position [800, 0]
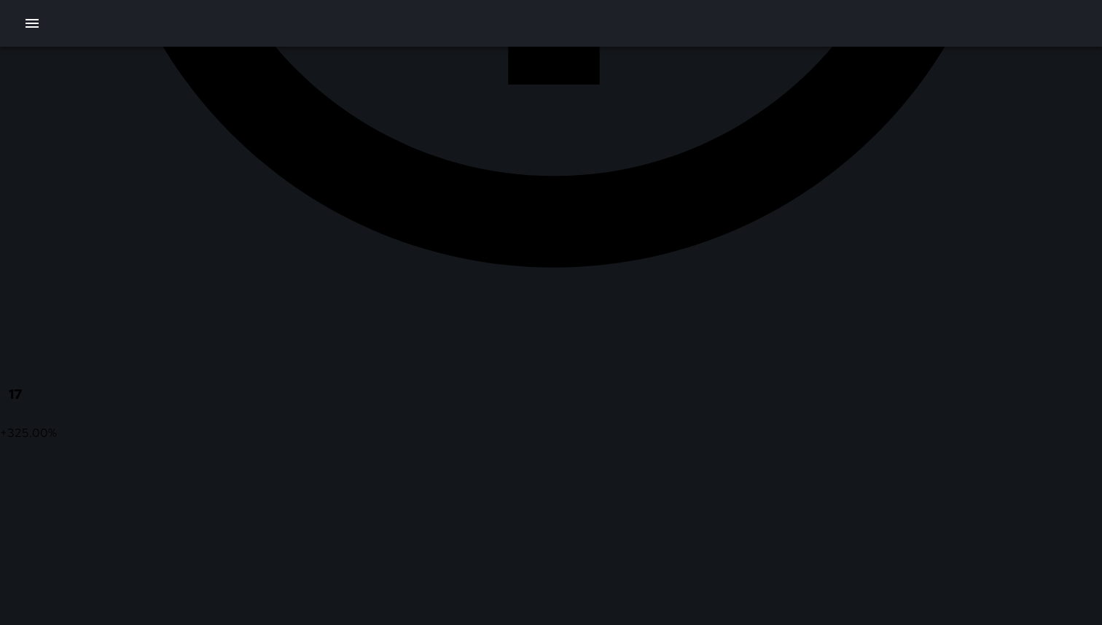
drag, startPoint x: 585, startPoint y: 378, endPoint x: 564, endPoint y: 107, distance: 272.1
drag, startPoint x: 678, startPoint y: 472, endPoint x: 618, endPoint y: 268, distance: 212.9
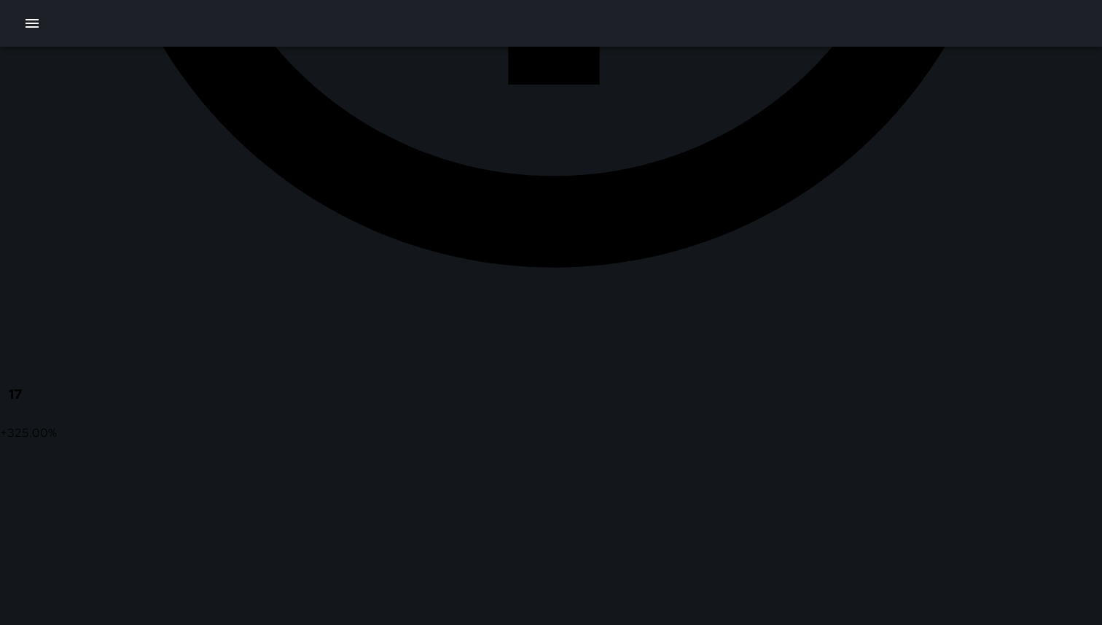
type input "**********"
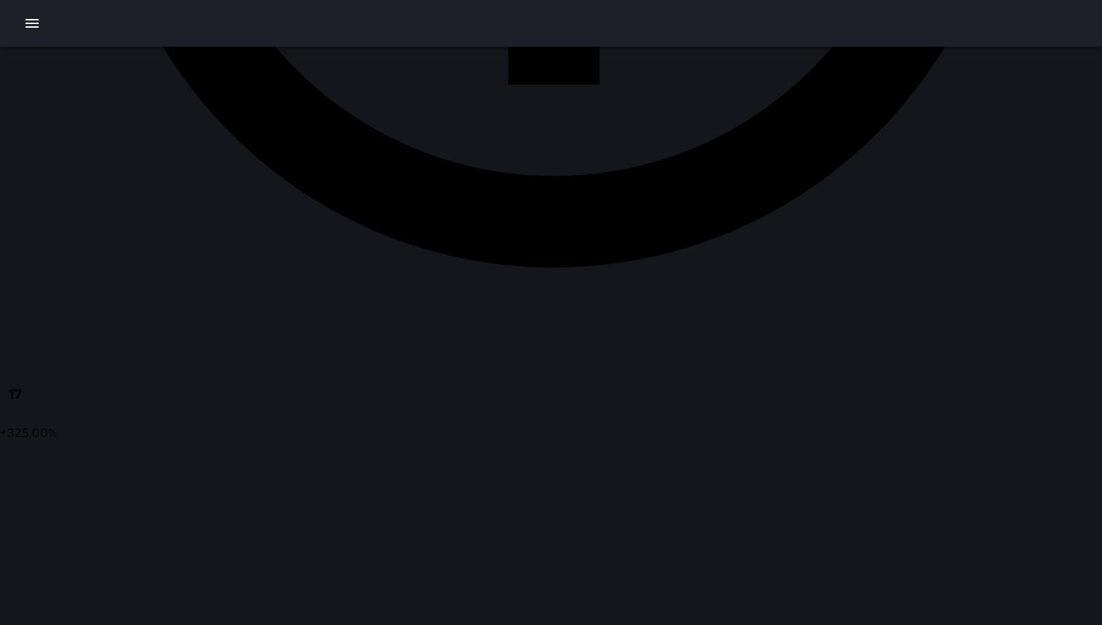
type input "**********"
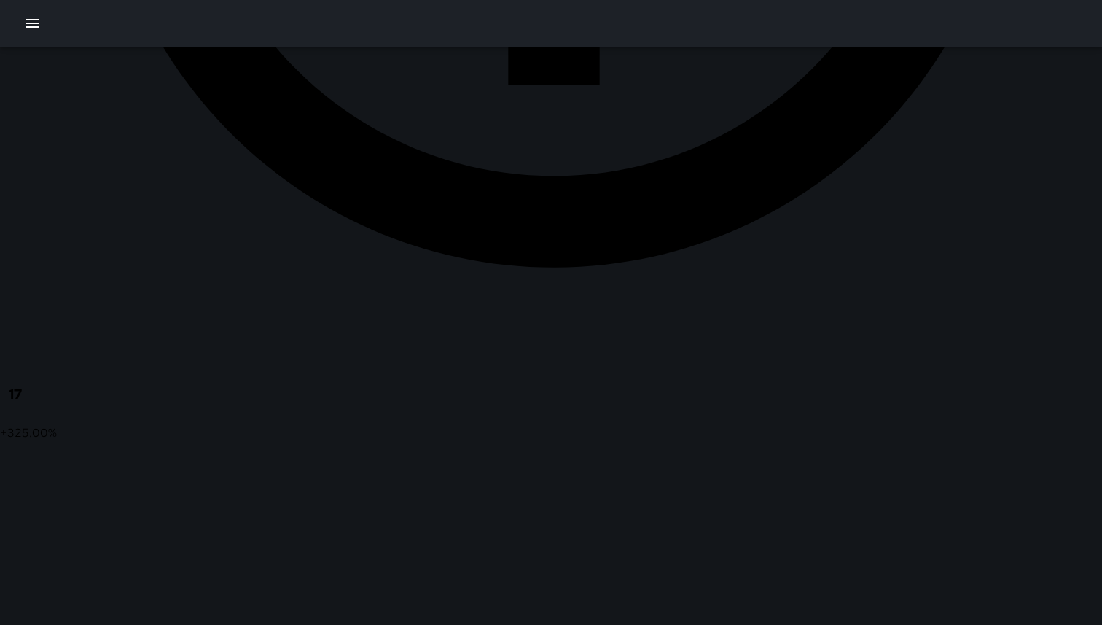
drag, startPoint x: 671, startPoint y: 236, endPoint x: 643, endPoint y: 136, distance: 104.4
drag, startPoint x: 554, startPoint y: 303, endPoint x: 109, endPoint y: 553, distance: 510.6
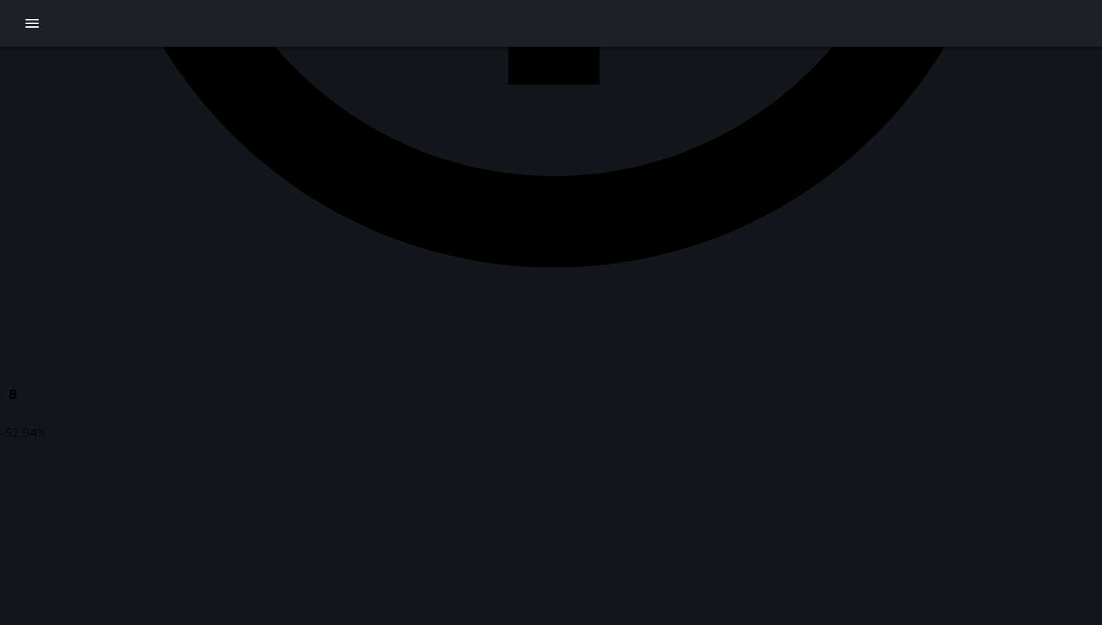
drag, startPoint x: 486, startPoint y: 514, endPoint x: 704, endPoint y: 76, distance: 489.8
drag, startPoint x: 799, startPoint y: 144, endPoint x: 351, endPoint y: 70, distance: 454.5
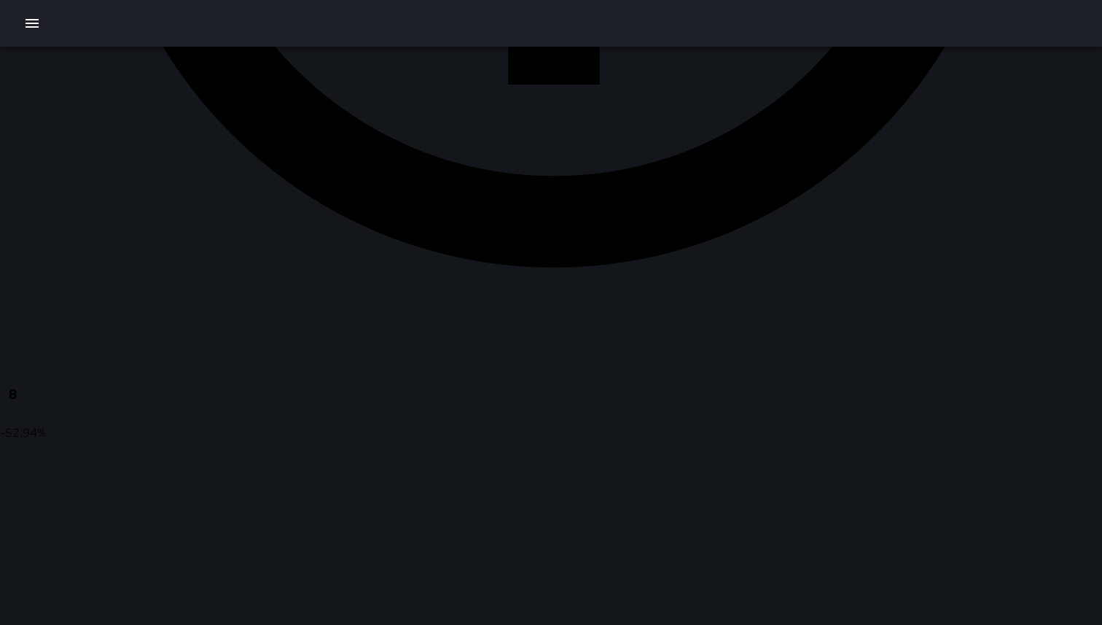
drag, startPoint x: 527, startPoint y: 409, endPoint x: 919, endPoint y: 624, distance: 447.4
drag, startPoint x: 890, startPoint y: 368, endPoint x: 1078, endPoint y: 265, distance: 214.4
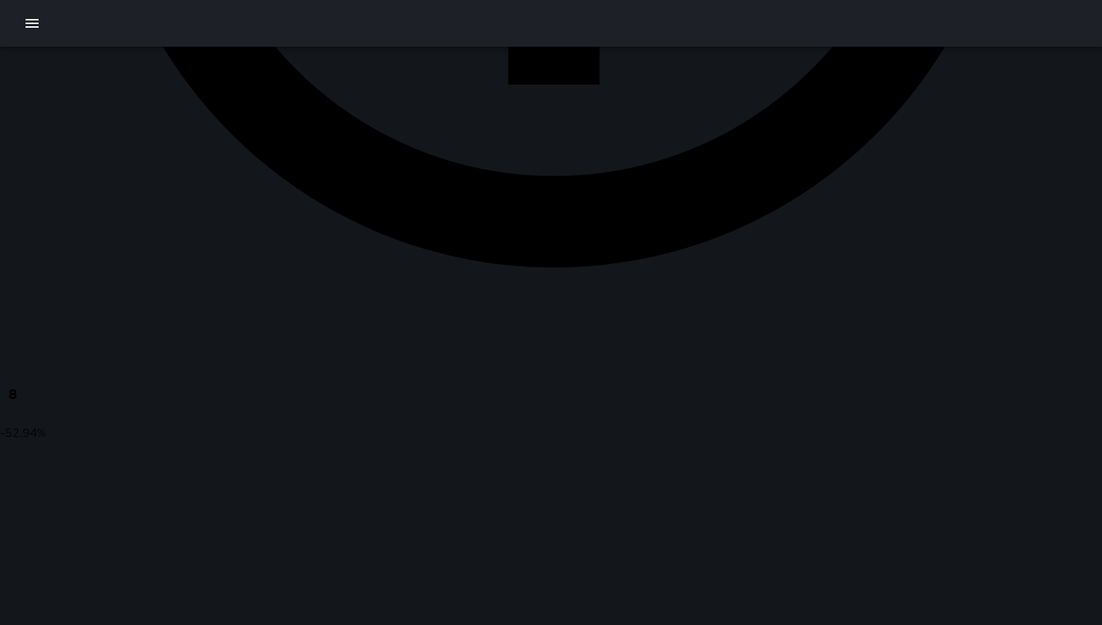
drag, startPoint x: 732, startPoint y: 299, endPoint x: 750, endPoint y: 624, distance: 325.7
drag, startPoint x: 679, startPoint y: 490, endPoint x: 682, endPoint y: 624, distance: 134.2
drag, startPoint x: 733, startPoint y: 271, endPoint x: 635, endPoint y: 607, distance: 349.3
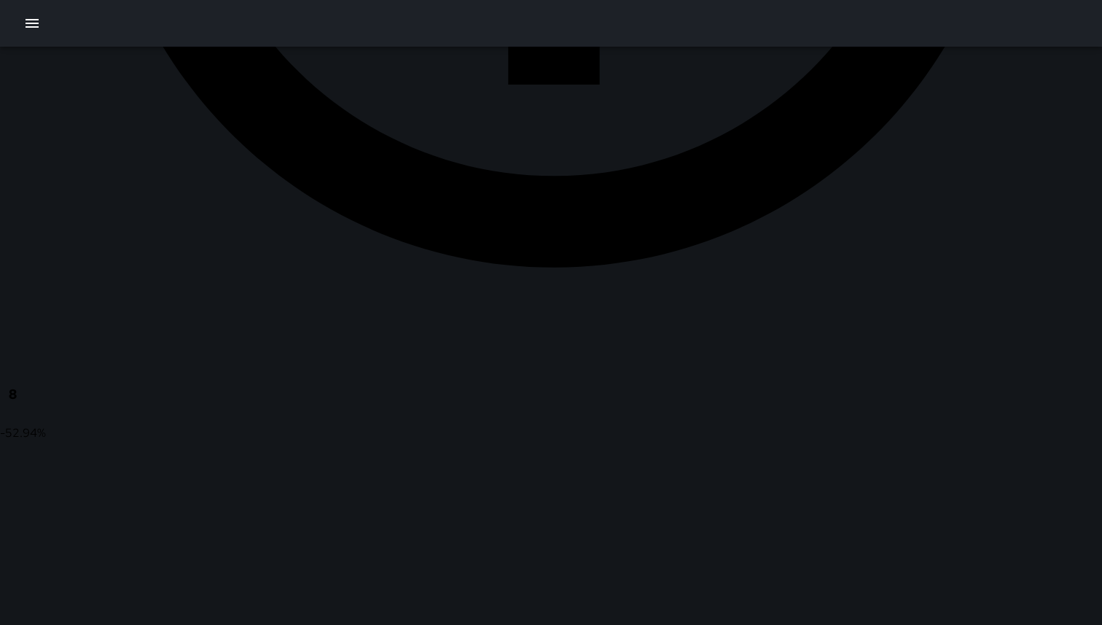
drag, startPoint x: 803, startPoint y: 396, endPoint x: 602, endPoint y: 624, distance: 304.3
drag, startPoint x: 572, startPoint y: 178, endPoint x: 524, endPoint y: 481, distance: 307.2
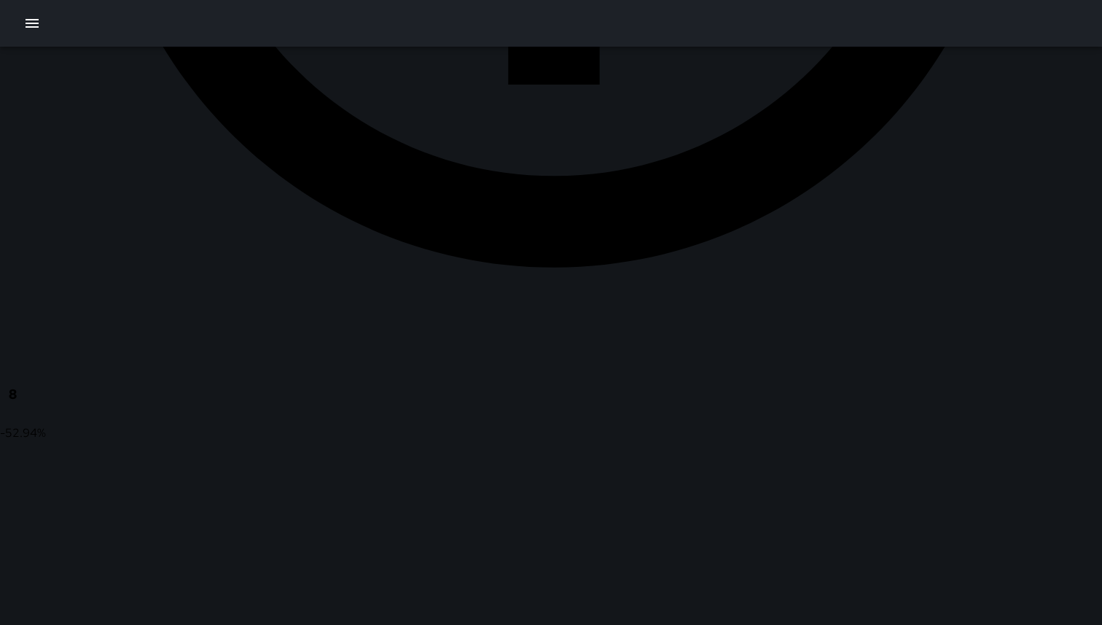
drag, startPoint x: 650, startPoint y: 459, endPoint x: 453, endPoint y: 354, distance: 223.5
drag, startPoint x: 456, startPoint y: 411, endPoint x: 715, endPoint y: 431, distance: 259.6
drag, startPoint x: 740, startPoint y: 457, endPoint x: 807, endPoint y: 543, distance: 109.1
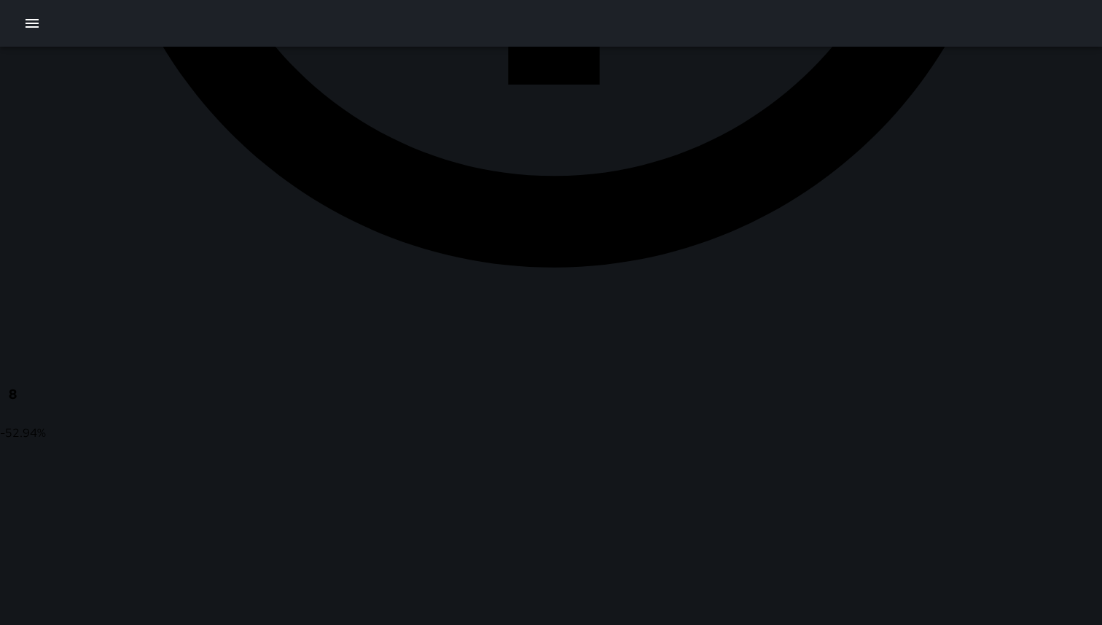
type input "**********"
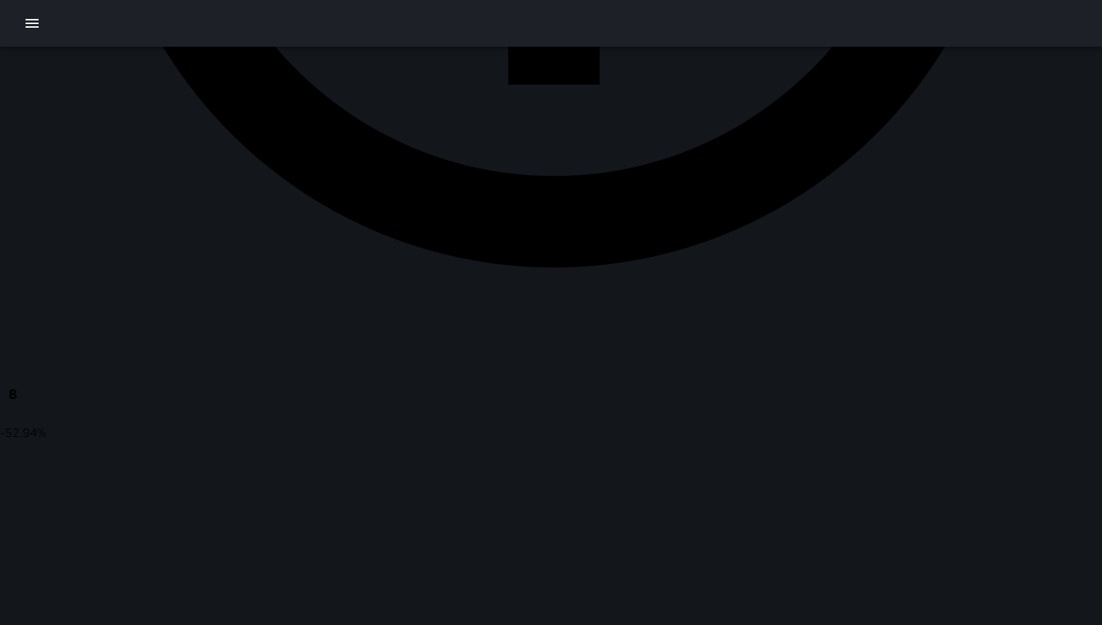
type input "**********"
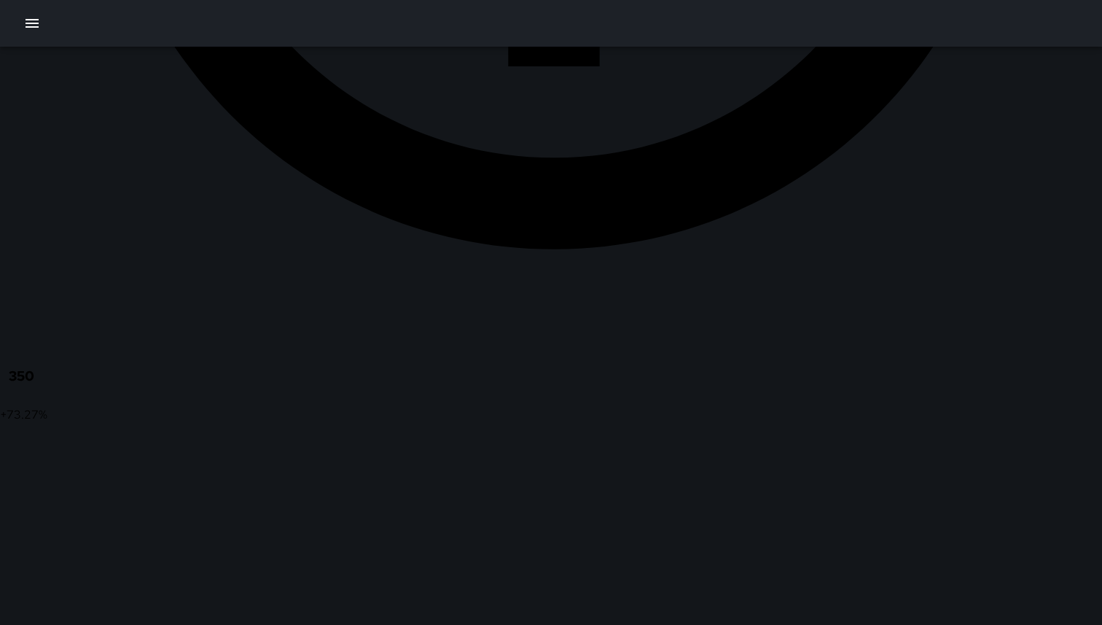
scroll to position [829, 0]
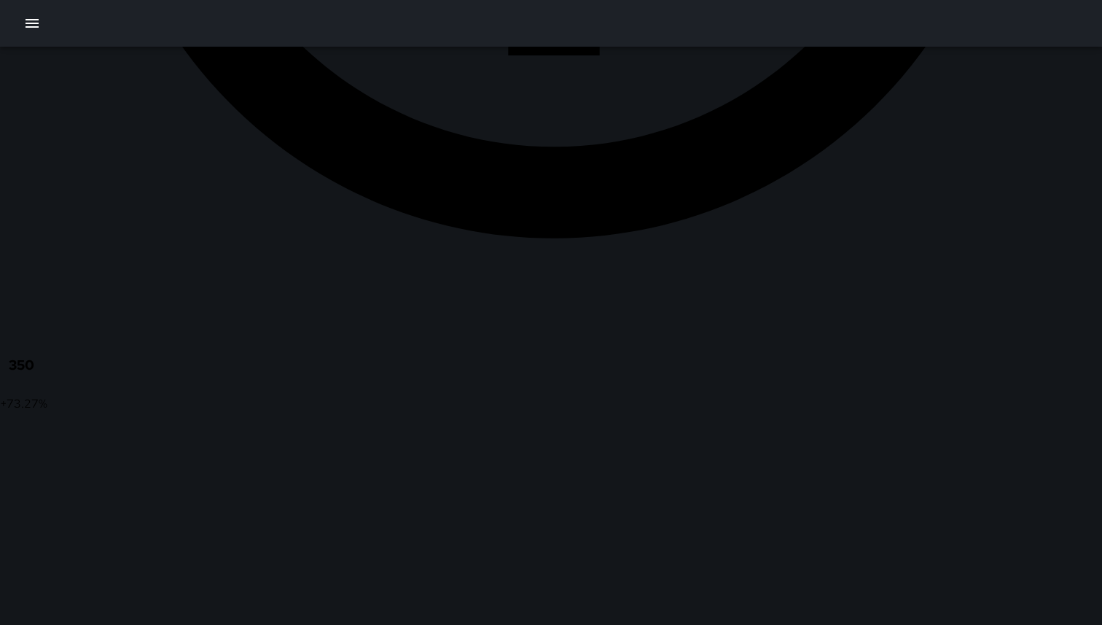
drag, startPoint x: 612, startPoint y: 265, endPoint x: 711, endPoint y: 329, distance: 117.7
drag, startPoint x: 711, startPoint y: 329, endPoint x: 616, endPoint y: 446, distance: 150.9
drag, startPoint x: 630, startPoint y: 424, endPoint x: 643, endPoint y: 230, distance: 195.1
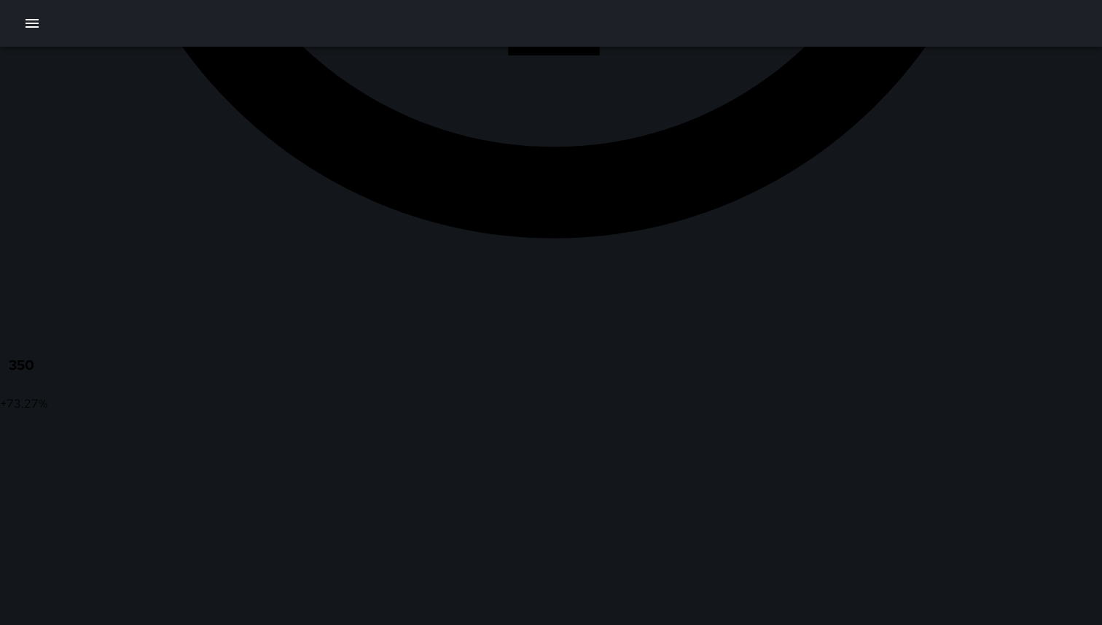
drag, startPoint x: 637, startPoint y: 255, endPoint x: 734, endPoint y: 380, distance: 158.4
drag, startPoint x: 734, startPoint y: 380, endPoint x: 692, endPoint y: 256, distance: 131.0
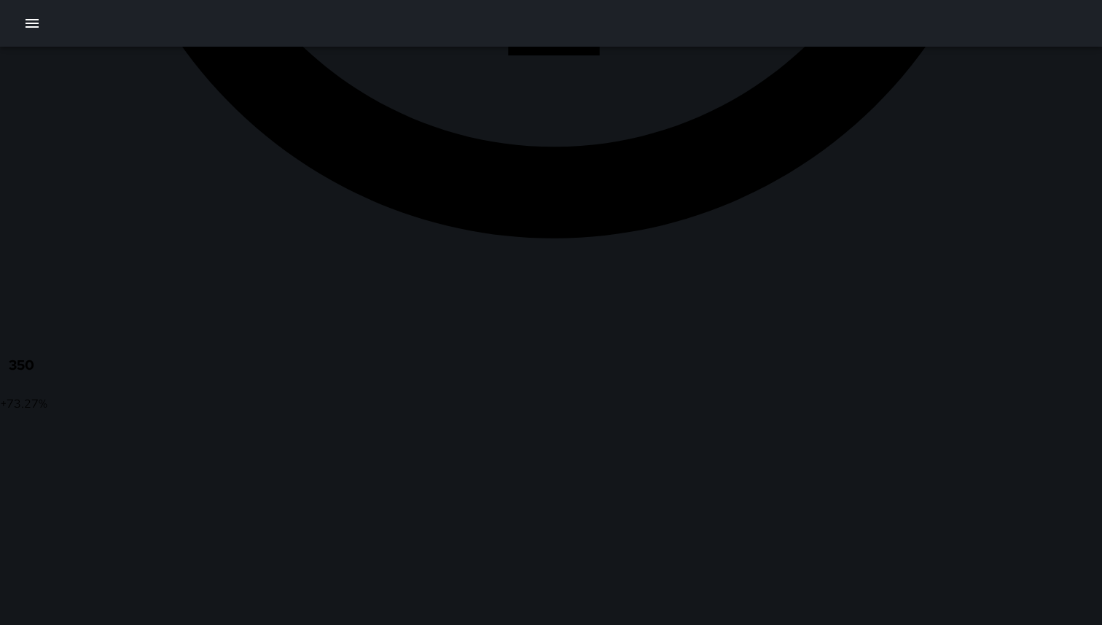
scroll to position [225, 0]
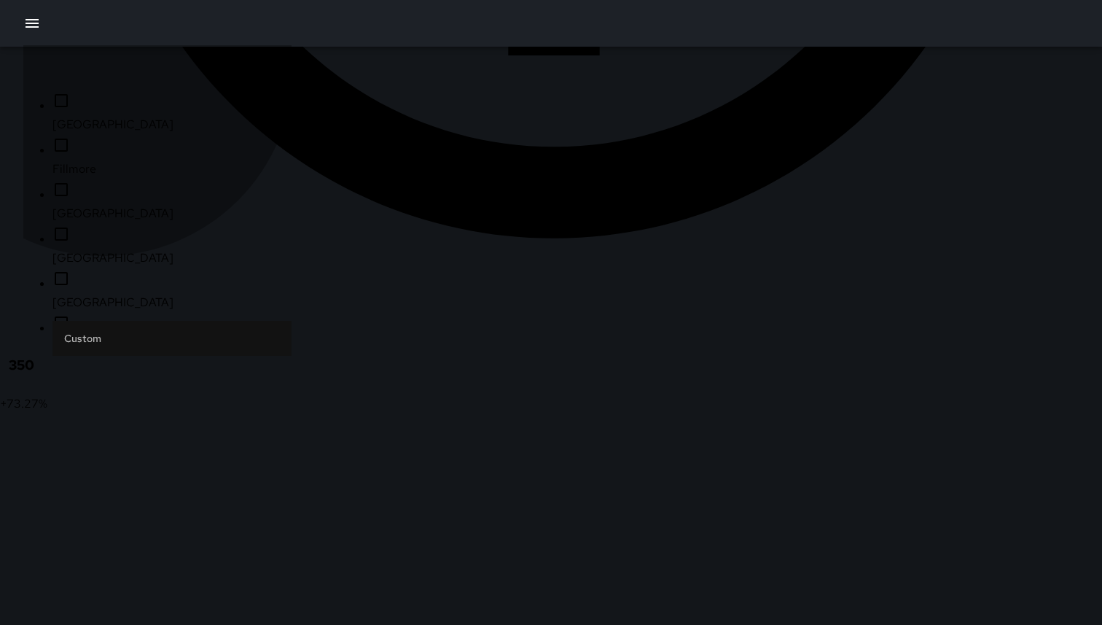
click at [104, 267] on span "North Beach" at bounding box center [171, 257] width 239 height 17
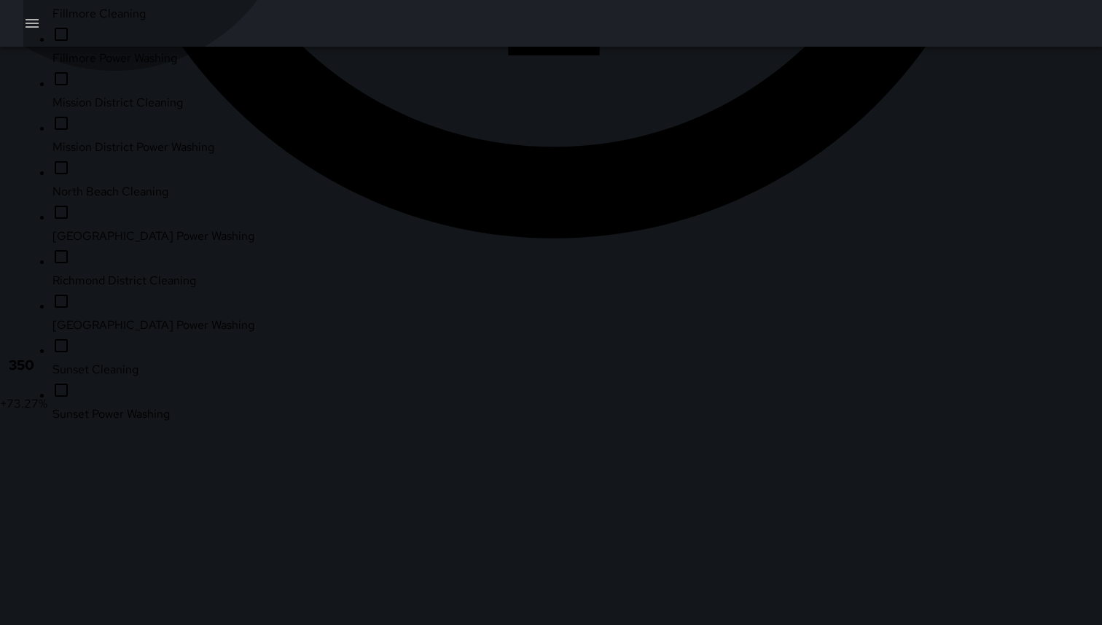
click at [114, 201] on li "North Beach Cleaning" at bounding box center [171, 180] width 239 height 42
click at [97, 245] on li "[GEOGRAPHIC_DATA] Power Washing" at bounding box center [171, 224] width 239 height 42
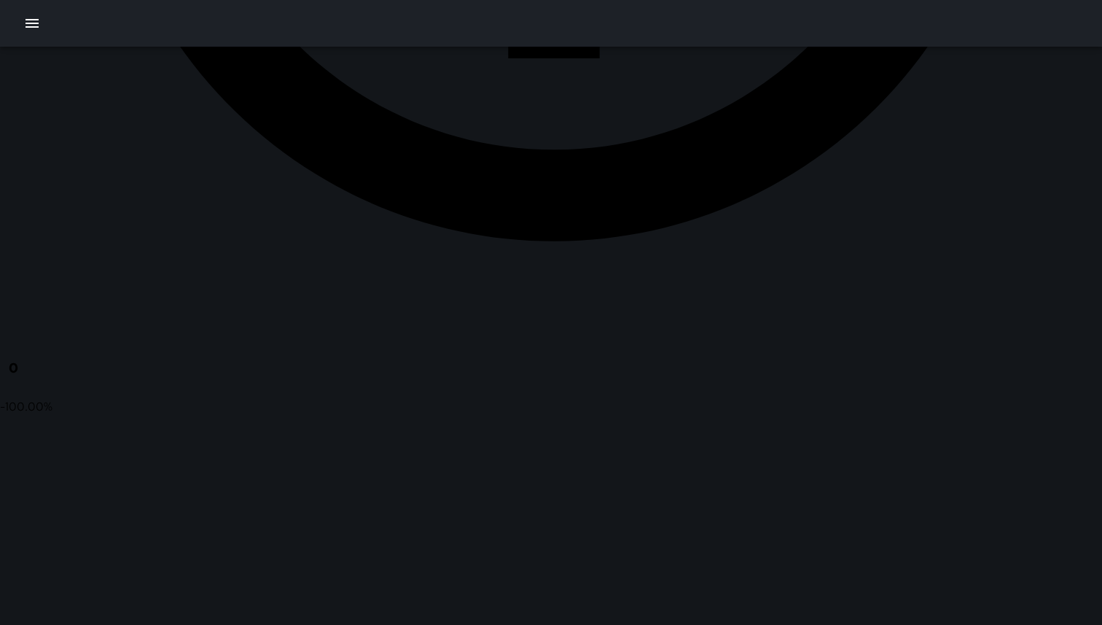
scroll to position [829, 0]
drag, startPoint x: 579, startPoint y: 458, endPoint x: 506, endPoint y: 104, distance: 361.8
drag, startPoint x: 518, startPoint y: 273, endPoint x: 680, endPoint y: 537, distance: 309.4
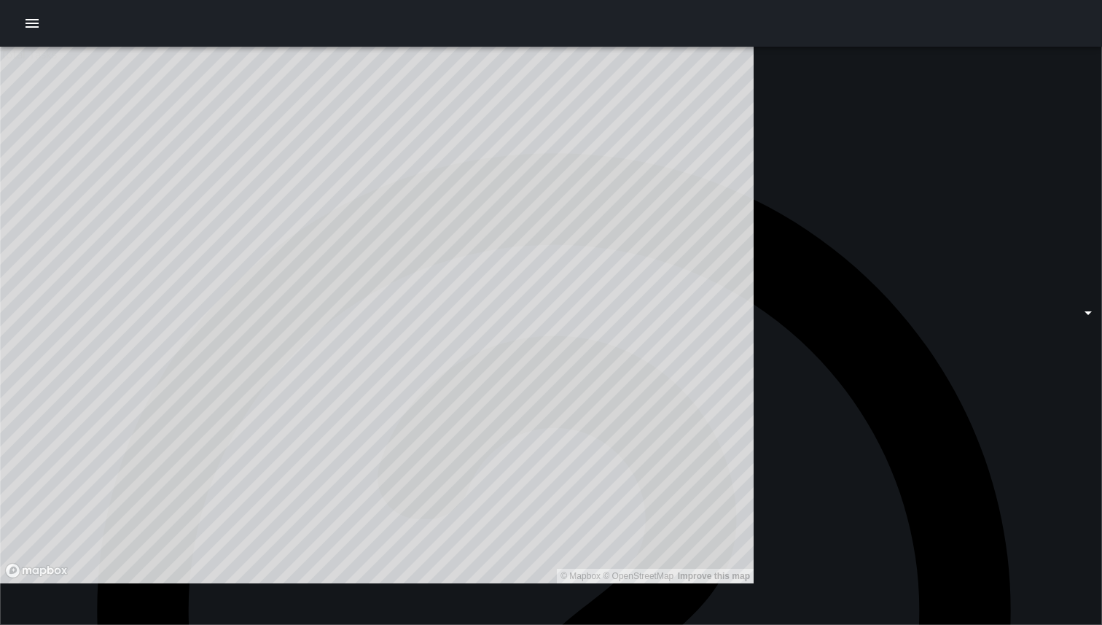
scroll to position [0, 0]
type input "**********"
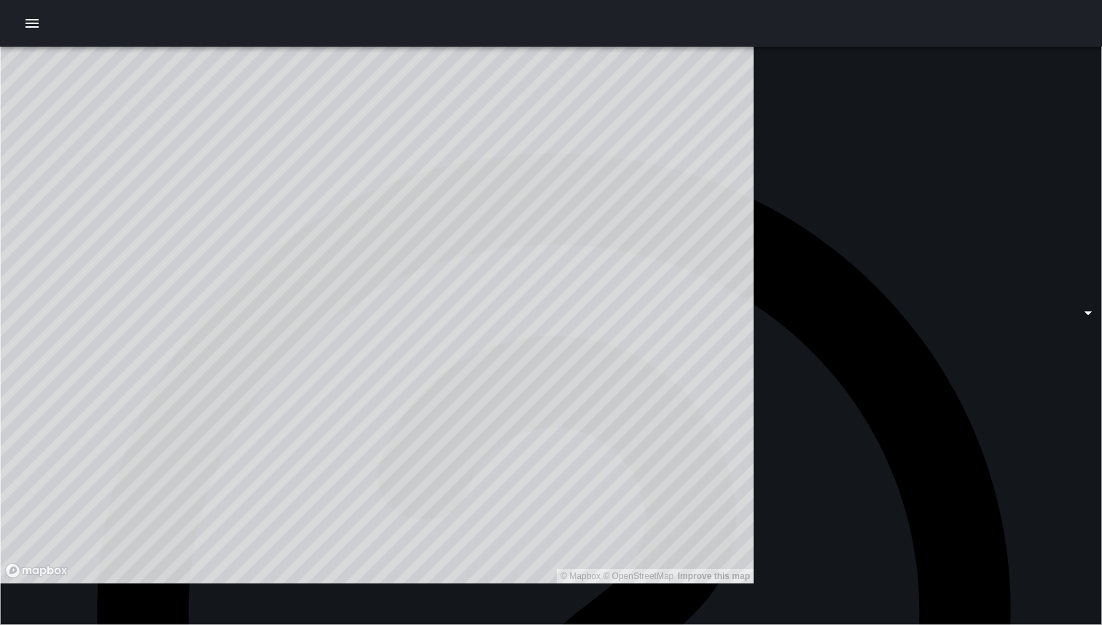
type input "**********"
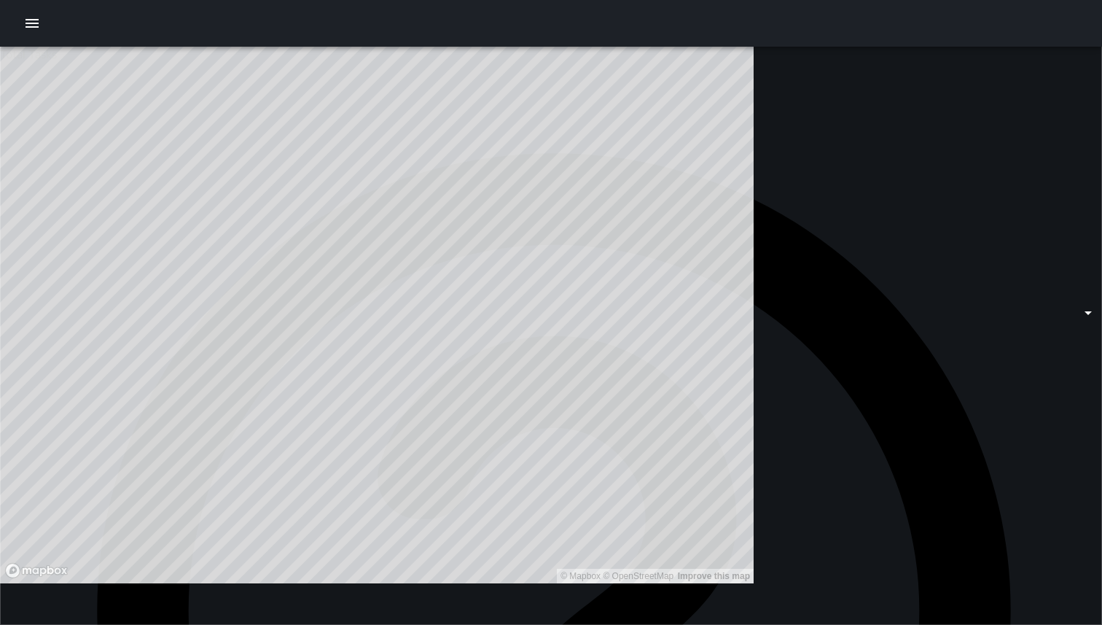
type input "**********"
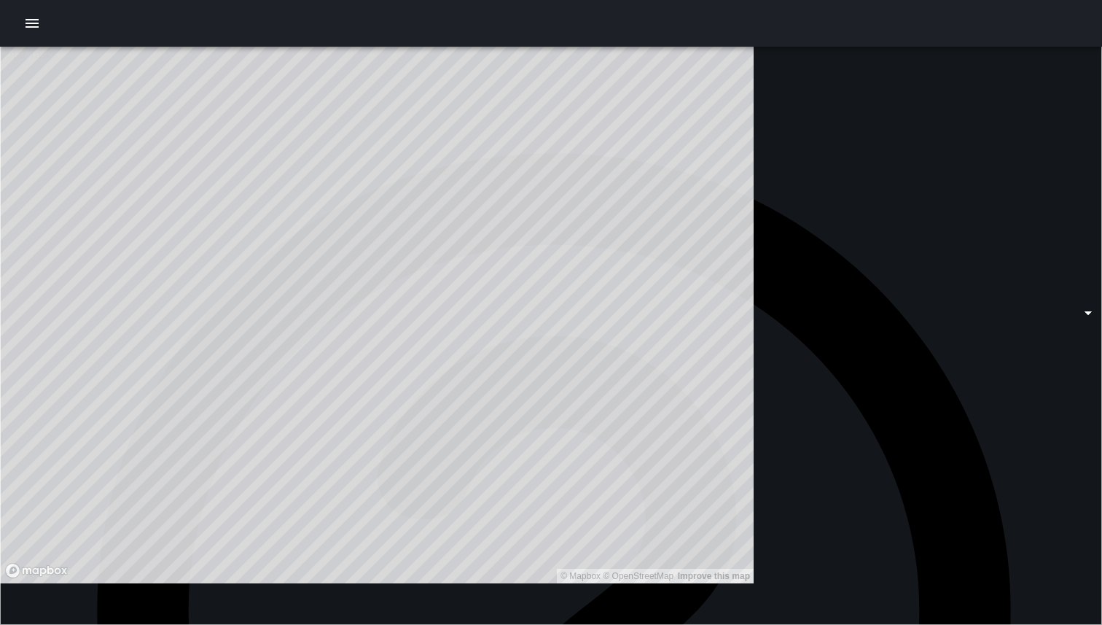
type input "**********"
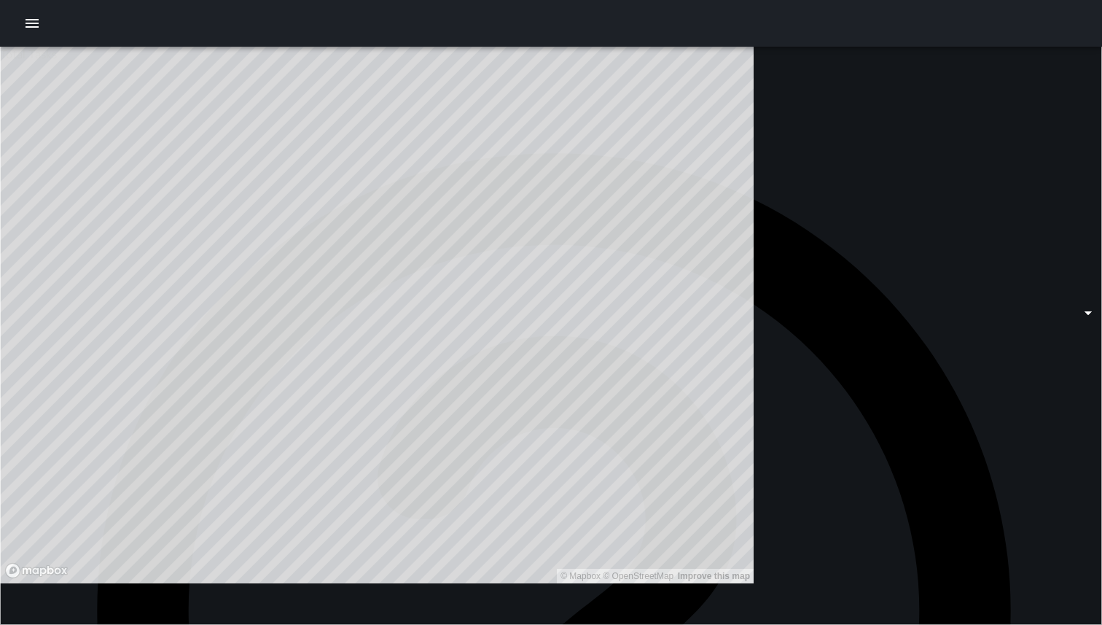
type input "**********"
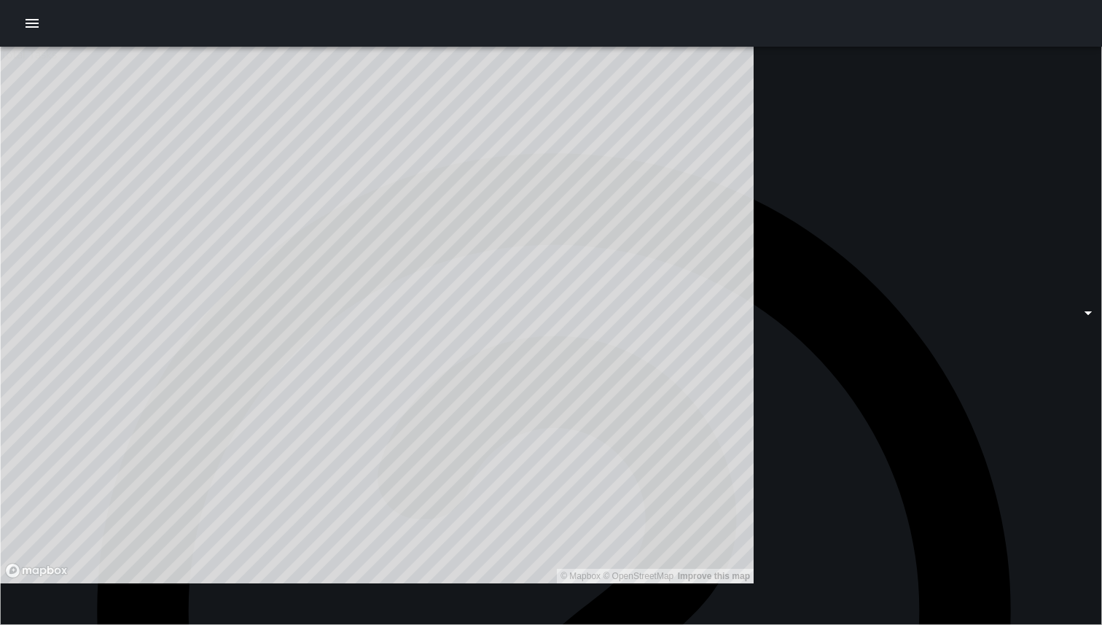
type input "**********"
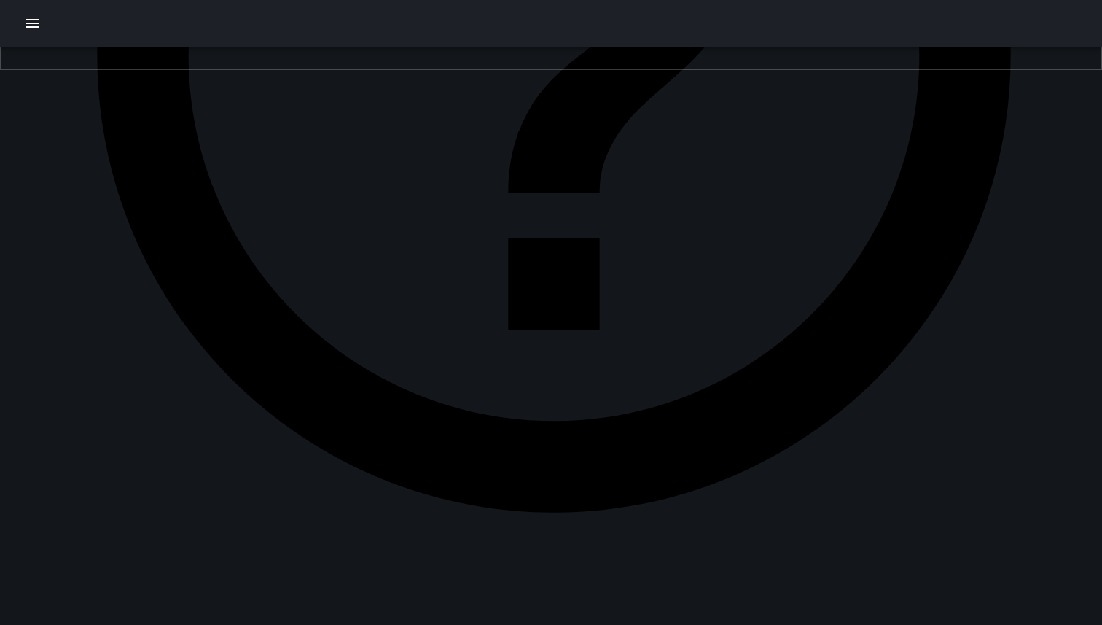
scroll to position [557, 0]
drag, startPoint x: 457, startPoint y: 429, endPoint x: 441, endPoint y: 27, distance: 402.1
drag, startPoint x: 850, startPoint y: 454, endPoint x: 593, endPoint y: 119, distance: 422.2
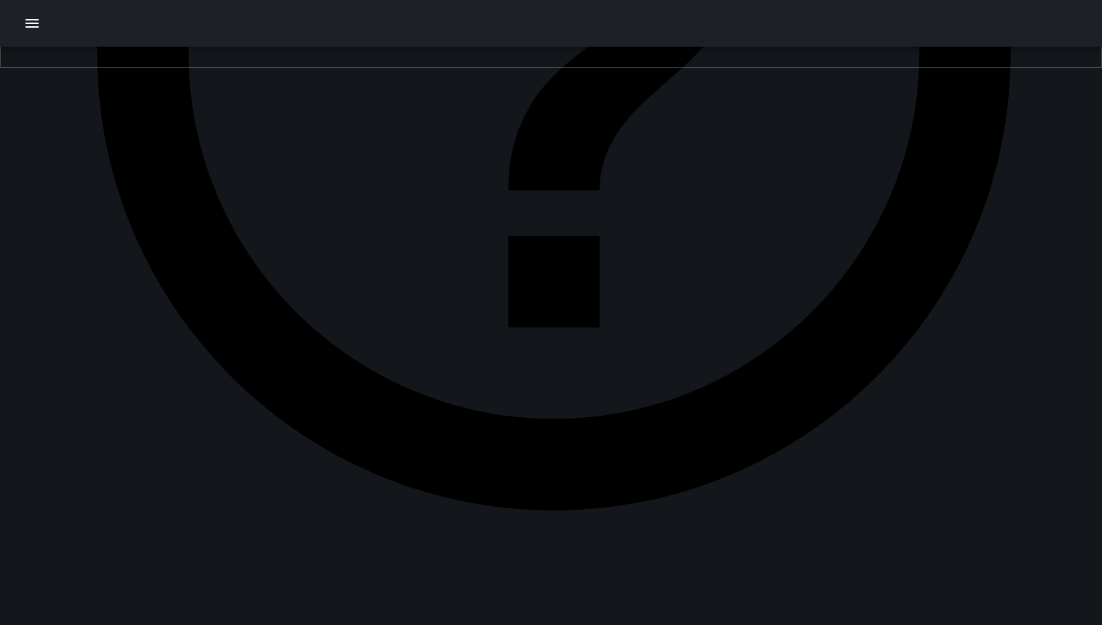
drag, startPoint x: 706, startPoint y: 343, endPoint x: 585, endPoint y: 403, distance: 135.3
drag, startPoint x: 615, startPoint y: 398, endPoint x: 483, endPoint y: 429, distance: 134.9
drag, startPoint x: 588, startPoint y: 471, endPoint x: 733, endPoint y: 367, distance: 178.7
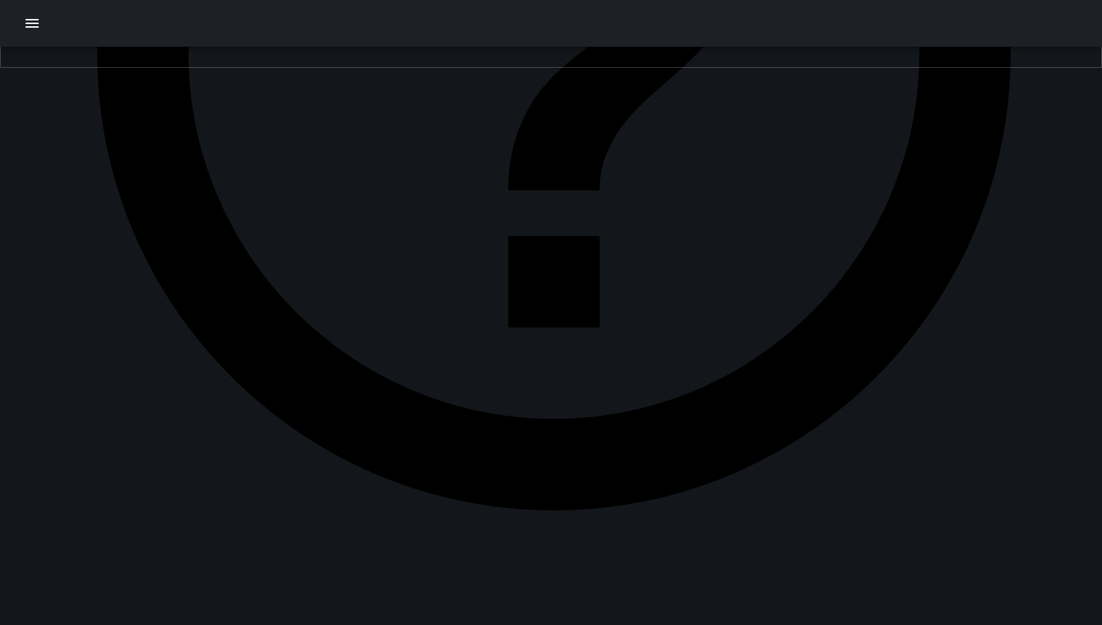
drag, startPoint x: 685, startPoint y: 387, endPoint x: 586, endPoint y: 486, distance: 140.2
drag, startPoint x: 545, startPoint y: 583, endPoint x: 498, endPoint y: 450, distance: 140.9
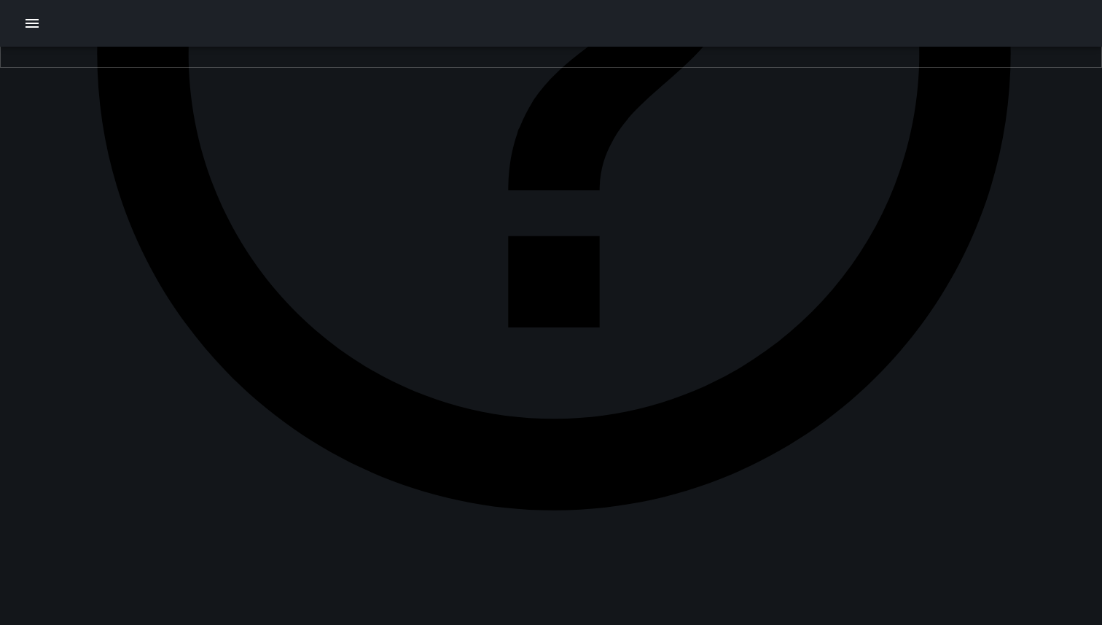
drag, startPoint x: 674, startPoint y: 534, endPoint x: 578, endPoint y: 500, distance: 101.9
drag, startPoint x: 564, startPoint y: 525, endPoint x: 422, endPoint y: 376, distance: 205.8
drag, startPoint x: 456, startPoint y: 365, endPoint x: 623, endPoint y: 433, distance: 180.9
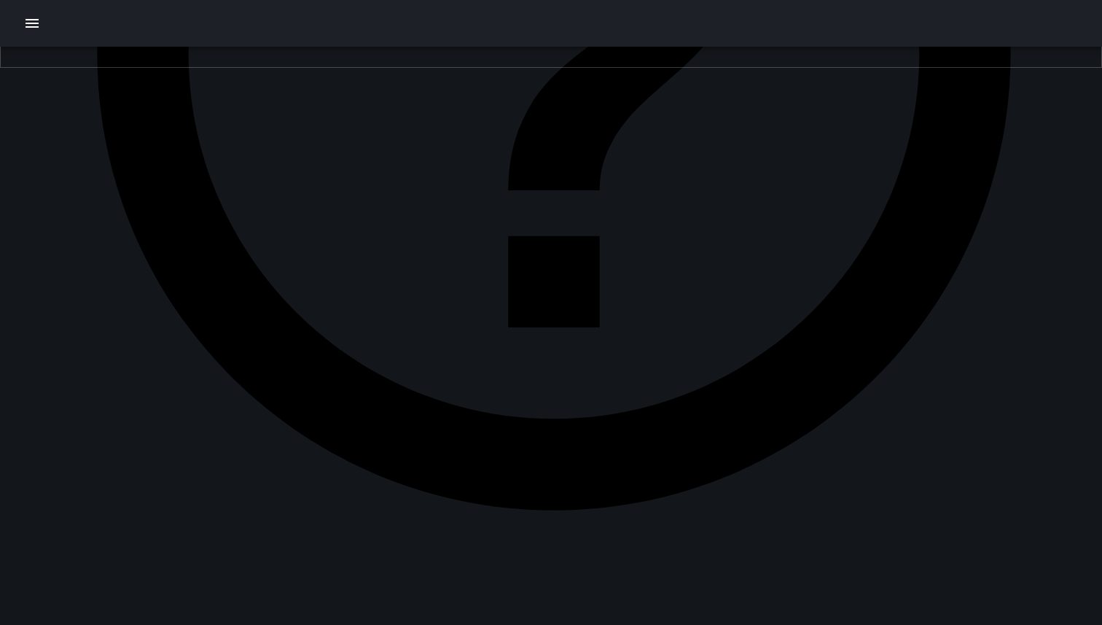
drag, startPoint x: 572, startPoint y: 408, endPoint x: 734, endPoint y: 461, distance: 170.4
drag, startPoint x: 704, startPoint y: 444, endPoint x: 839, endPoint y: 551, distance: 172.3
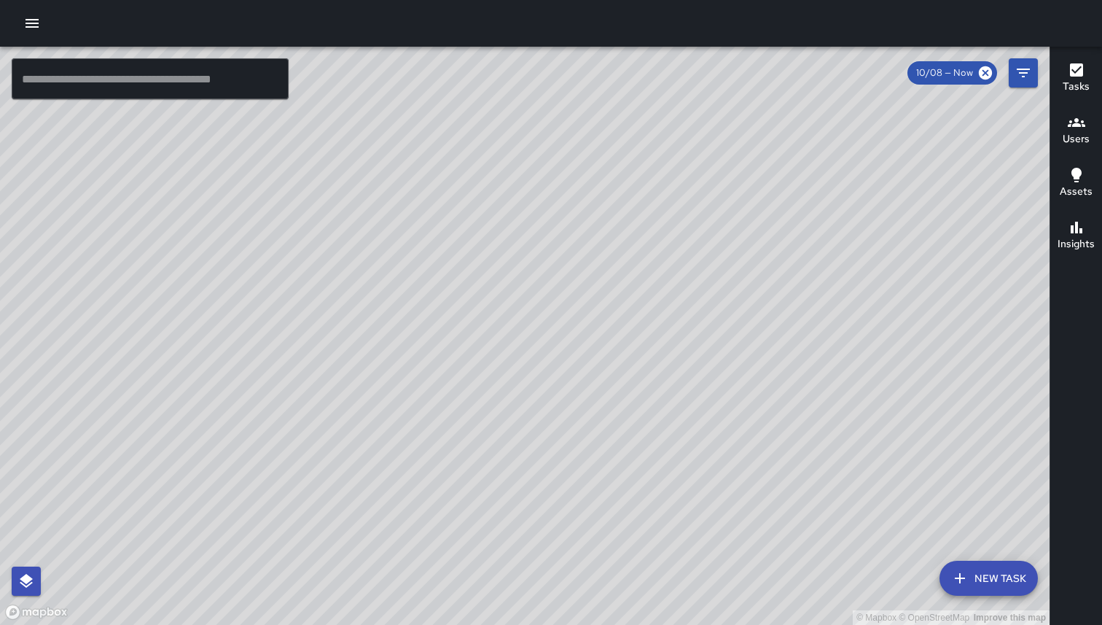
drag, startPoint x: 866, startPoint y: 93, endPoint x: 575, endPoint y: 392, distance: 417.1
click at [575, 392] on div "© Mapbox © OpenStreetMap Improve this map" at bounding box center [525, 336] width 1050 height 578
drag, startPoint x: 712, startPoint y: 199, endPoint x: 536, endPoint y: 481, distance: 332.8
click at [536, 481] on div "© Mapbox © OpenStreetMap Improve this map" at bounding box center [525, 336] width 1050 height 578
drag, startPoint x: 529, startPoint y: 418, endPoint x: 639, endPoint y: 581, distance: 197.0
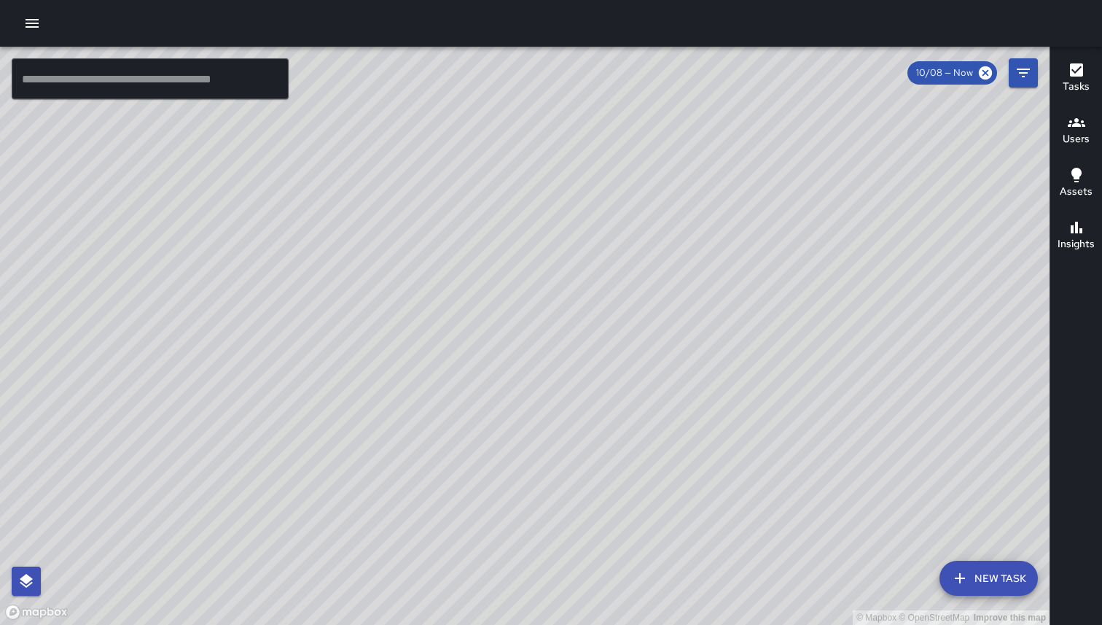
click at [639, 581] on div "© Mapbox © OpenStreetMap Improve this map" at bounding box center [525, 336] width 1050 height 578
drag, startPoint x: 628, startPoint y: 451, endPoint x: 588, endPoint y: 269, distance: 185.9
click at [588, 272] on div "© Mapbox © OpenStreetMap Improve this map" at bounding box center [525, 336] width 1050 height 578
drag, startPoint x: 588, startPoint y: 269, endPoint x: 371, endPoint y: 85, distance: 284.5
click at [373, 85] on div "© Mapbox © OpenStreetMap Improve this map" at bounding box center [525, 336] width 1050 height 578
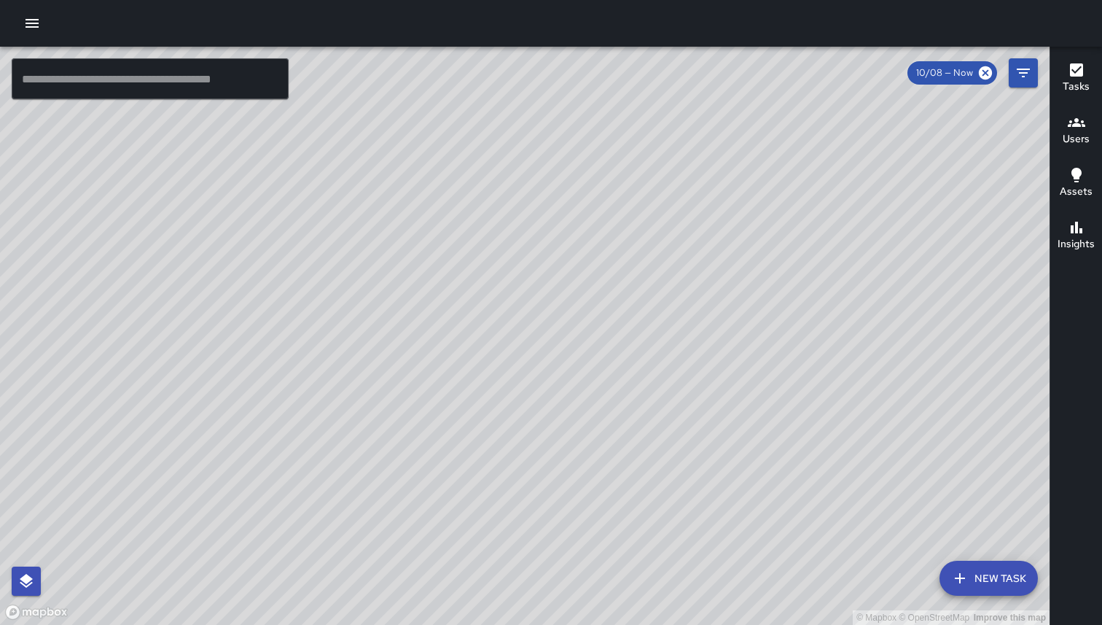
drag, startPoint x: 371, startPoint y: 85, endPoint x: 174, endPoint y: -91, distance: 263.9
click at [174, 0] on html "© Mapbox © OpenStreetMap Improve this map ​ New Task 10/08 — Now Map Layers Tas…" at bounding box center [551, 312] width 1102 height 625
drag, startPoint x: 360, startPoint y: 254, endPoint x: 408, endPoint y: 392, distance: 145.7
click at [408, 392] on div "© Mapbox © OpenStreetMap Improve this map" at bounding box center [525, 336] width 1050 height 578
drag, startPoint x: 443, startPoint y: 507, endPoint x: 413, endPoint y: 290, distance: 219.3
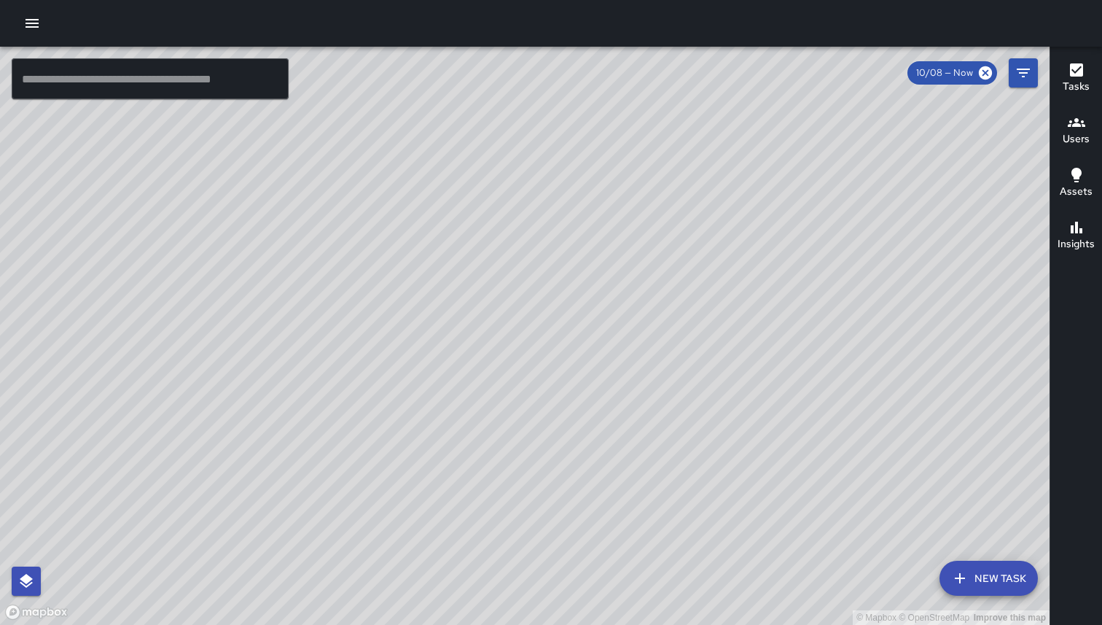
click at [413, 290] on div "© Mapbox © OpenStreetMap Improve this map" at bounding box center [525, 336] width 1050 height 578
drag, startPoint x: 413, startPoint y: 290, endPoint x: 402, endPoint y: 222, distance: 69.4
click at [402, 222] on div "© Mapbox © OpenStreetMap Improve this map" at bounding box center [525, 336] width 1050 height 578
drag, startPoint x: 402, startPoint y: 219, endPoint x: 365, endPoint y: 387, distance: 171.9
click at [365, 387] on div "© Mapbox © OpenStreetMap Improve this map" at bounding box center [525, 336] width 1050 height 578
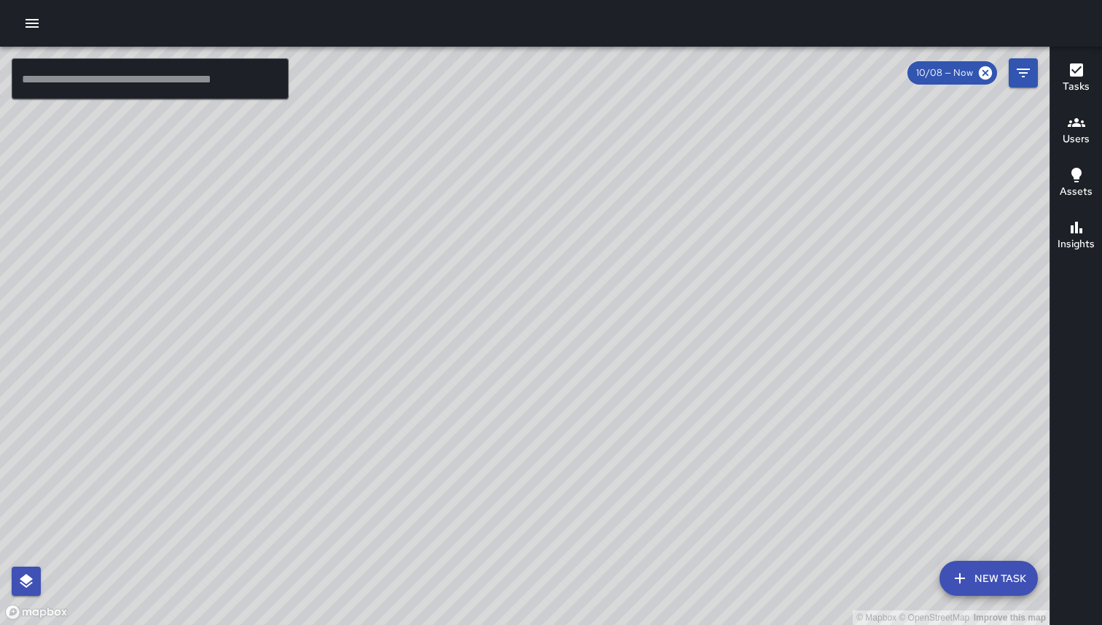
drag, startPoint x: 357, startPoint y: 365, endPoint x: 337, endPoint y: 179, distance: 187.0
click at [337, 179] on div "© Mapbox © OpenStreetMap Improve this map" at bounding box center [525, 336] width 1050 height 578
click at [734, 513] on div "© Mapbox © OpenStreetMap Improve this map" at bounding box center [525, 336] width 1050 height 578
drag, startPoint x: 645, startPoint y: 319, endPoint x: 771, endPoint y: 623, distance: 329.2
click at [771, 623] on div "© Mapbox © OpenStreetMap Improve this map" at bounding box center [525, 336] width 1050 height 578
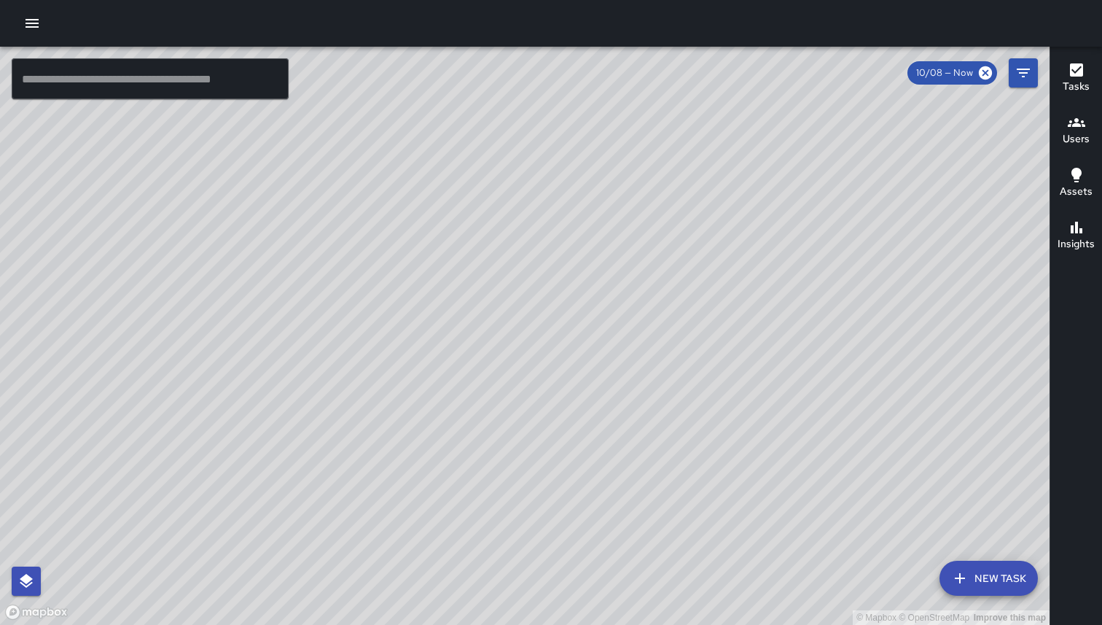
drag, startPoint x: 755, startPoint y: 250, endPoint x: 516, endPoint y: 560, distance: 391.0
click at [518, 559] on div "© Mapbox © OpenStreetMap Improve this map" at bounding box center [525, 336] width 1050 height 578
drag, startPoint x: 505, startPoint y: 206, endPoint x: 502, endPoint y: 385, distance: 178.7
click at [502, 385] on div "© Mapbox © OpenStreetMap Improve this map" at bounding box center [525, 336] width 1050 height 578
drag, startPoint x: 437, startPoint y: 230, endPoint x: 482, endPoint y: 402, distance: 177.7
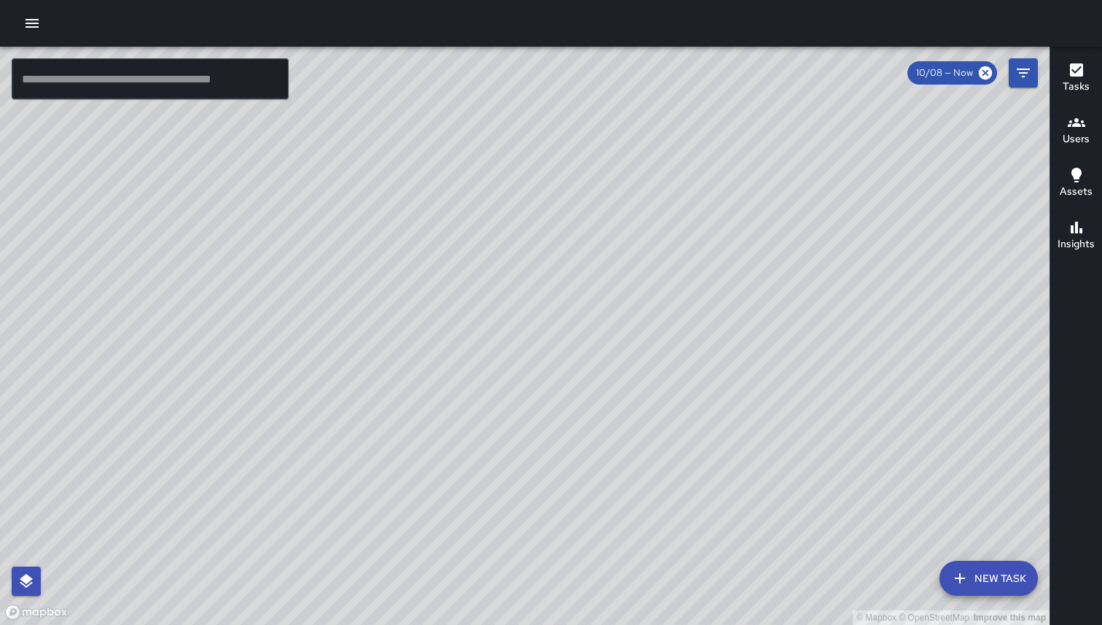
click at [482, 402] on div "© Mapbox © OpenStreetMap Improve this map" at bounding box center [525, 336] width 1050 height 578
drag, startPoint x: 462, startPoint y: 300, endPoint x: 462, endPoint y: 421, distance: 121.8
click at [462, 421] on div "© Mapbox © OpenStreetMap Improve this map" at bounding box center [525, 336] width 1050 height 578
click at [39, 29] on icon "button" at bounding box center [31, 23] width 17 height 17
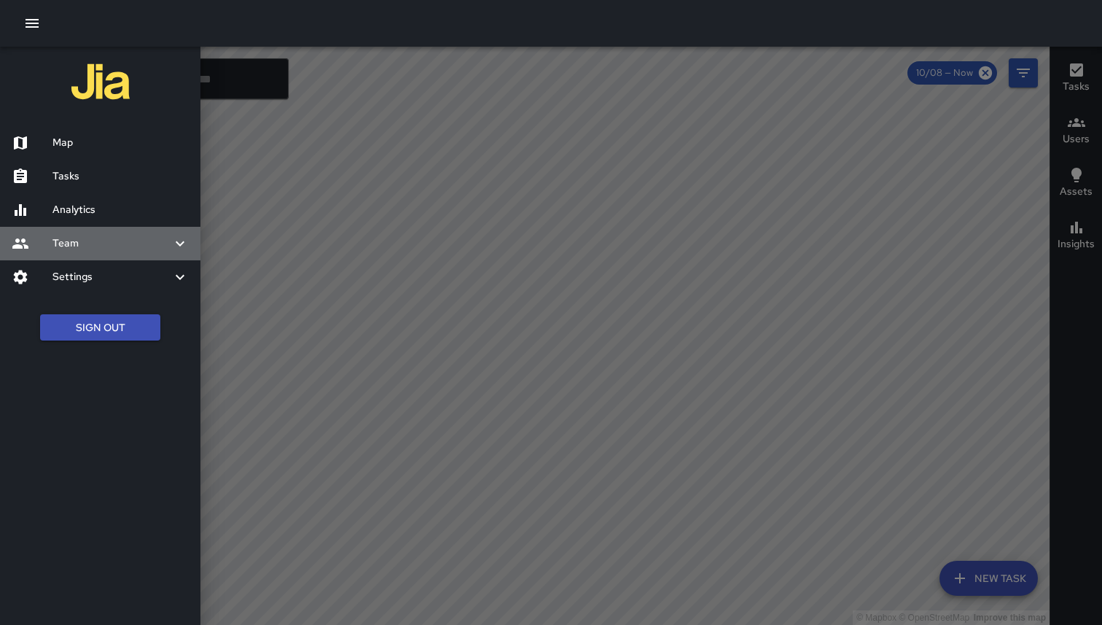
click at [63, 237] on h6 "Team" at bounding box center [111, 244] width 119 height 16
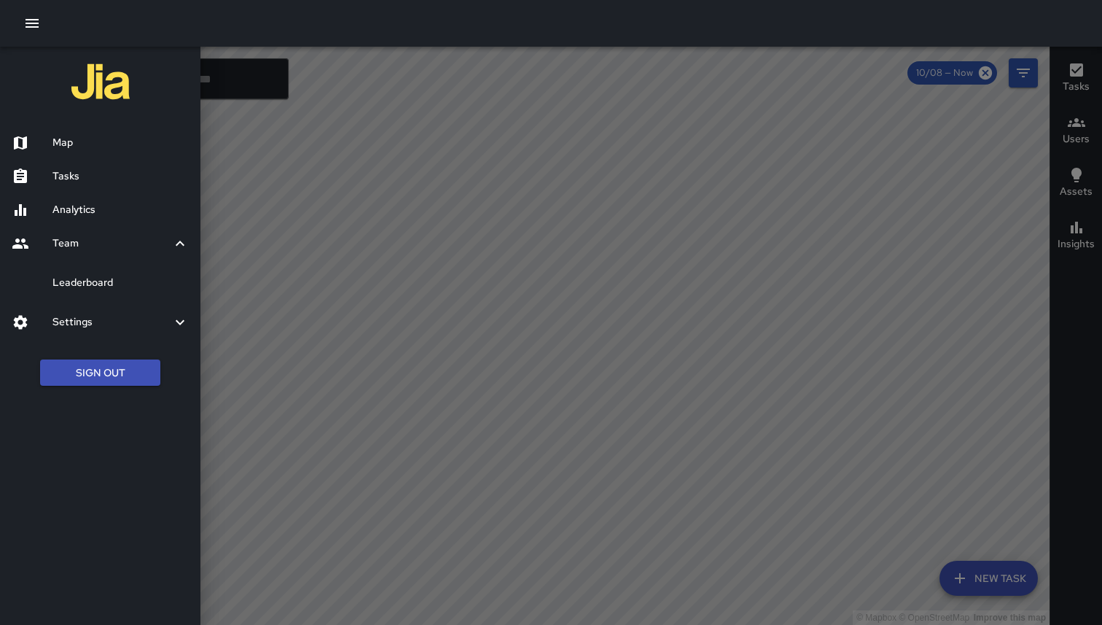
click at [78, 208] on h6 "Analytics" at bounding box center [120, 210] width 136 height 16
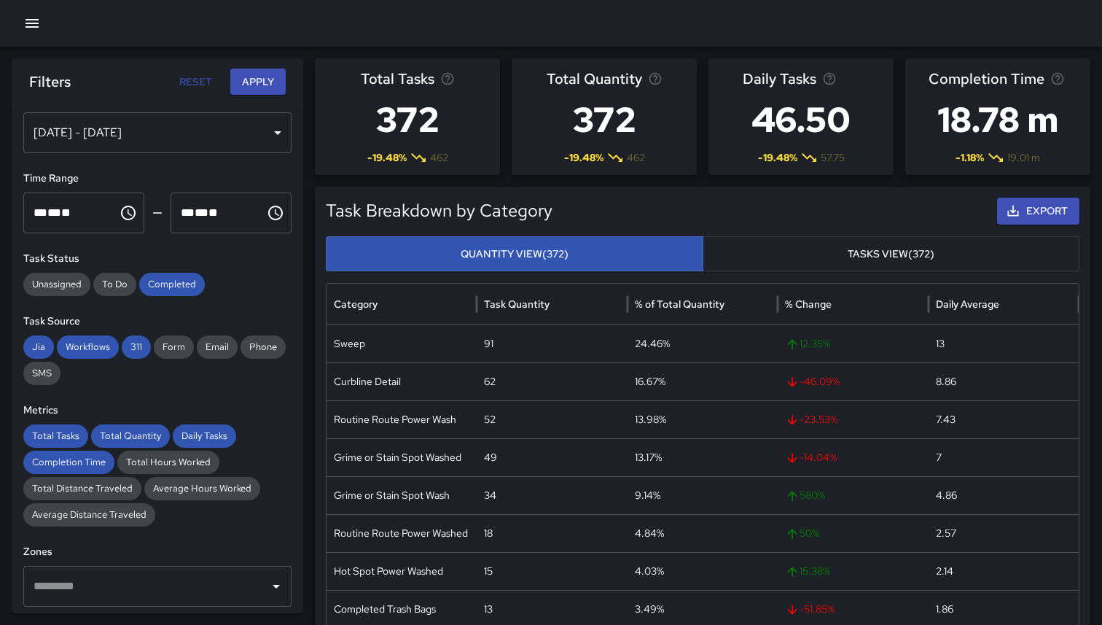
scroll to position [28, 0]
click at [168, 144] on div "Oct 02, 2025 - Oct 08, 2025" at bounding box center [157, 132] width 268 height 41
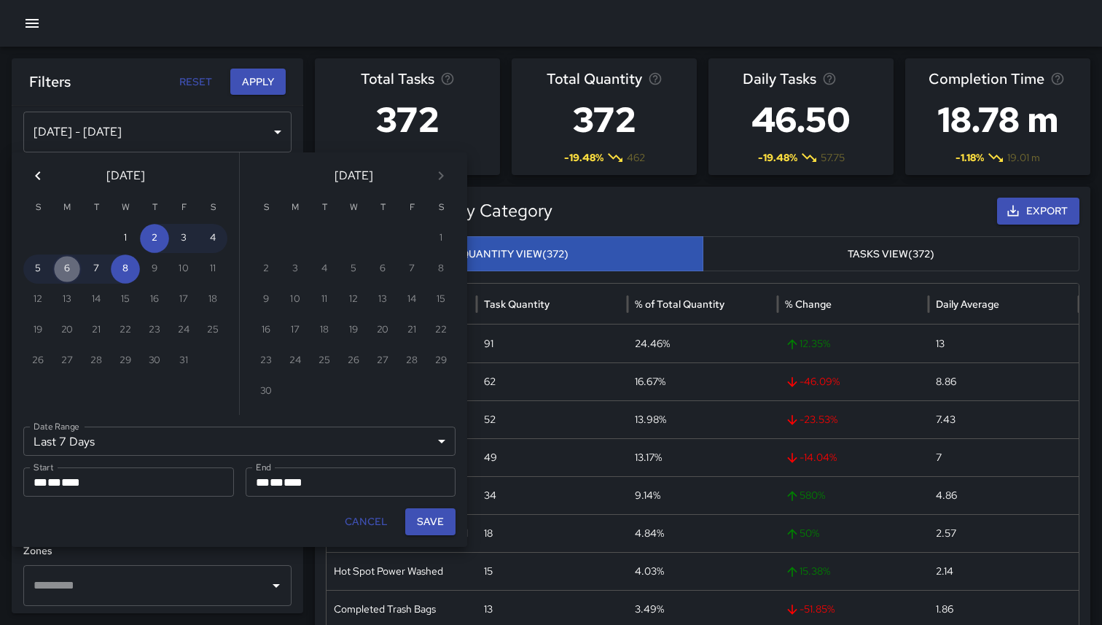
click at [62, 275] on button "6" at bounding box center [66, 268] width 29 height 29
type input "******"
type input "**********"
click at [62, 275] on button "6" at bounding box center [66, 268] width 29 height 29
type input "**********"
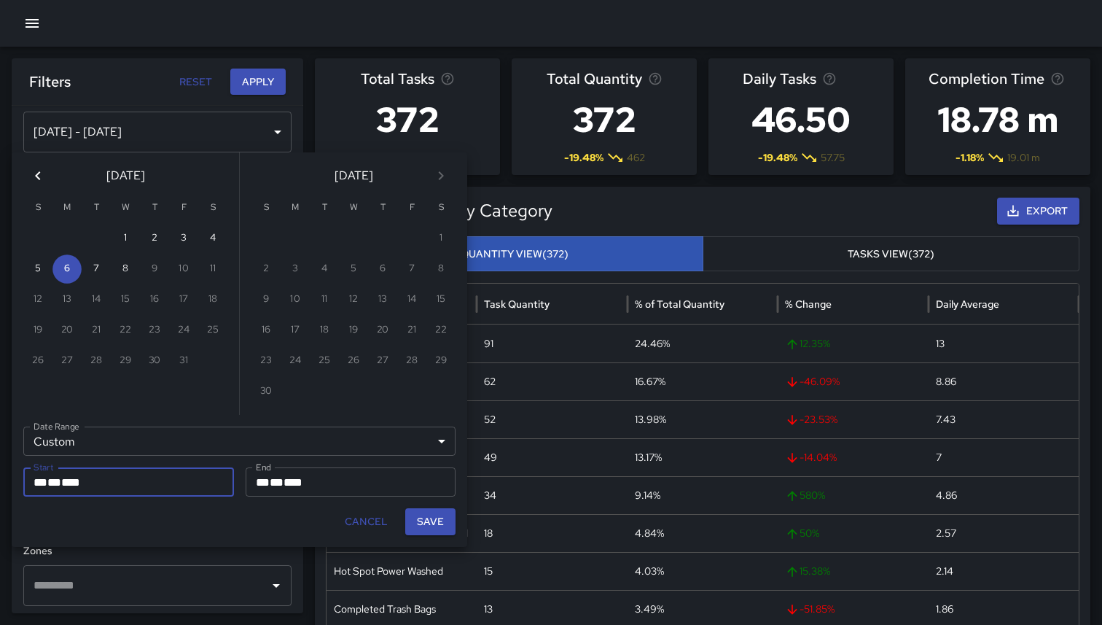
click at [422, 529] on button "Save" at bounding box center [430, 521] width 50 height 27
type input "**********"
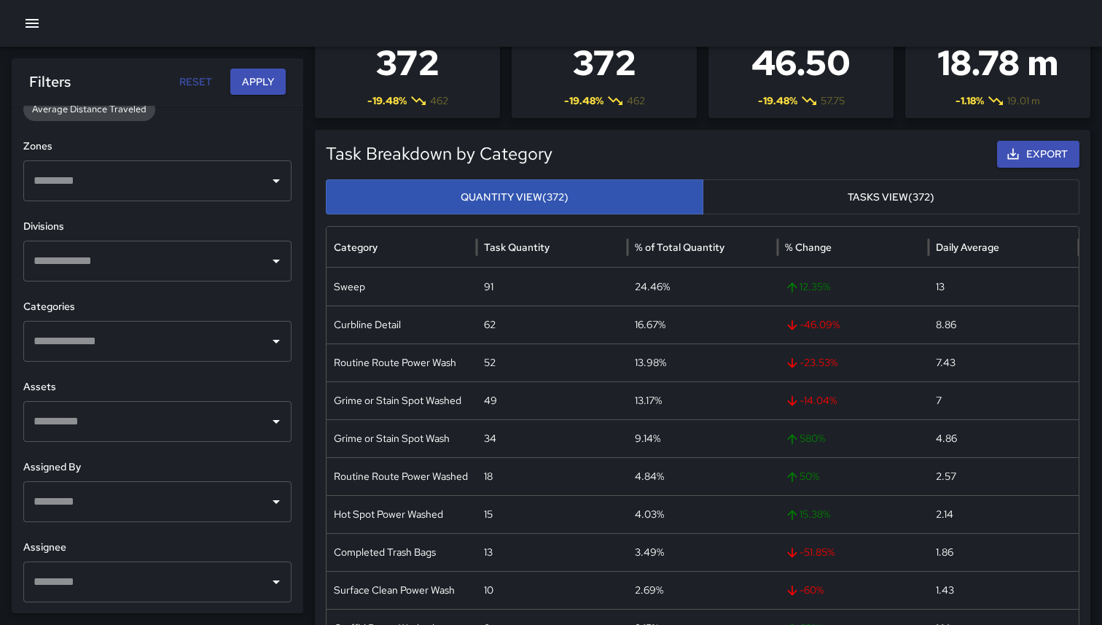
scroll to position [54, 0]
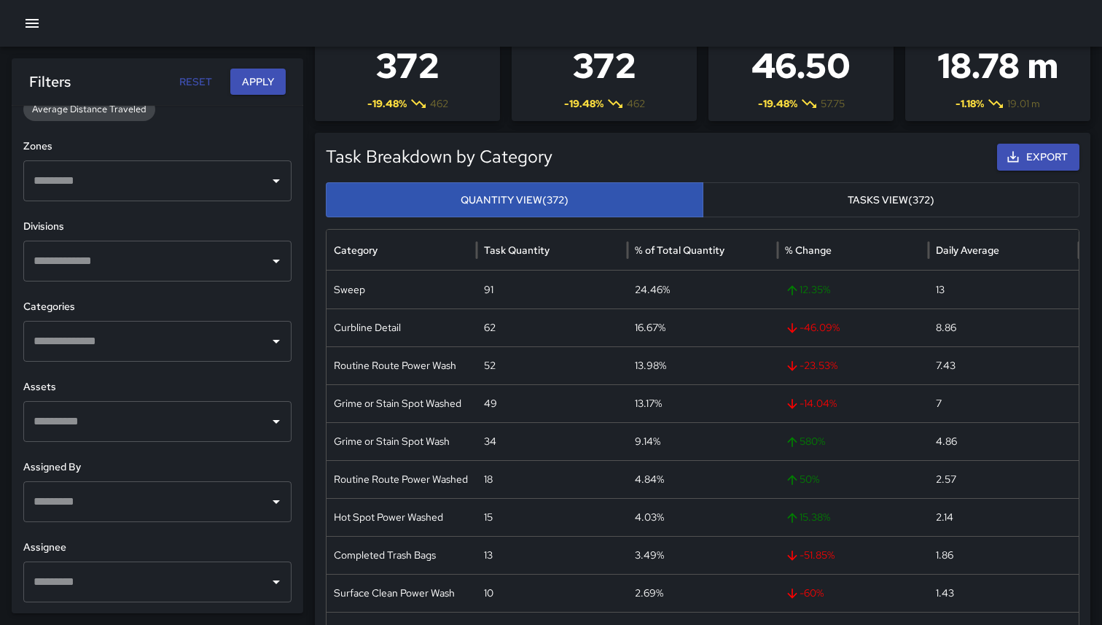
click at [169, 172] on input "text" at bounding box center [146, 181] width 233 height 28
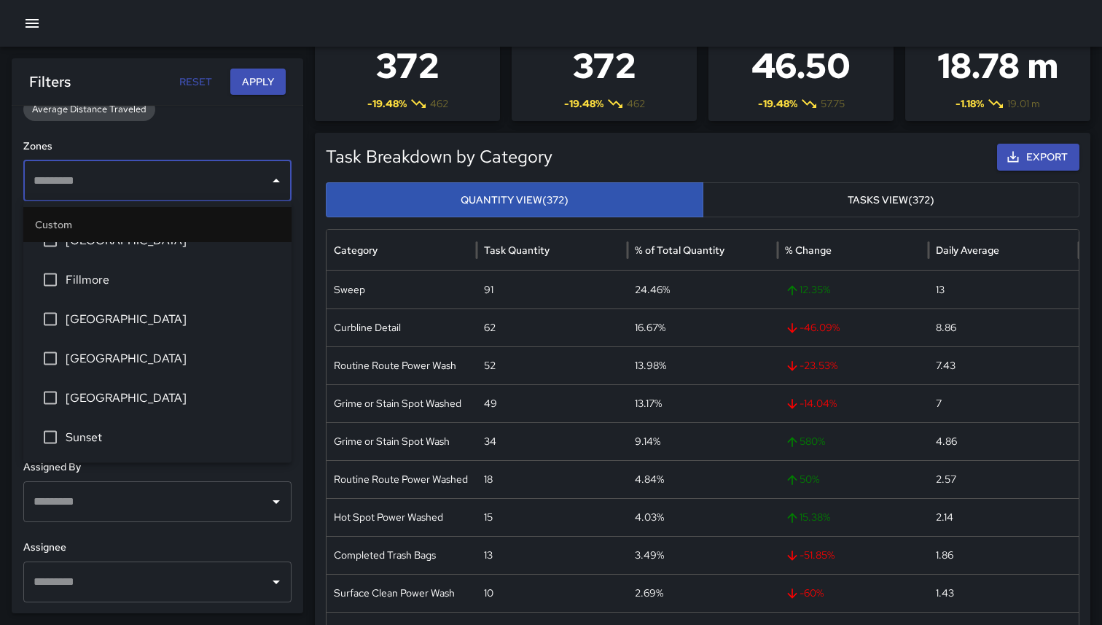
scroll to position [19, 0]
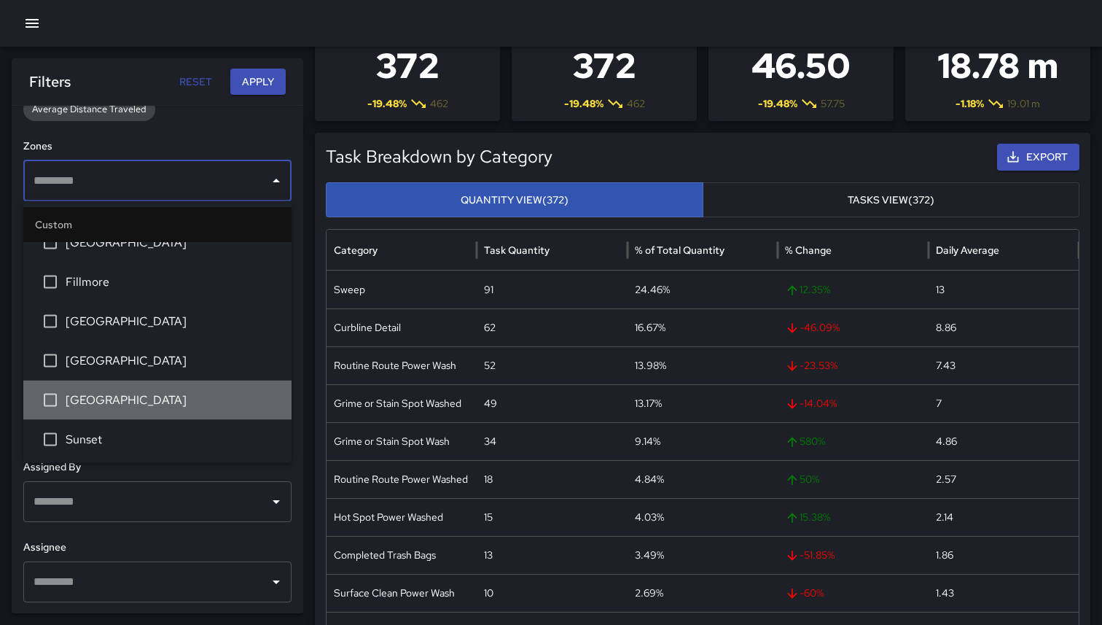
click at [90, 397] on span "Richmond" at bounding box center [173, 400] width 214 height 17
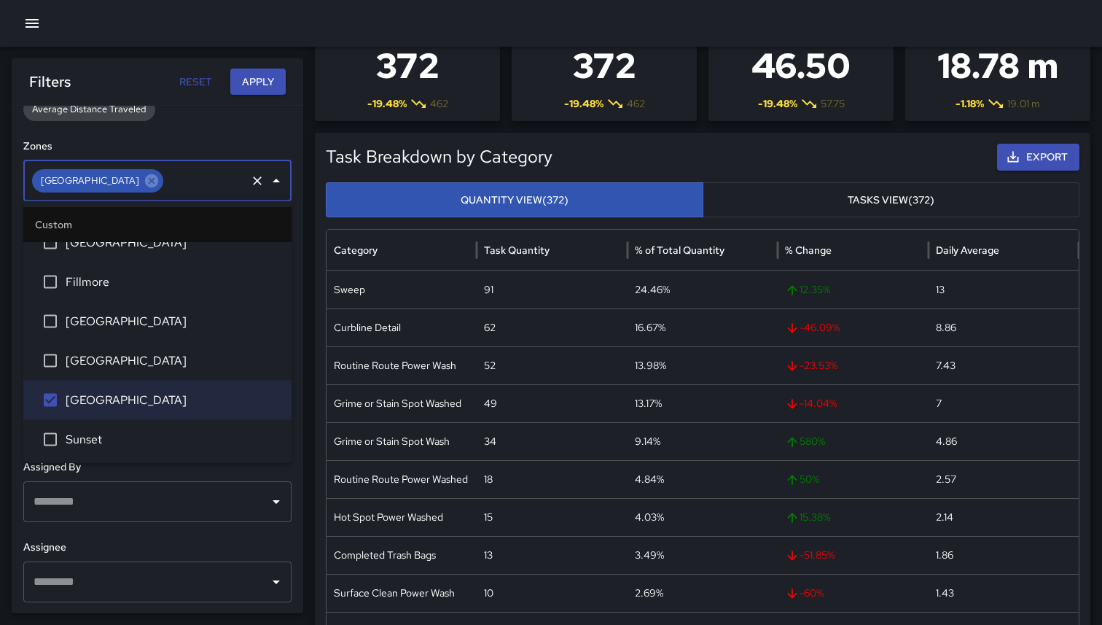
click at [253, 87] on button "Apply" at bounding box center [257, 82] width 55 height 27
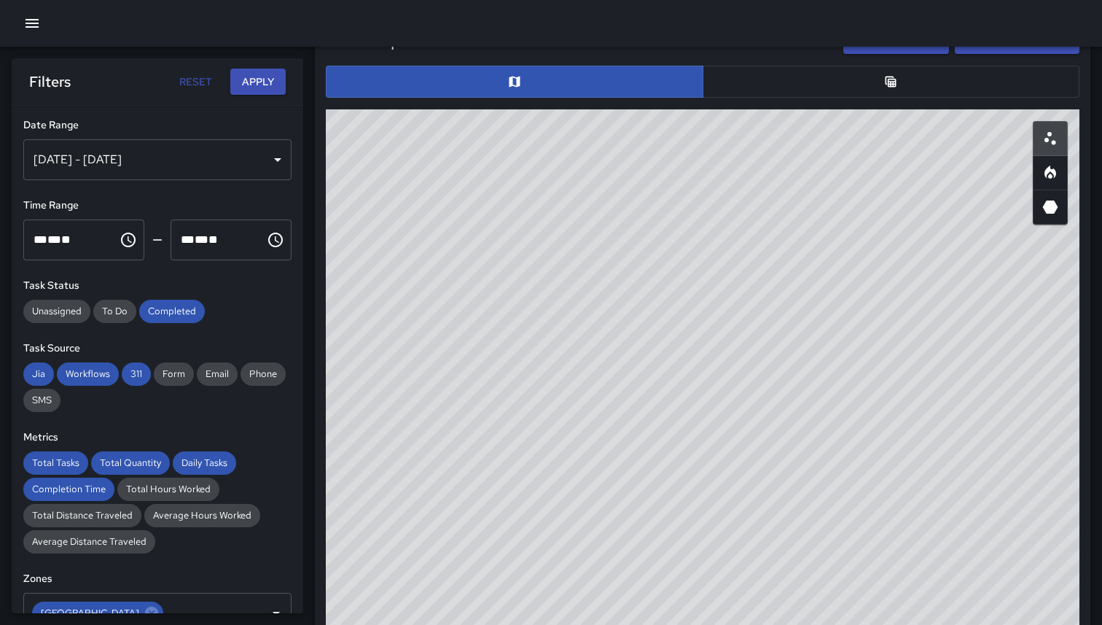
scroll to position [733, 0]
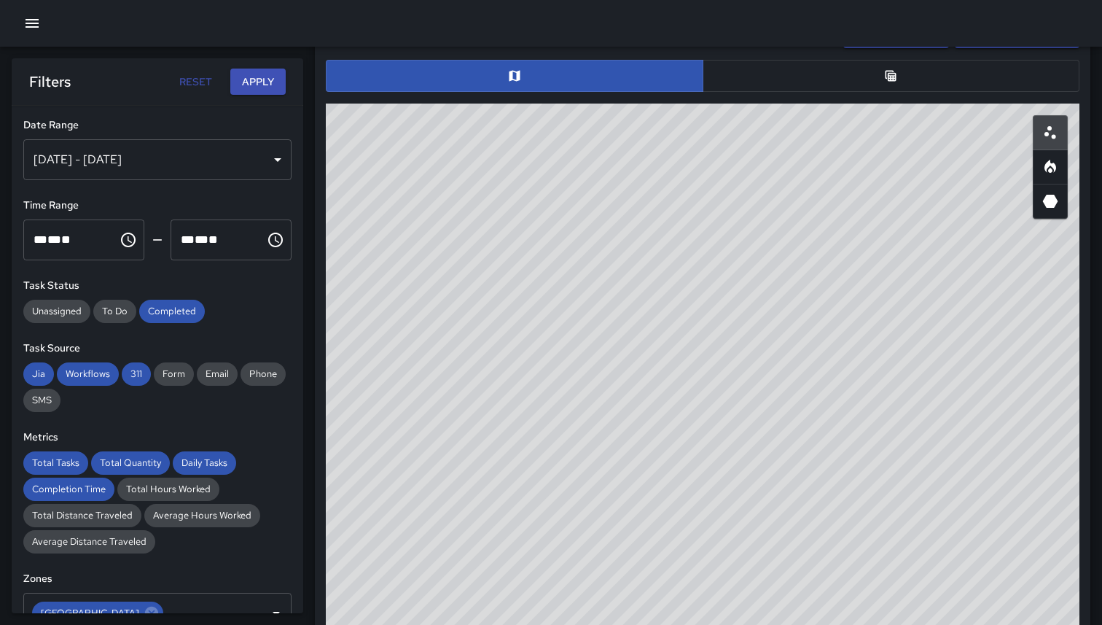
drag, startPoint x: 425, startPoint y: 327, endPoint x: 865, endPoint y: 206, distance: 456.9
click at [865, 206] on div "© Mapbox © OpenStreetMap Improve this map" at bounding box center [703, 395] width 754 height 583
drag, startPoint x: 855, startPoint y: 201, endPoint x: 1102, endPoint y: 163, distance: 250.1
click at [1102, 163] on div "Total Tasks 2 -60.00 % 5 Total Quantity 2 -60.00 % 5 Daily Tasks 2.00 -60.00 % …" at bounding box center [708, 262] width 787 height 1872
drag, startPoint x: 801, startPoint y: 189, endPoint x: 1078, endPoint y: 136, distance: 281.4
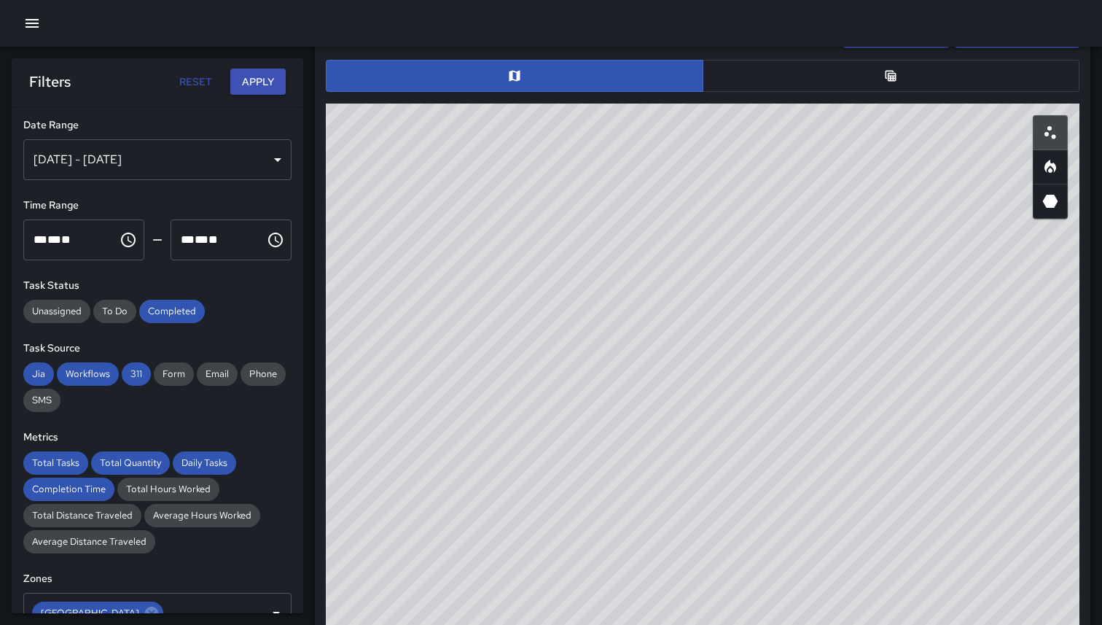
click at [1078, 136] on div "© Mapbox © OpenStreetMap Improve this map" at bounding box center [703, 395] width 754 height 583
drag, startPoint x: 597, startPoint y: 195, endPoint x: 583, endPoint y: 298, distance: 103.8
click at [583, 298] on div "© Mapbox © OpenStreetMap Improve this map" at bounding box center [703, 395] width 754 height 583
drag, startPoint x: 559, startPoint y: 287, endPoint x: 533, endPoint y: 391, distance: 106.8
click at [533, 391] on div "© Mapbox © OpenStreetMap Improve this map" at bounding box center [703, 395] width 754 height 583
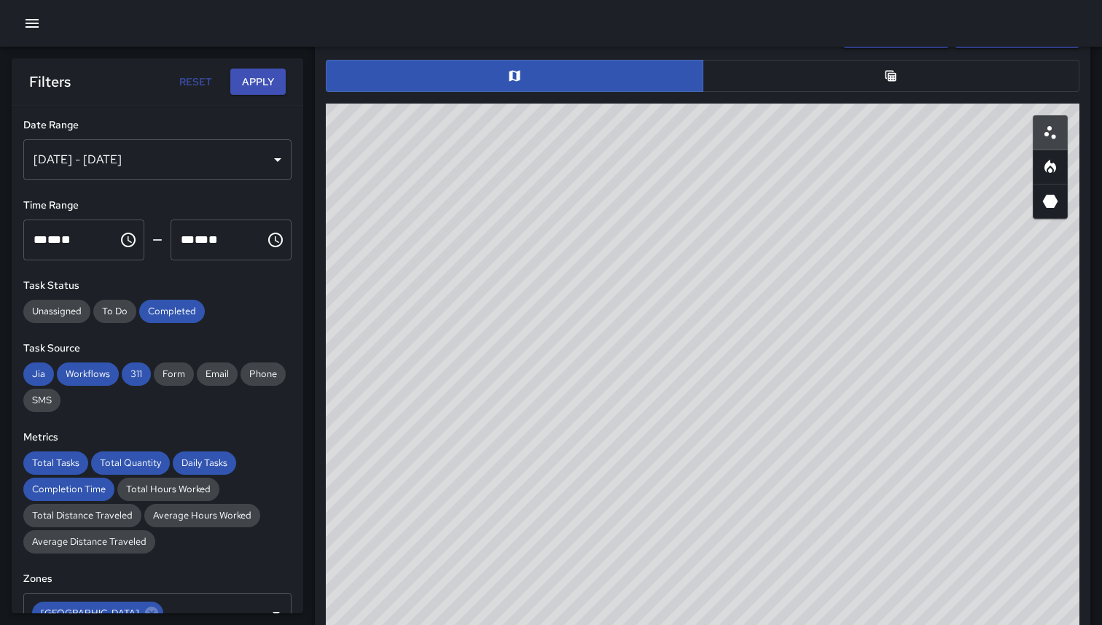
click at [169, 158] on div "Oct 06, 2025 - Oct 06, 2025" at bounding box center [157, 159] width 268 height 41
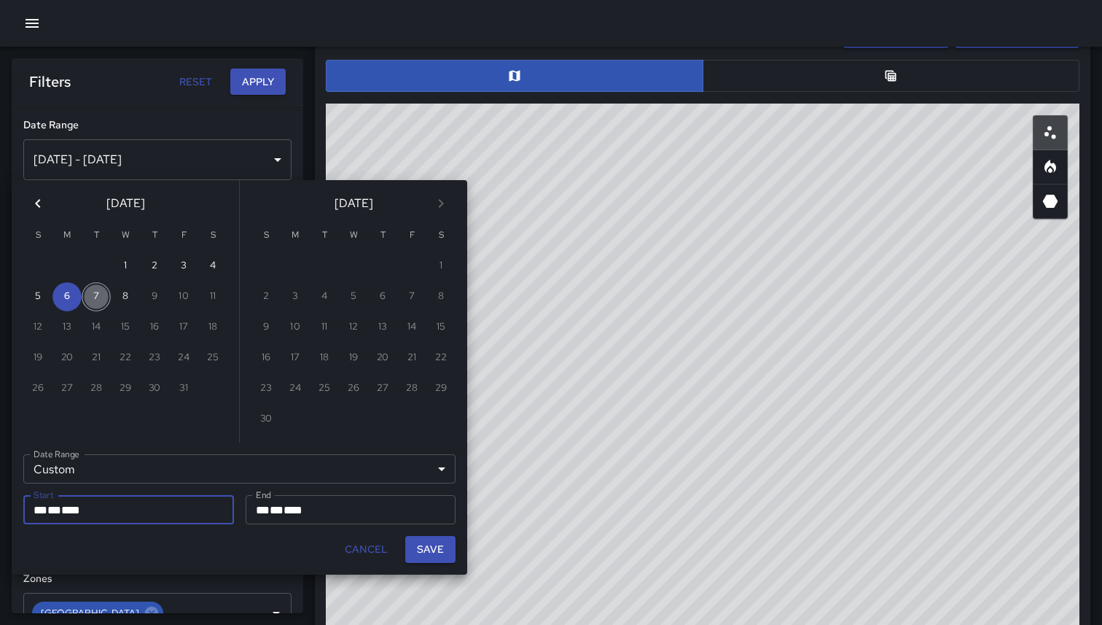
click at [97, 300] on button "7" at bounding box center [96, 296] width 29 height 29
type input "**********"
click at [98, 291] on button "7" at bounding box center [96, 296] width 29 height 29
type input "**********"
click at [427, 538] on button "Save" at bounding box center [430, 549] width 50 height 27
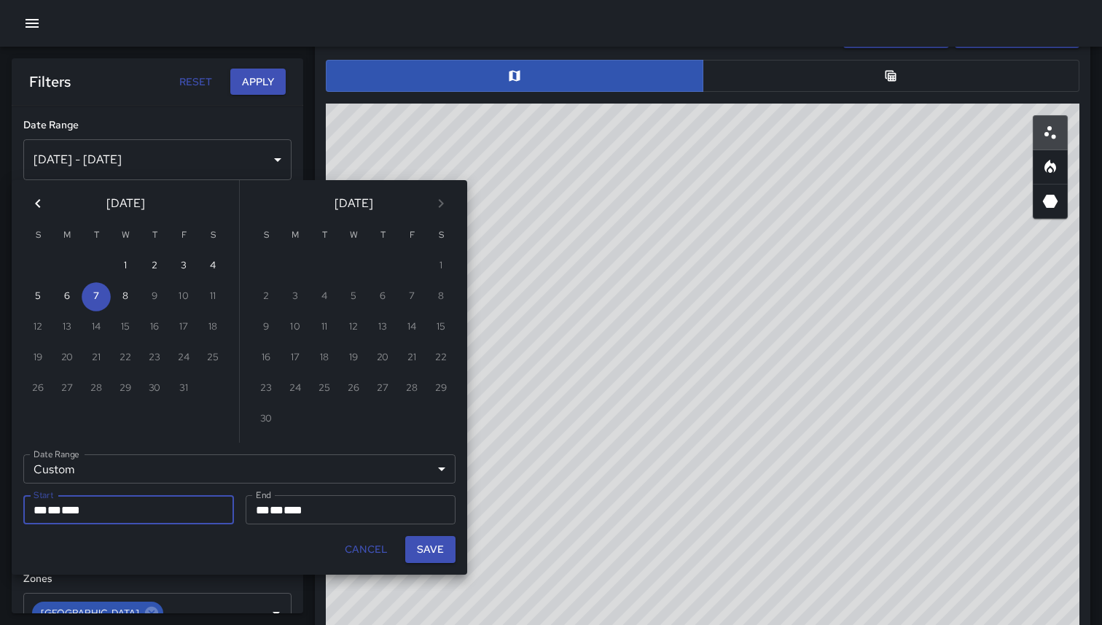
type input "**********"
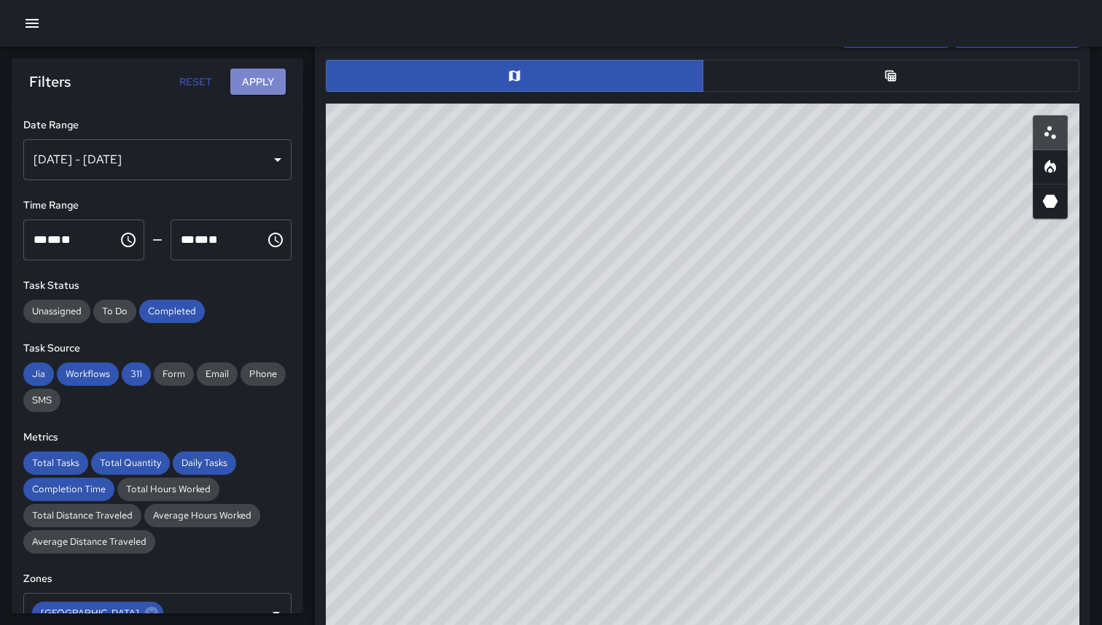
click at [238, 90] on button "Apply" at bounding box center [257, 82] width 55 height 27
drag, startPoint x: 594, startPoint y: 345, endPoint x: 421, endPoint y: 488, distance: 224.2
click at [421, 488] on div "© Mapbox © OpenStreetMap Improve this map" at bounding box center [703, 395] width 754 height 583
click at [90, 170] on div "Oct 07, 2025 - Oct 07, 2025" at bounding box center [157, 159] width 268 height 41
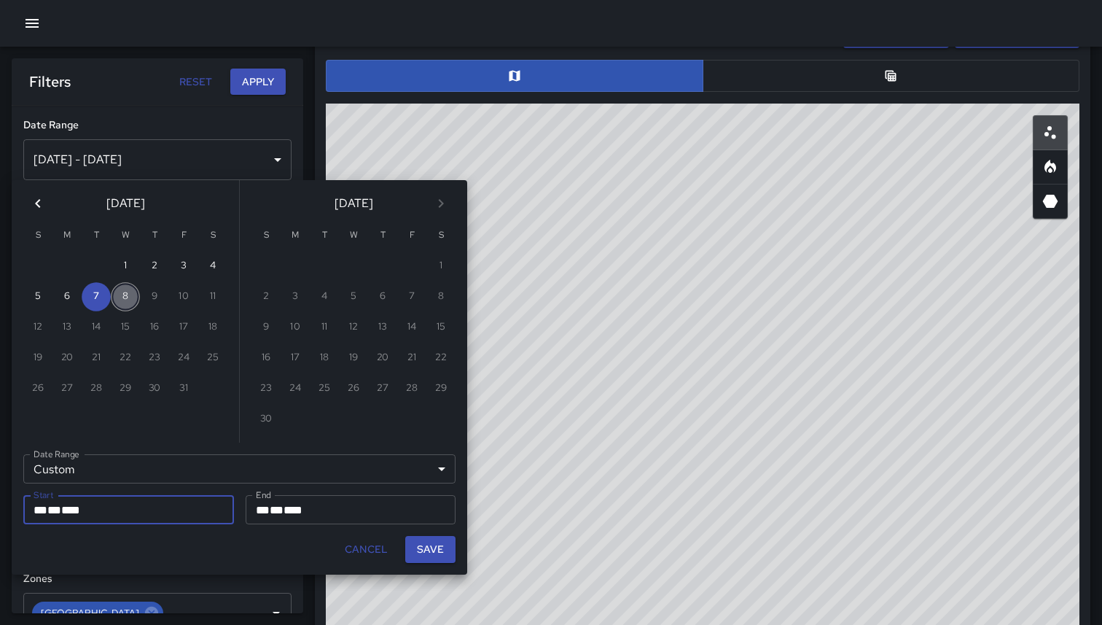
click at [128, 301] on button "8" at bounding box center [125, 296] width 29 height 29
type input "**********"
click at [128, 301] on button "8" at bounding box center [125, 296] width 29 height 29
type input "**********"
click at [436, 545] on button "Save" at bounding box center [430, 549] width 50 height 27
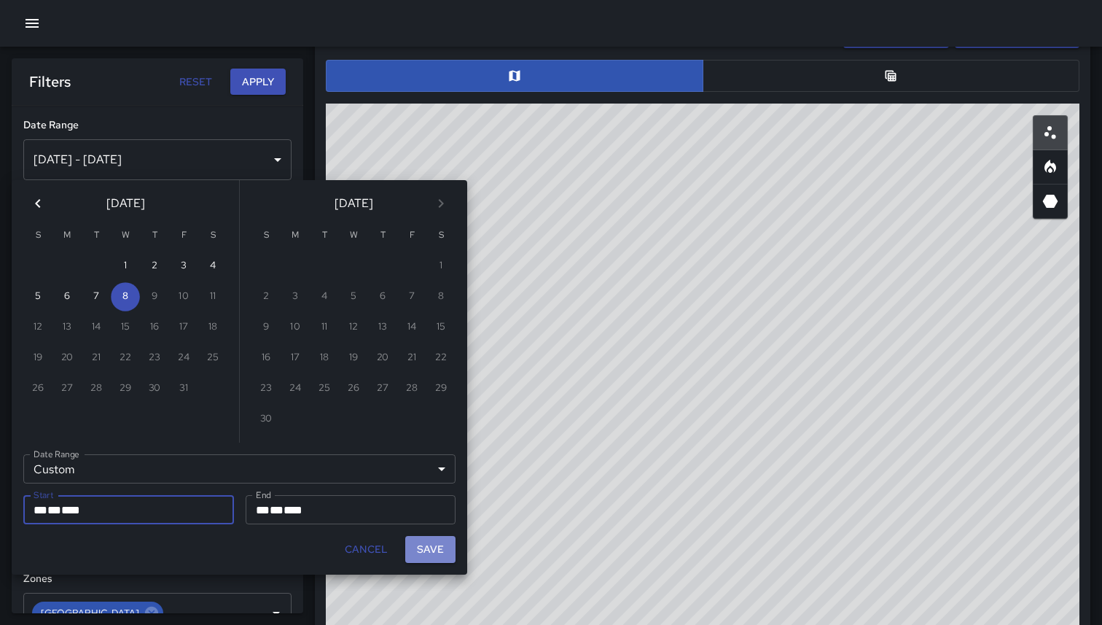
type input "**********"
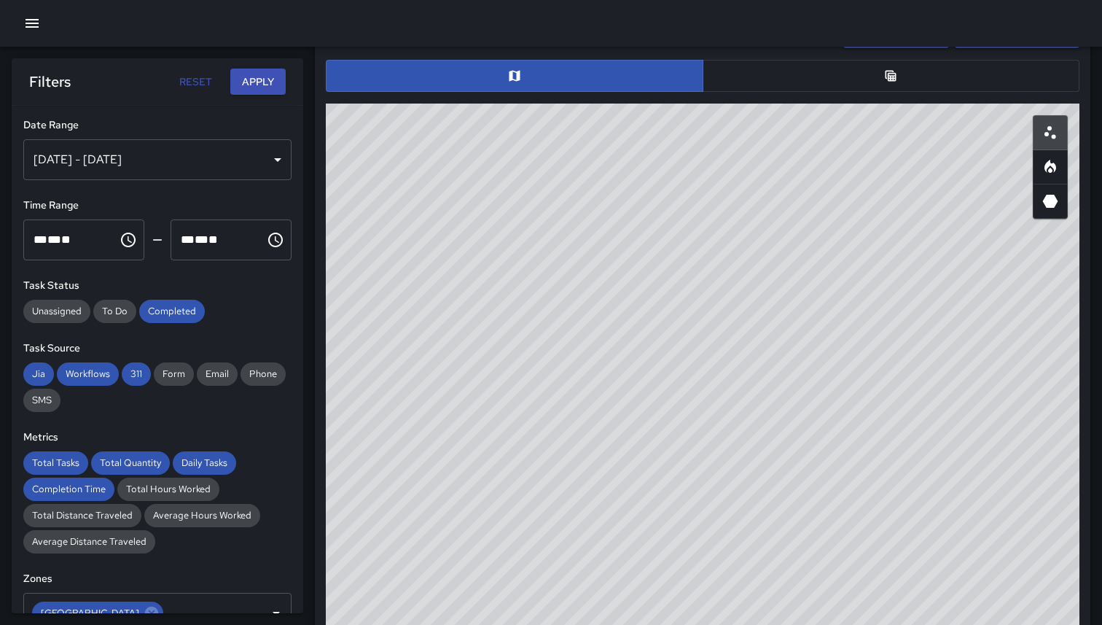
click at [274, 77] on button "Apply" at bounding box center [257, 82] width 55 height 27
